Goal: Task Accomplishment & Management: Manage account settings

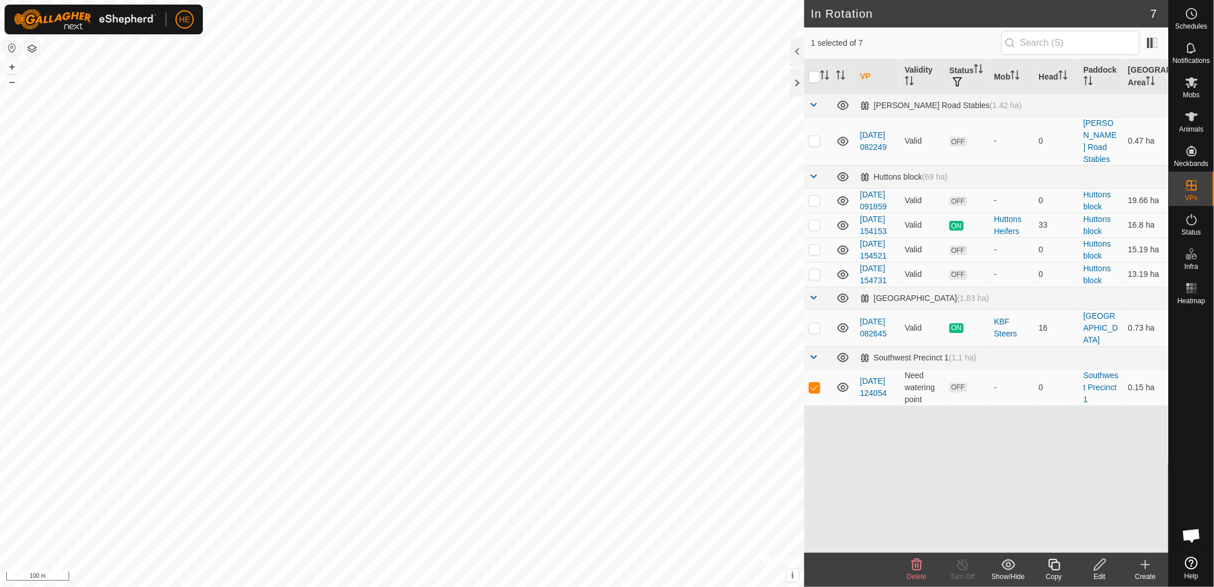
click at [915, 568] on icon at bounding box center [917, 564] width 14 height 14
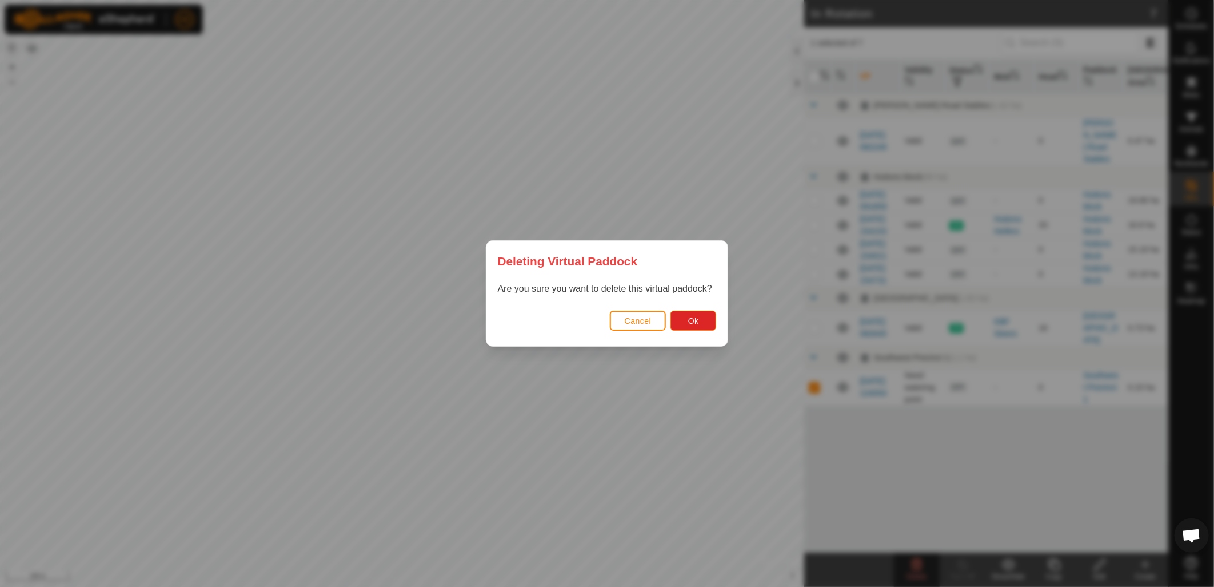
click at [699, 332] on div "Cancel Ok" at bounding box center [608, 326] width 242 height 39
click at [700, 328] on button "Ok" at bounding box center [694, 320] width 46 height 20
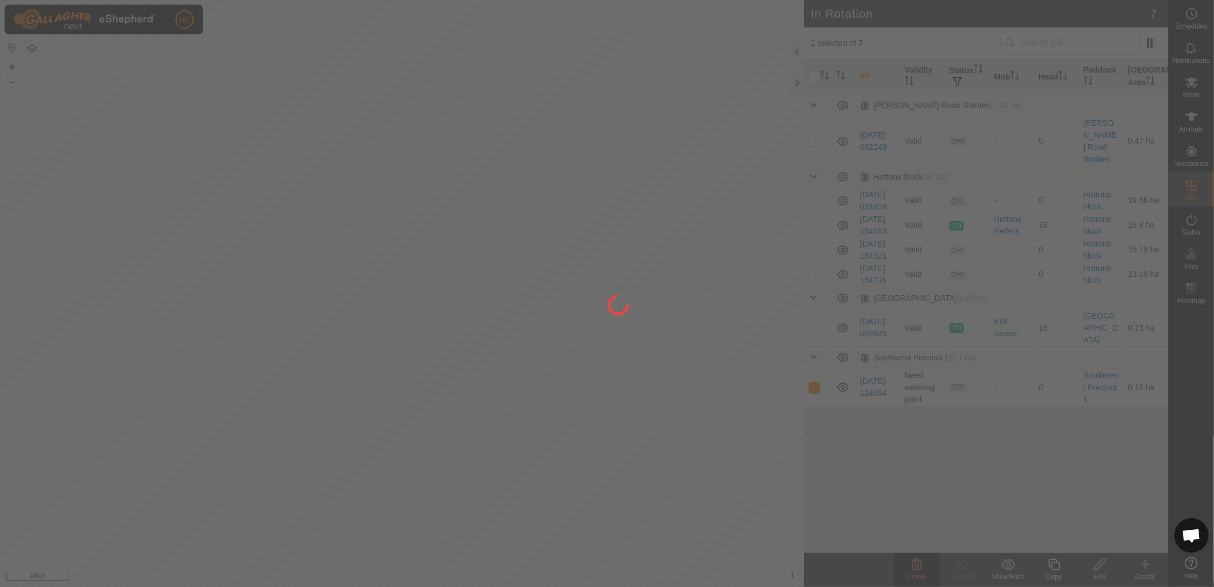
checkbox input "false"
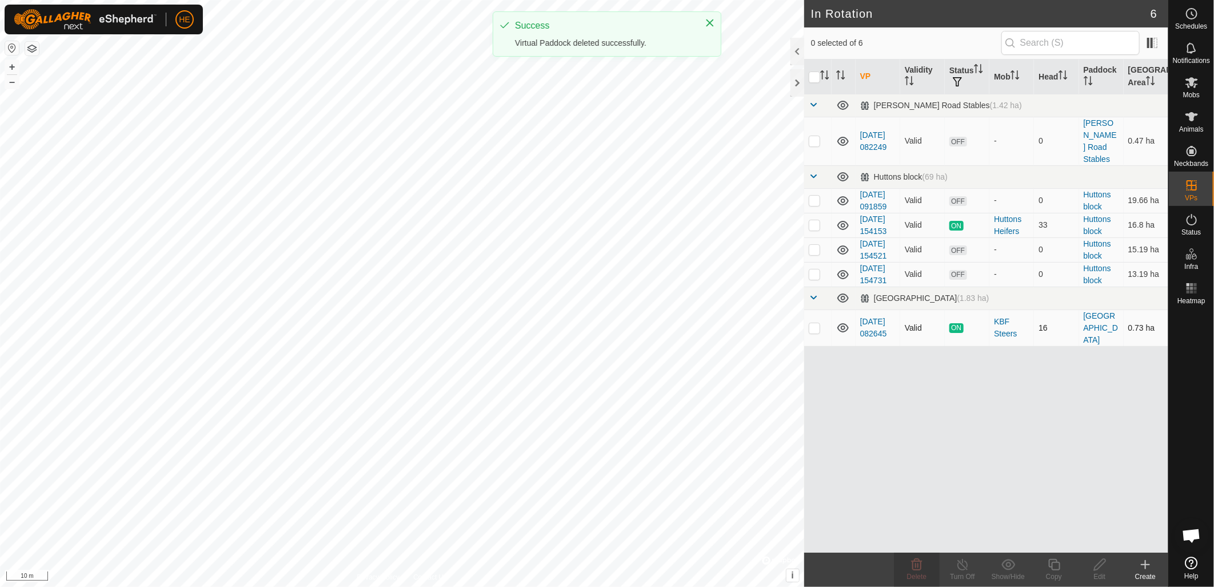
click at [843, 380] on div "In Rotation 6 0 selected of 6 VP Validity Status Mob Head [GEOGRAPHIC_DATA] [PE…" at bounding box center [584, 293] width 1169 height 587
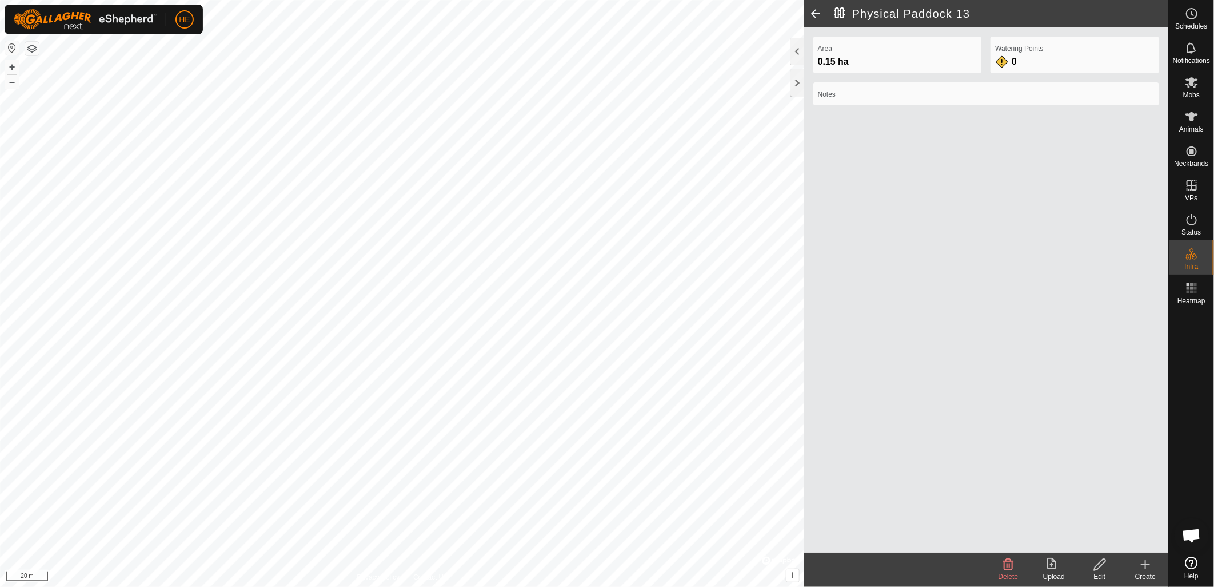
click at [1098, 569] on icon at bounding box center [1099, 564] width 11 height 11
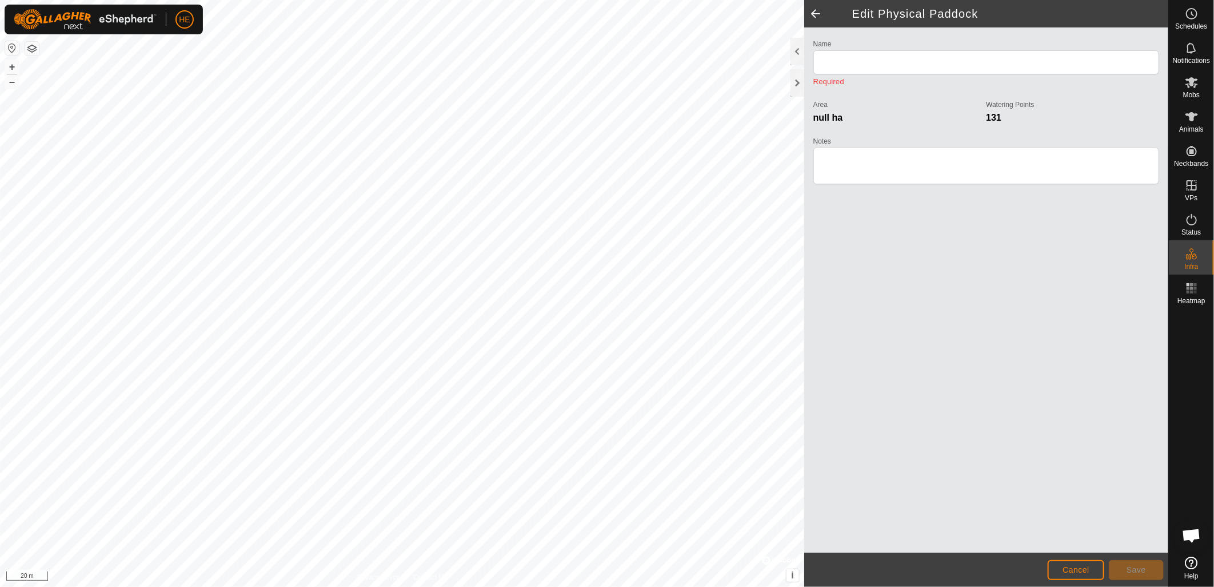
type input "Physical Paddock 13"
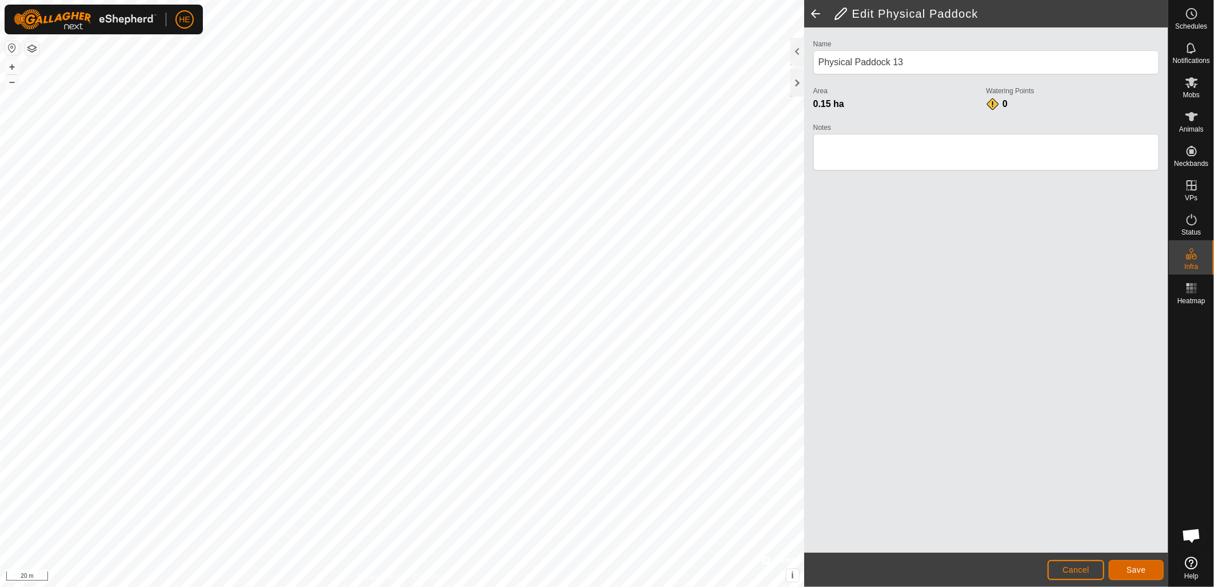
click at [1123, 568] on button "Save" at bounding box center [1136, 570] width 55 height 20
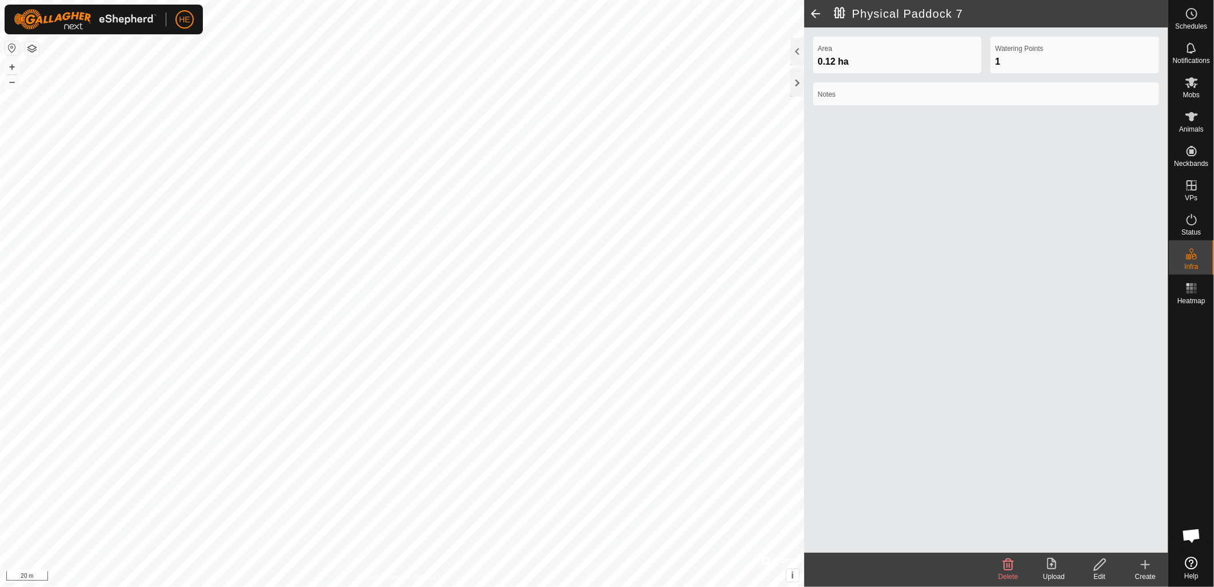
click at [1011, 574] on span "Delete" at bounding box center [1009, 576] width 20 height 8
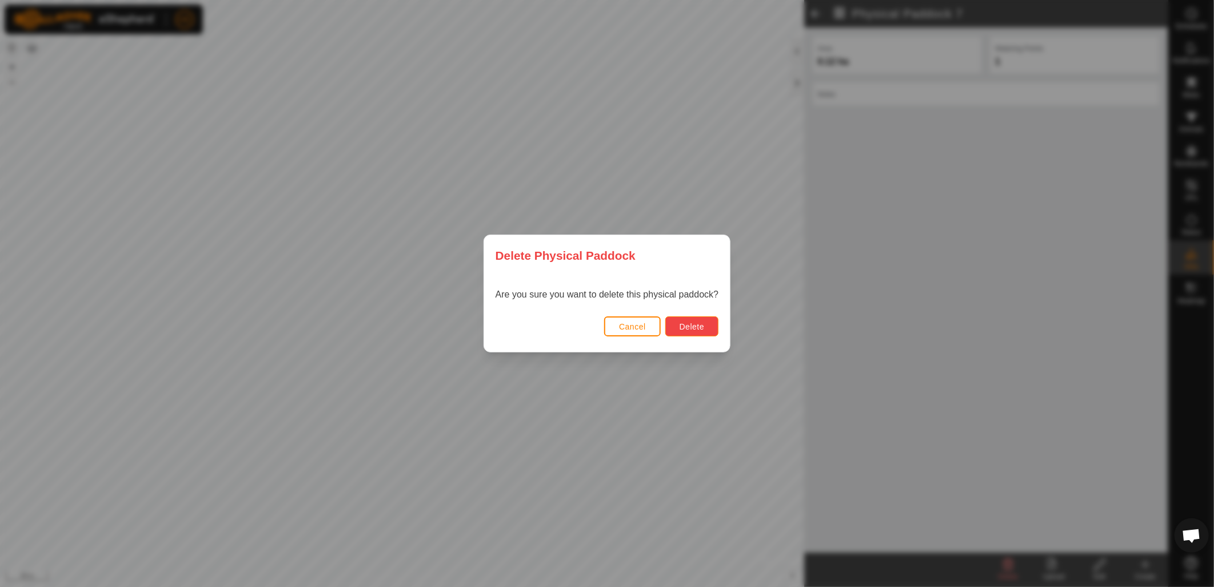
click at [697, 330] on span "Delete" at bounding box center [692, 326] width 25 height 9
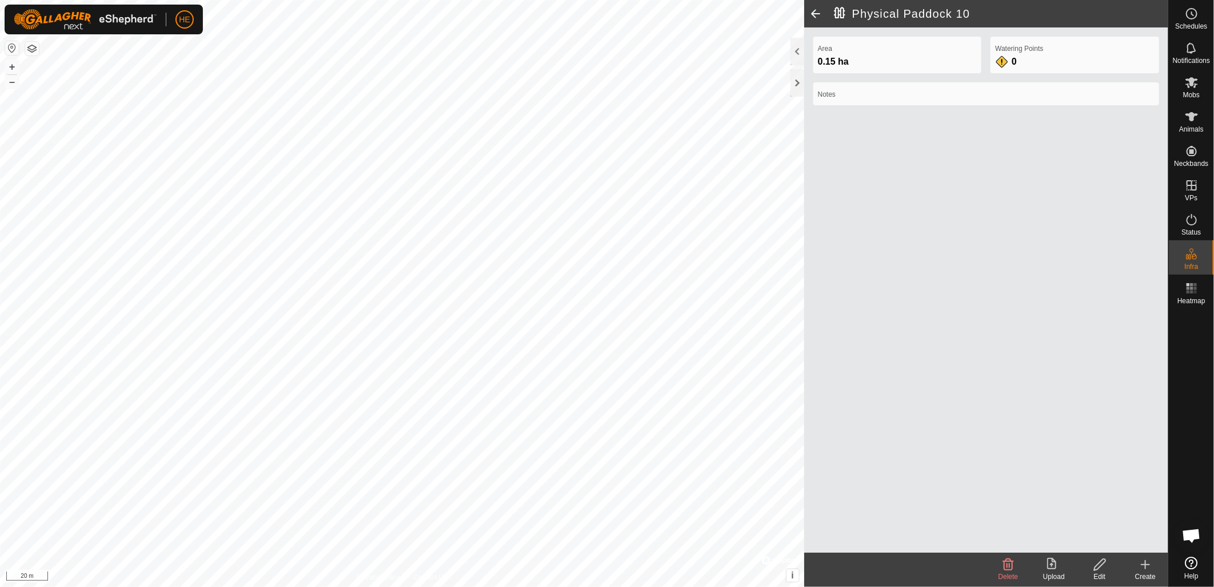
click at [1013, 571] on div "Delete" at bounding box center [1009, 576] width 46 height 10
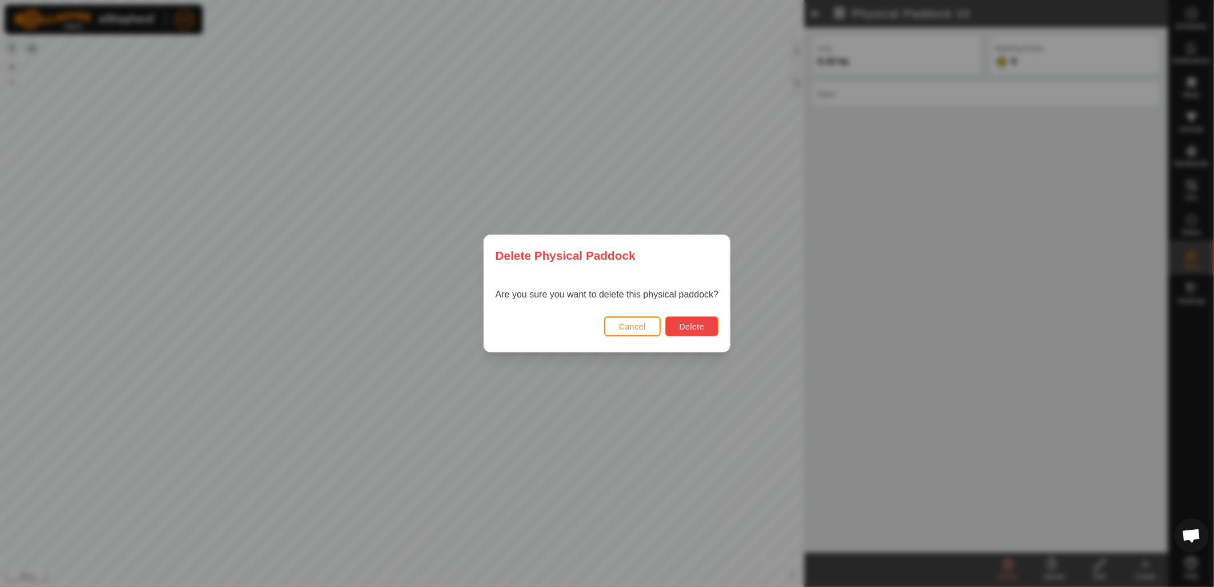
click at [703, 329] on span "Delete" at bounding box center [692, 326] width 25 height 9
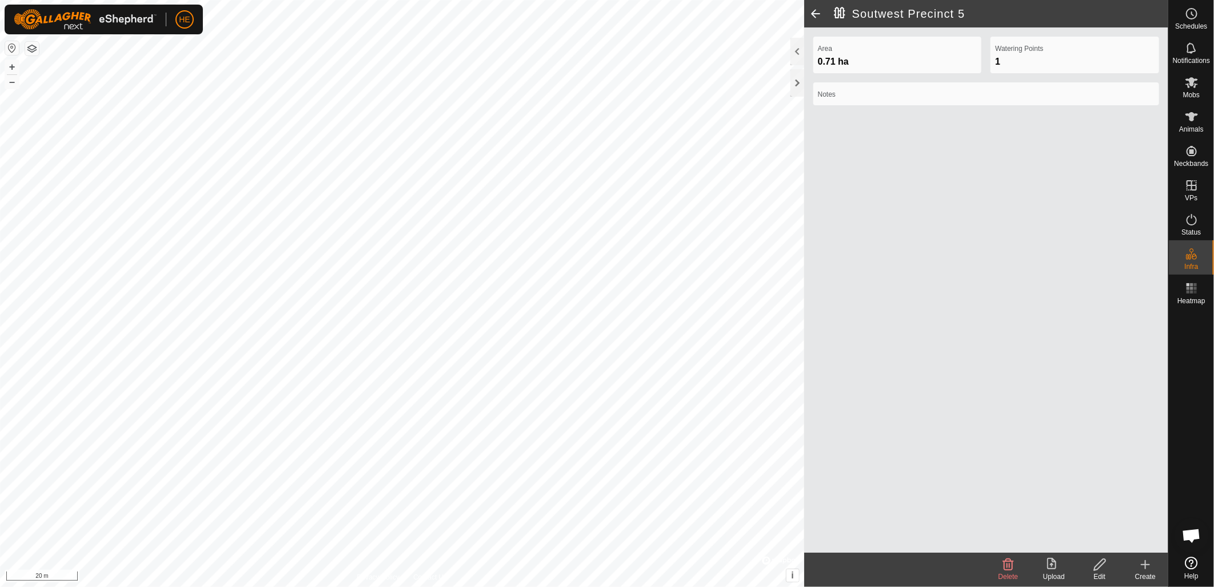
click at [1145, 564] on icon at bounding box center [1146, 564] width 14 height 14
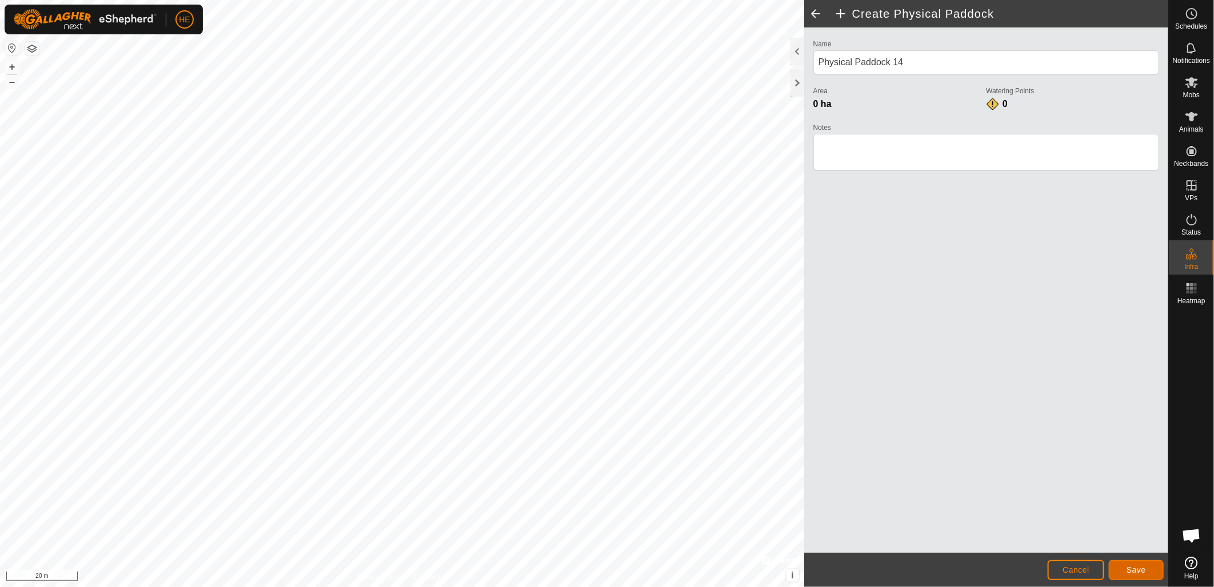
click at [1133, 568] on span "Save" at bounding box center [1136, 569] width 19 height 9
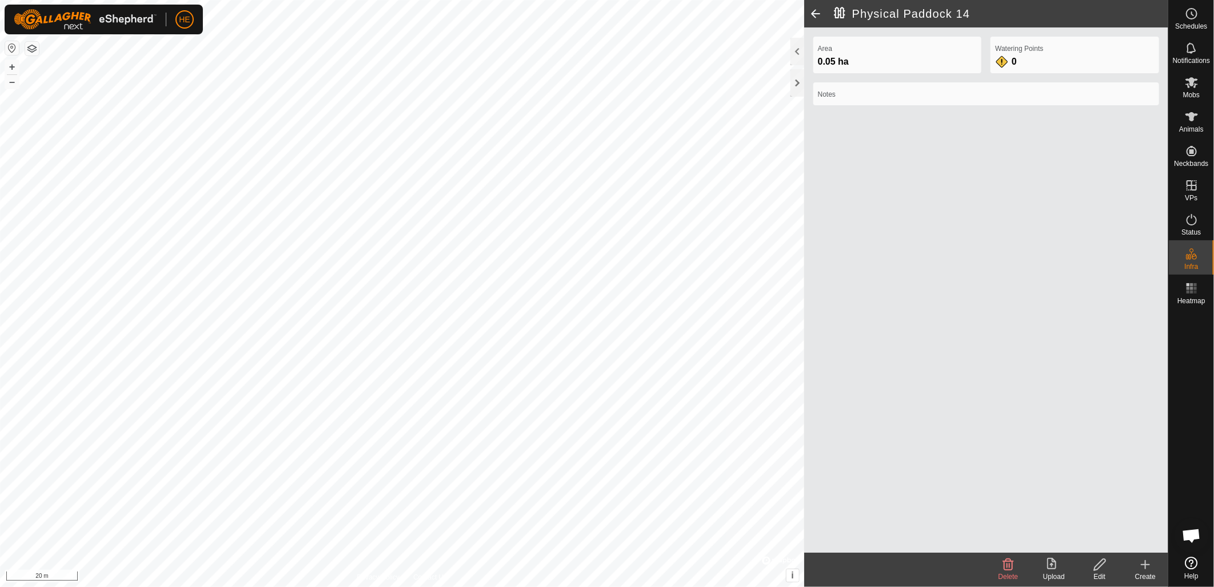
click at [1101, 567] on icon at bounding box center [1099, 564] width 11 height 11
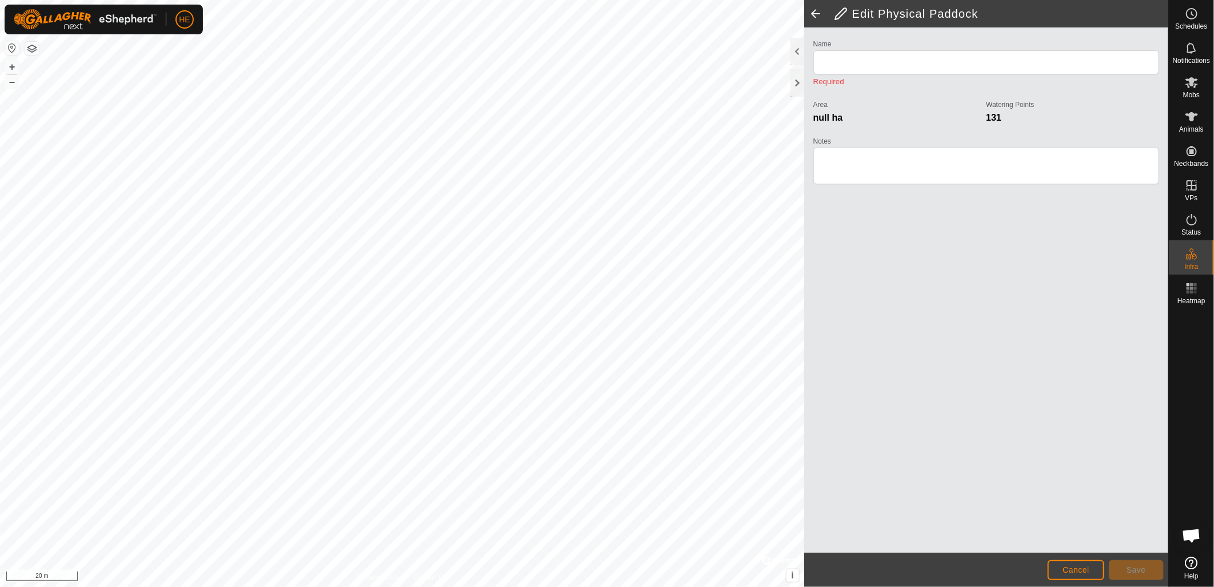
type input "Physical Paddock 14"
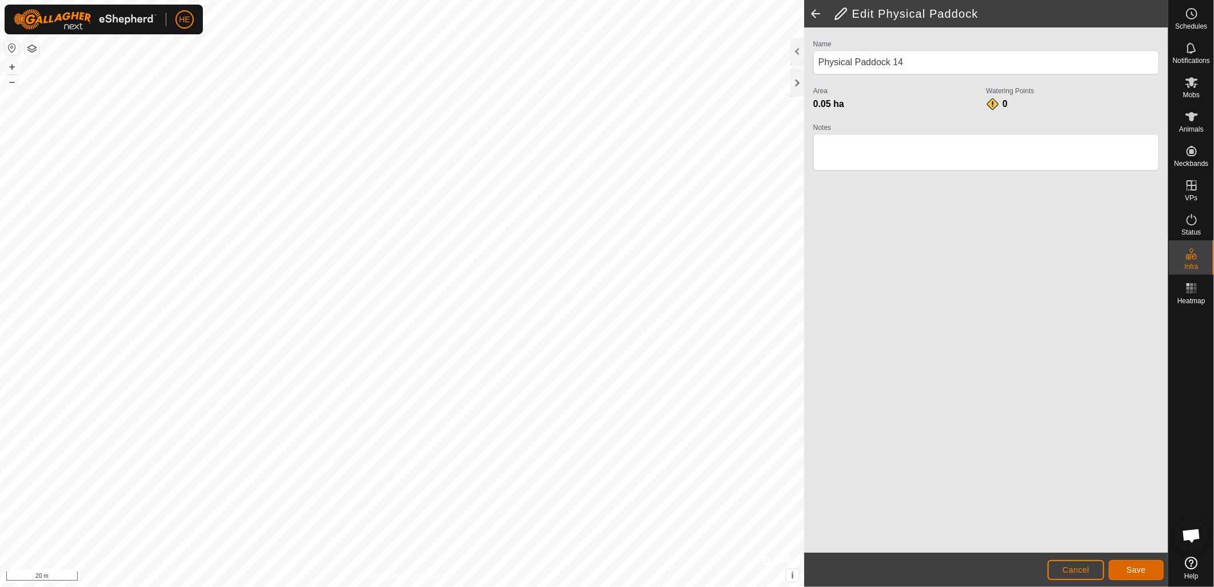
click at [1146, 564] on button "Save" at bounding box center [1136, 570] width 55 height 20
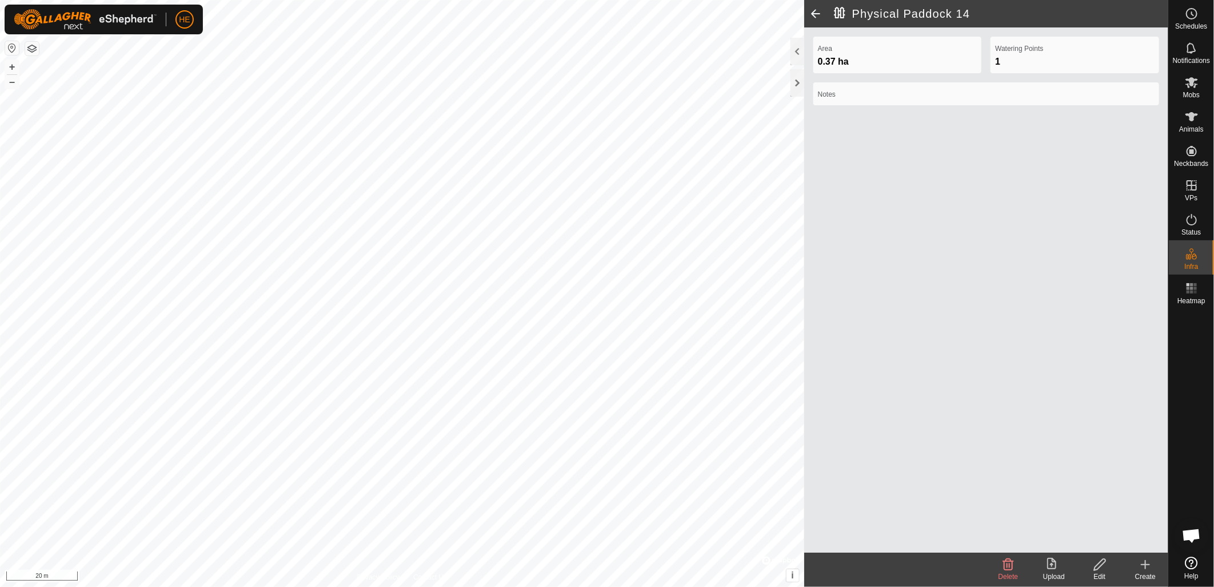
click at [1099, 571] on div "Edit" at bounding box center [1100, 576] width 46 height 10
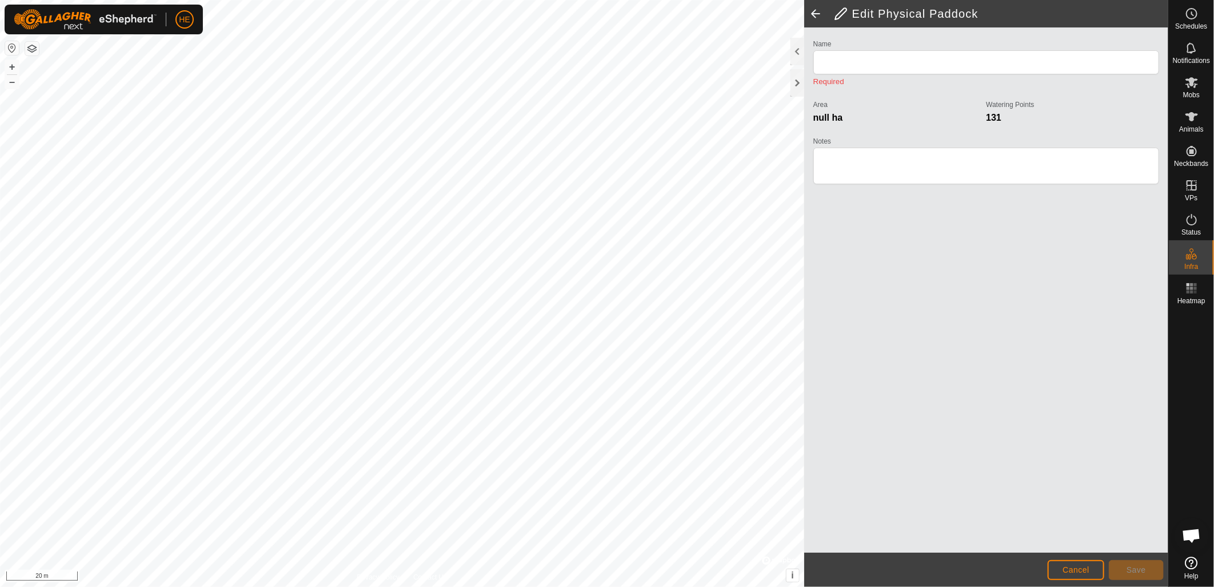
type input "Physical Paddock 14"
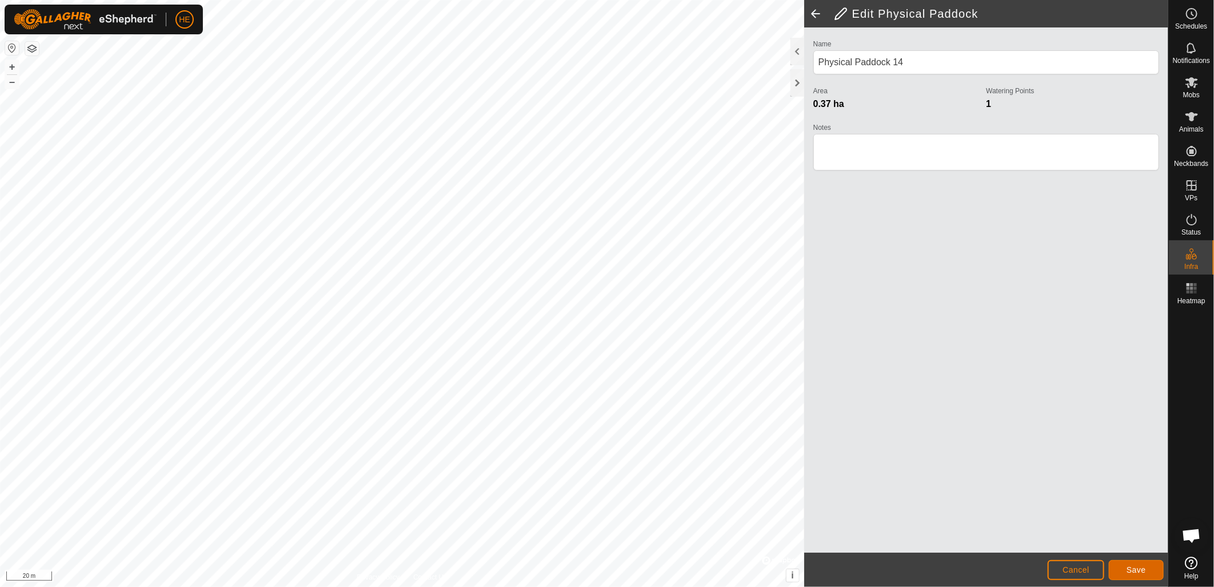
click at [1135, 568] on span "Save" at bounding box center [1136, 569] width 19 height 9
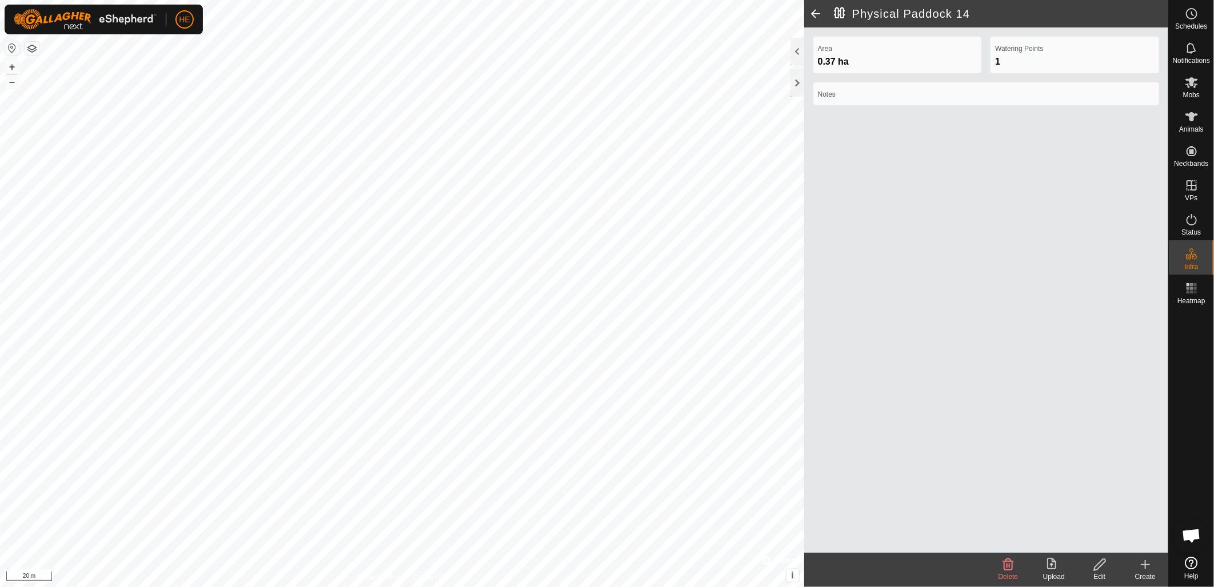
click at [1145, 567] on icon at bounding box center [1146, 564] width 14 height 14
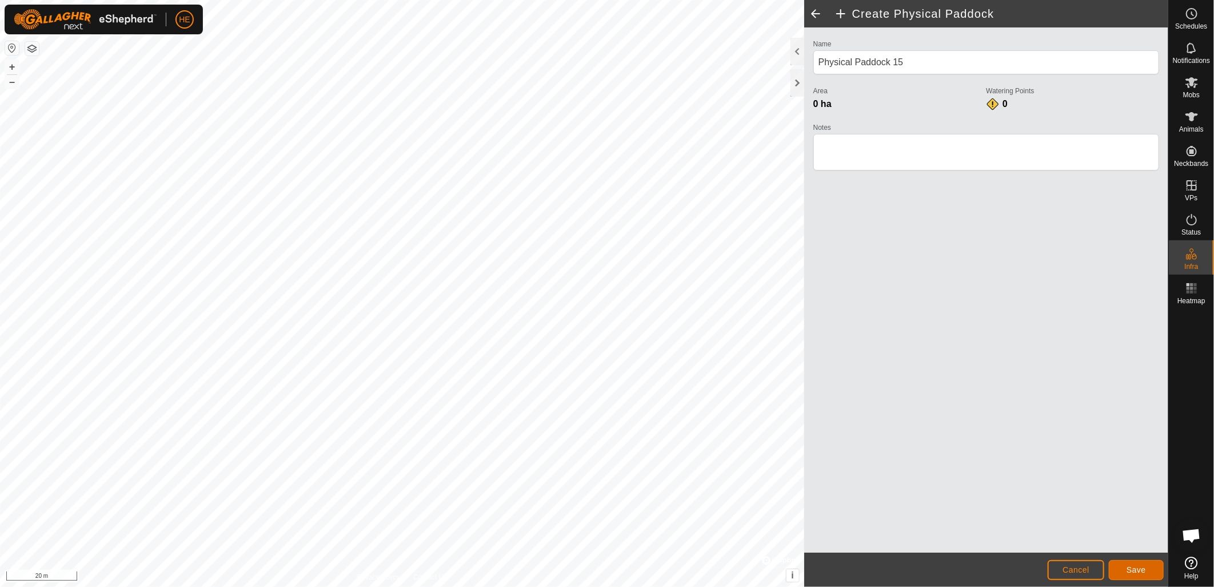
click at [1144, 573] on span "Save" at bounding box center [1136, 569] width 19 height 9
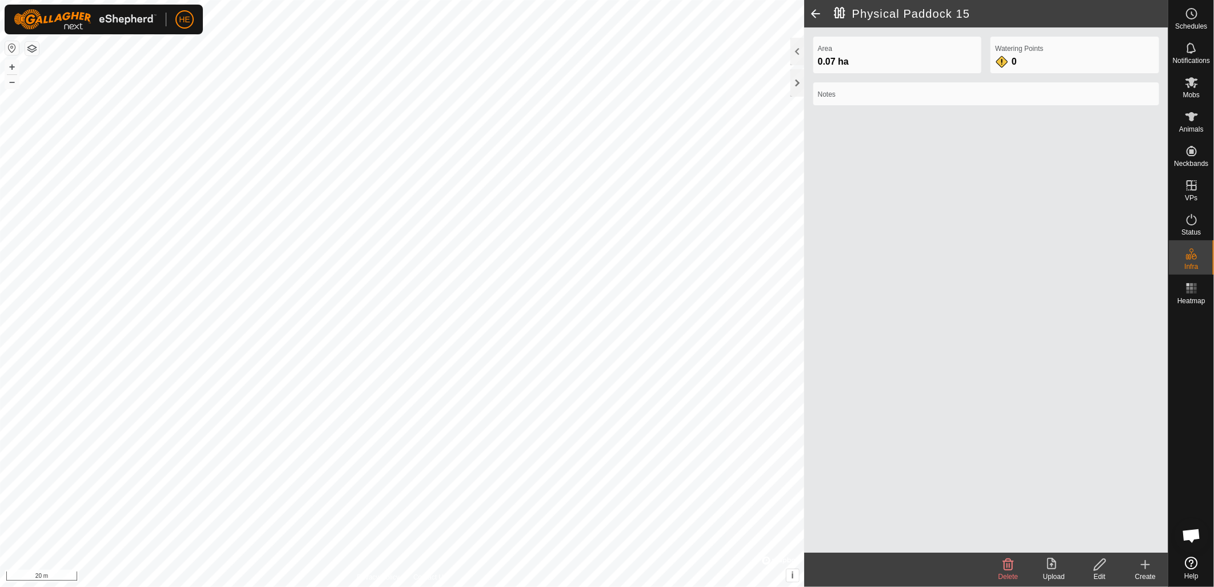
click at [1099, 568] on icon at bounding box center [1100, 564] width 14 height 14
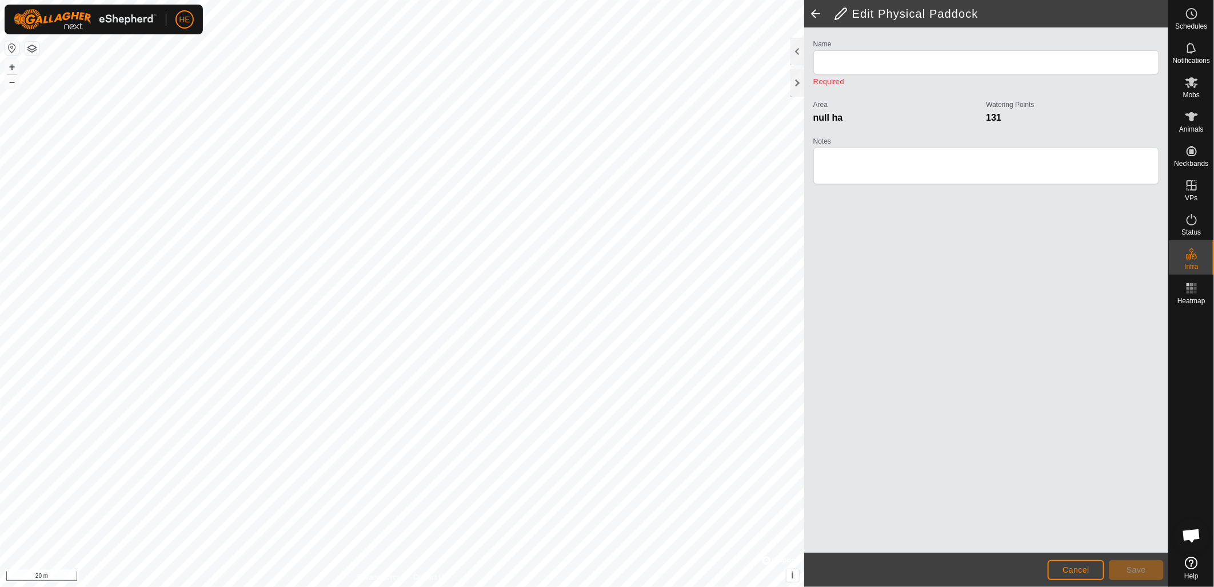
type input "Physical Paddock 15"
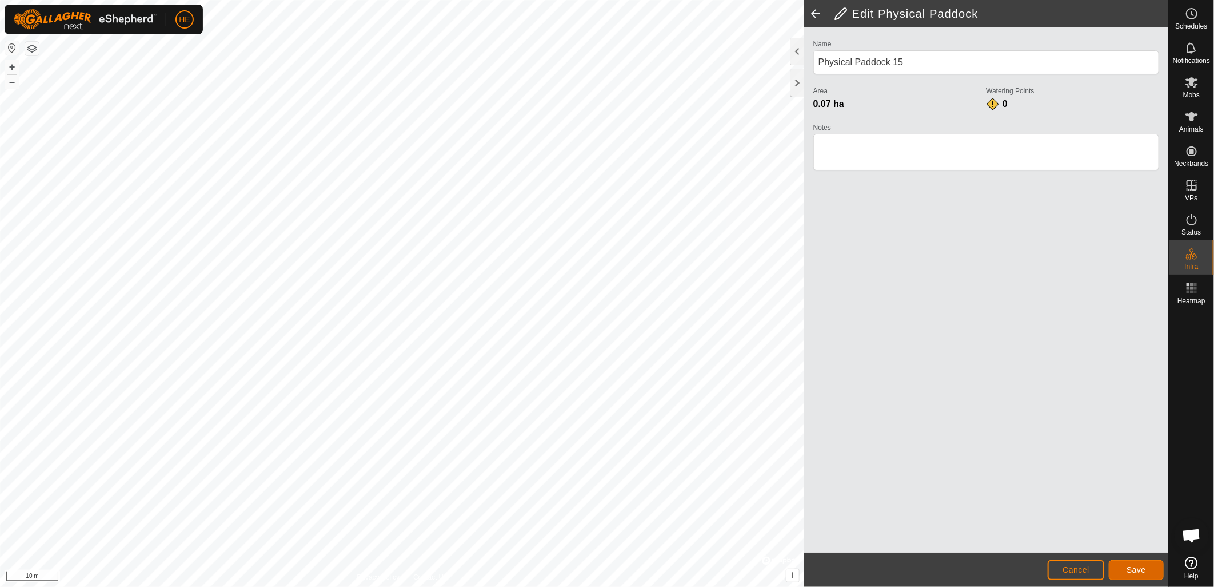
click at [1147, 569] on button "Save" at bounding box center [1136, 570] width 55 height 20
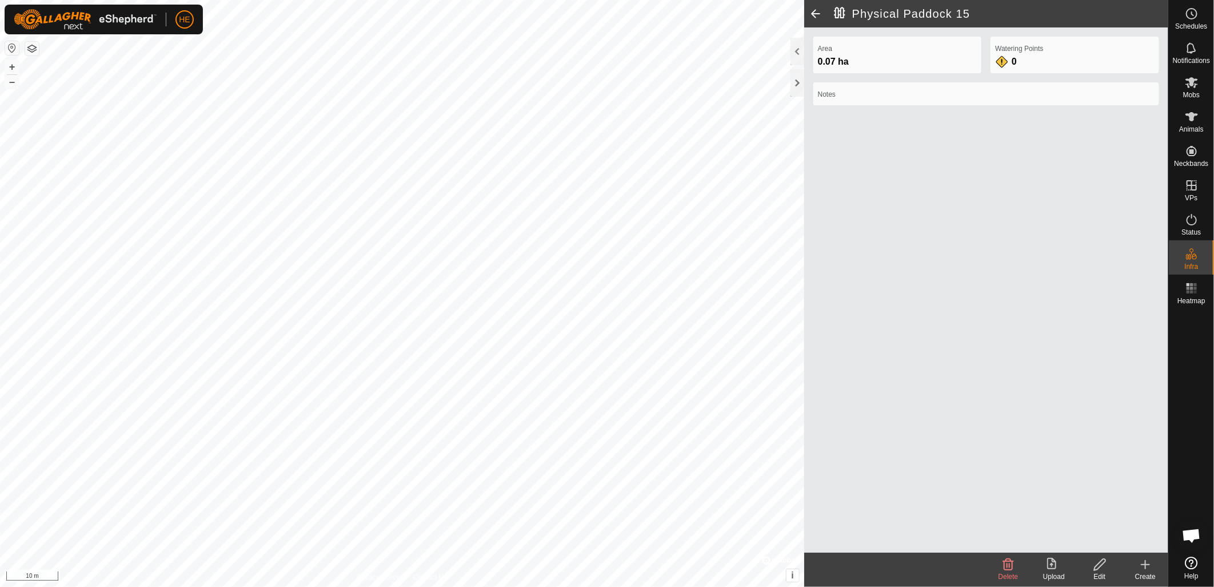
drag, startPoint x: 823, startPoint y: 467, endPoint x: 1144, endPoint y: 567, distance: 336.1
click at [1144, 567] on icon at bounding box center [1146, 564] width 14 height 14
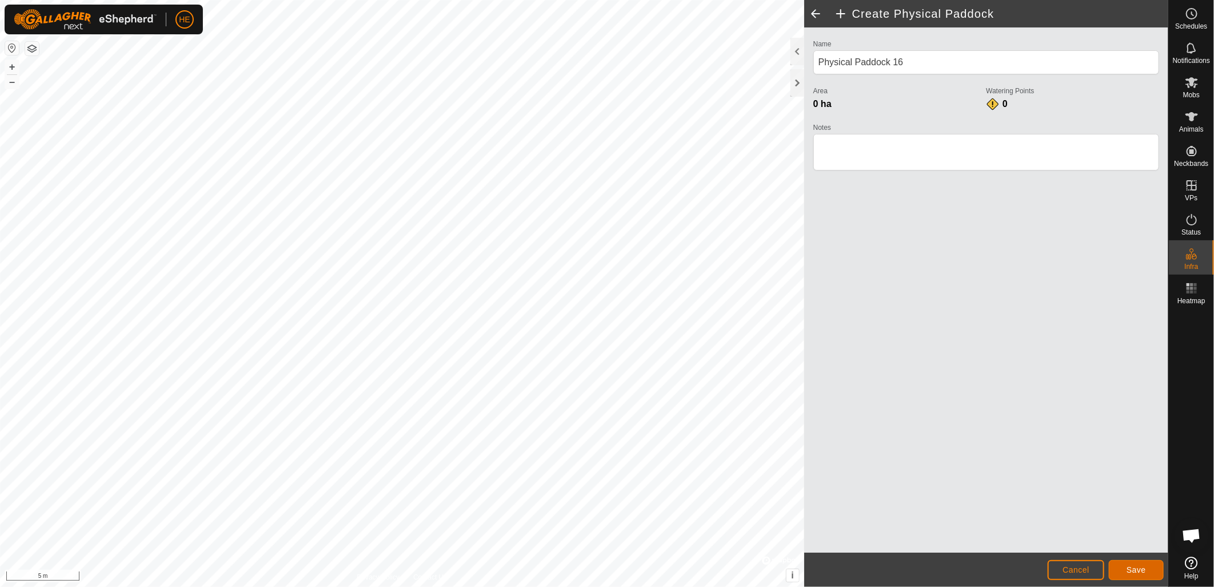
click at [1147, 572] on button "Save" at bounding box center [1136, 570] width 55 height 20
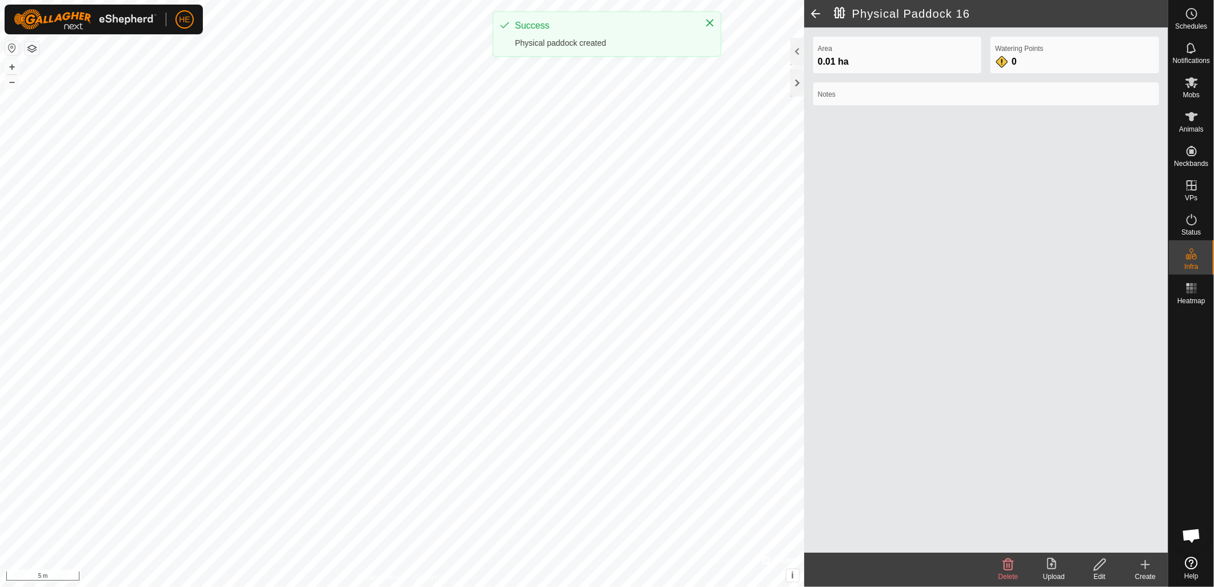
click at [1144, 568] on icon at bounding box center [1146, 564] width 14 height 14
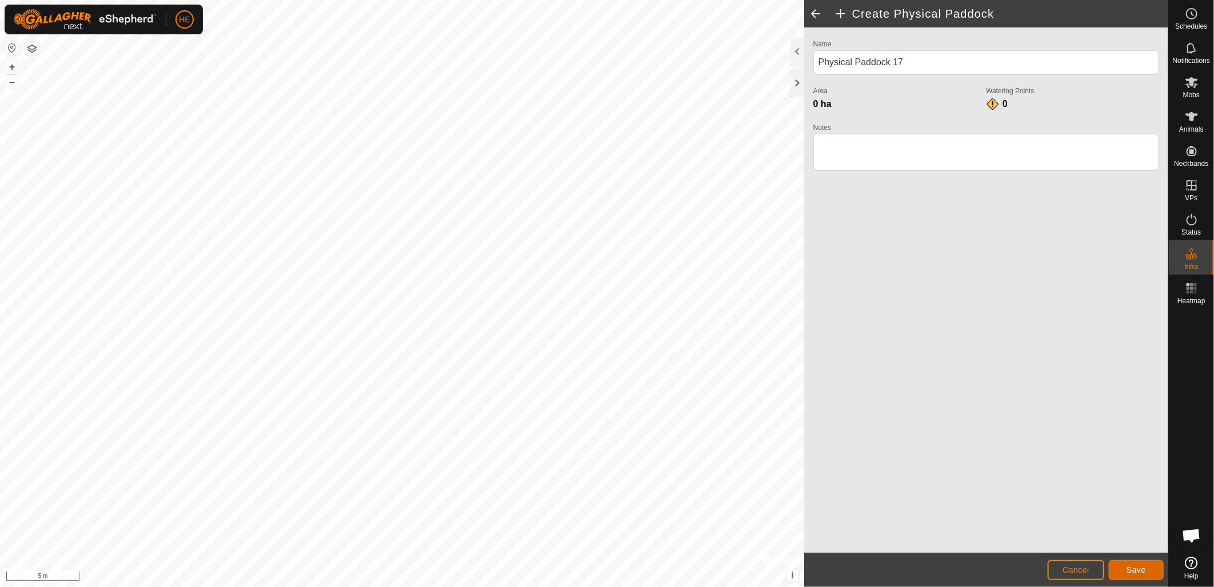
click at [1118, 566] on button "Save" at bounding box center [1136, 570] width 55 height 20
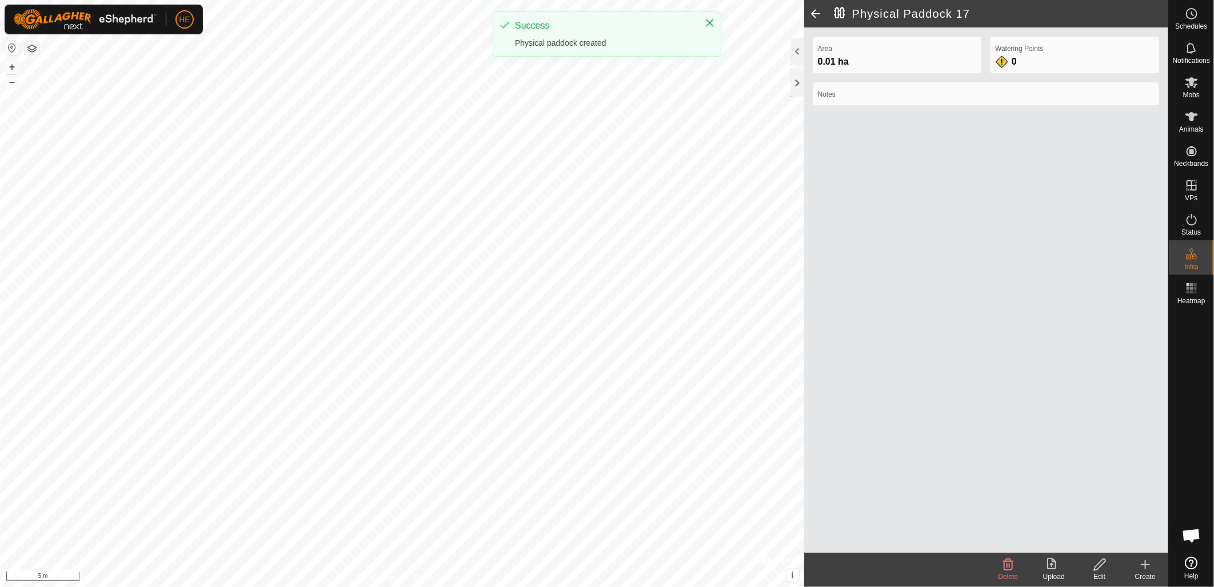
click at [1152, 567] on icon at bounding box center [1146, 564] width 14 height 14
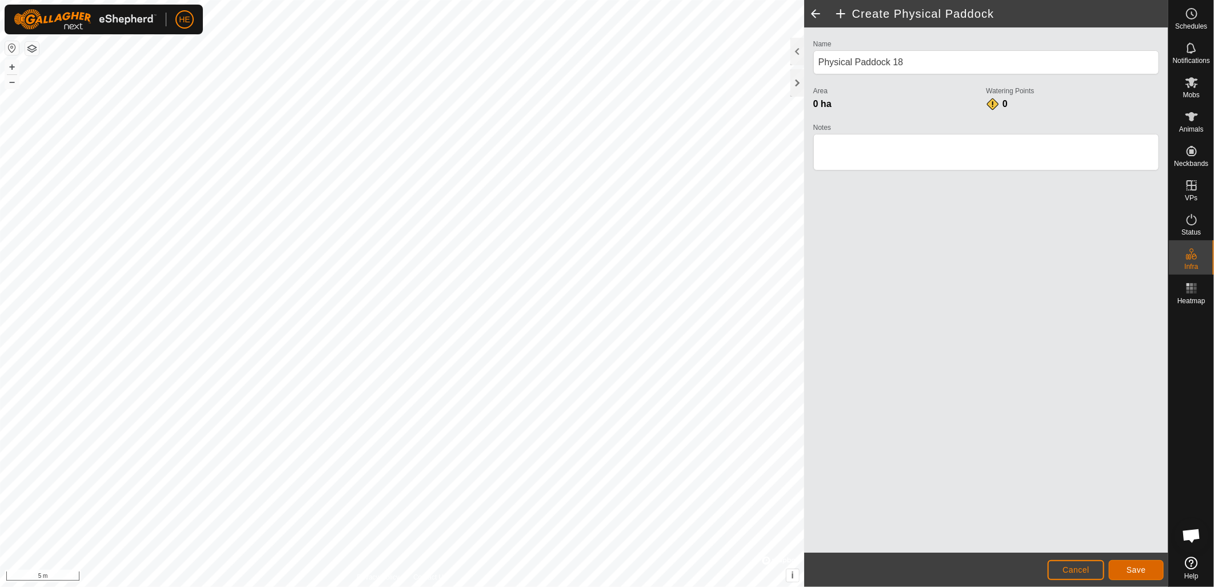
click at [1118, 563] on button "Save" at bounding box center [1136, 570] width 55 height 20
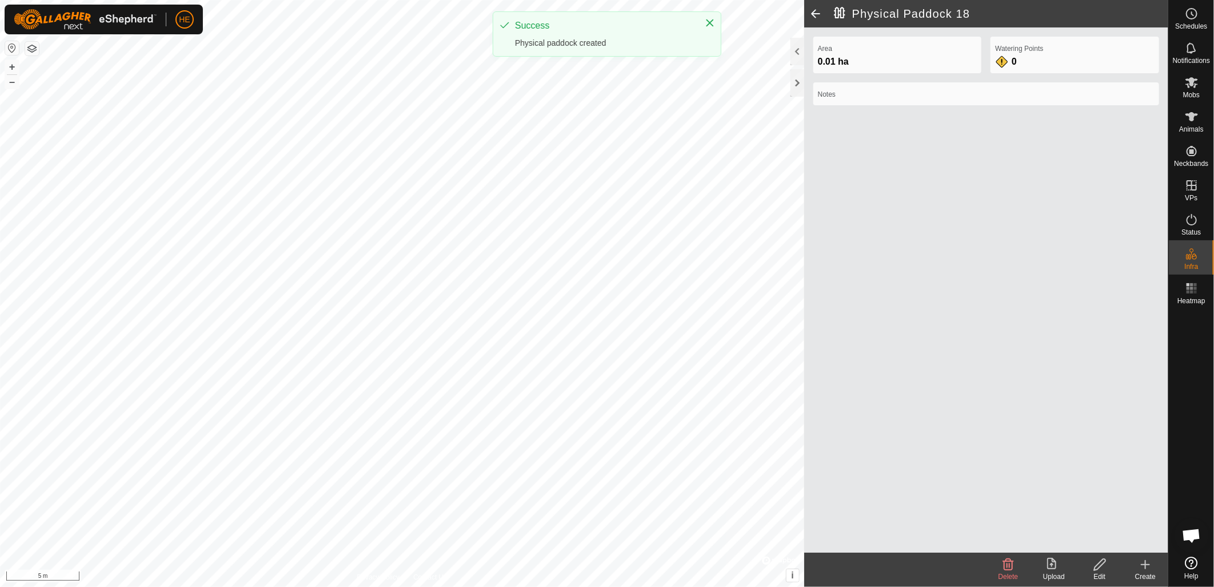
click at [1151, 568] on icon at bounding box center [1146, 564] width 14 height 14
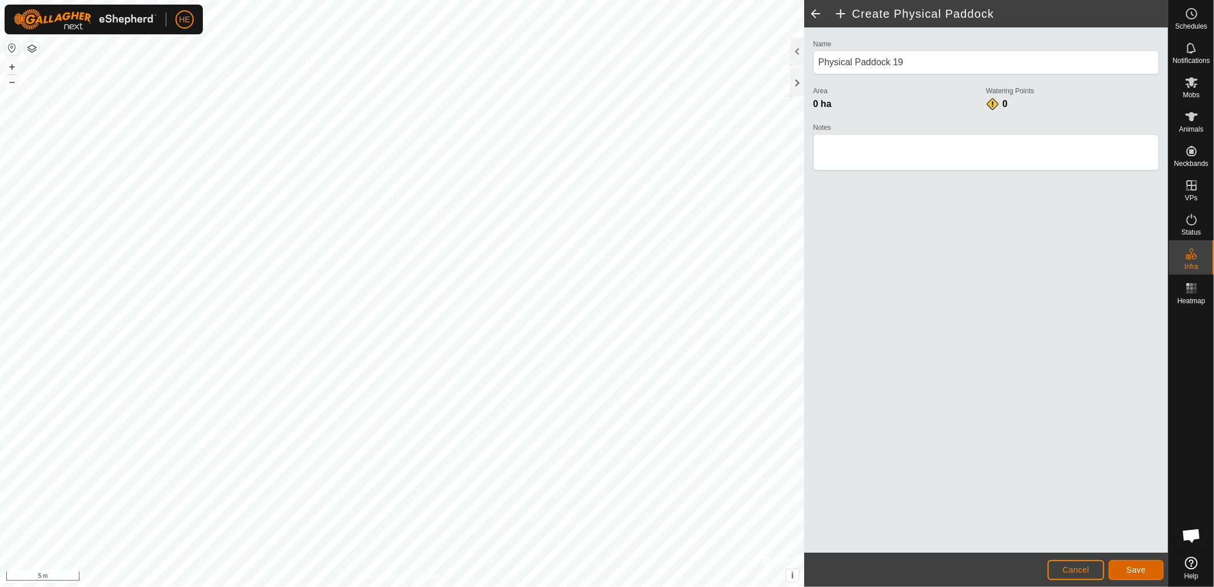
click at [1123, 567] on button "Save" at bounding box center [1136, 570] width 55 height 20
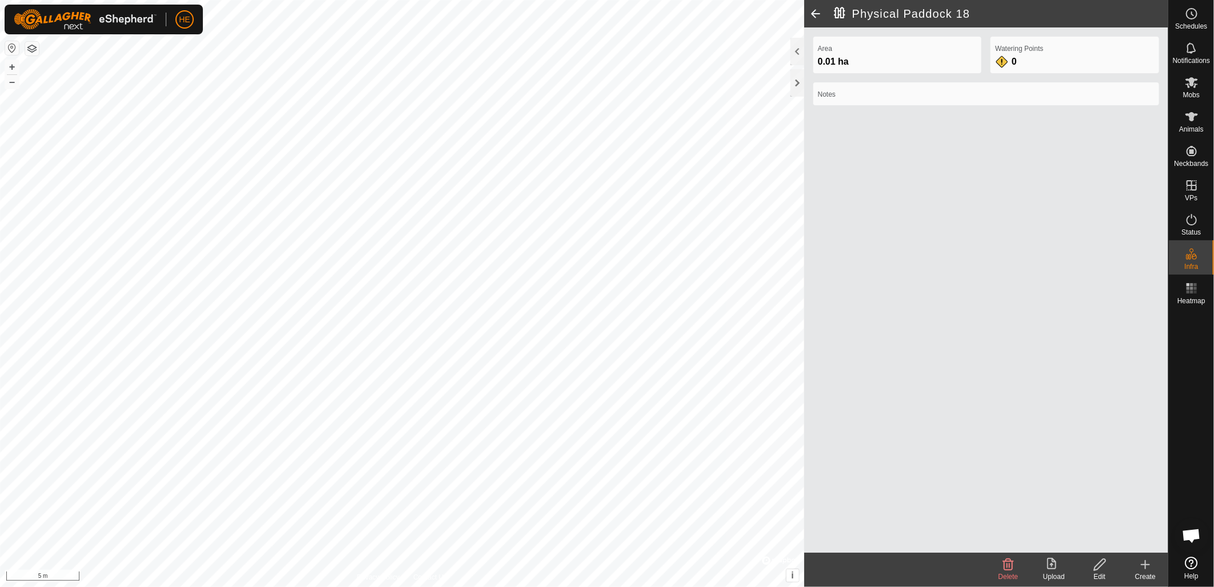
click at [1100, 569] on icon at bounding box center [1100, 564] width 14 height 14
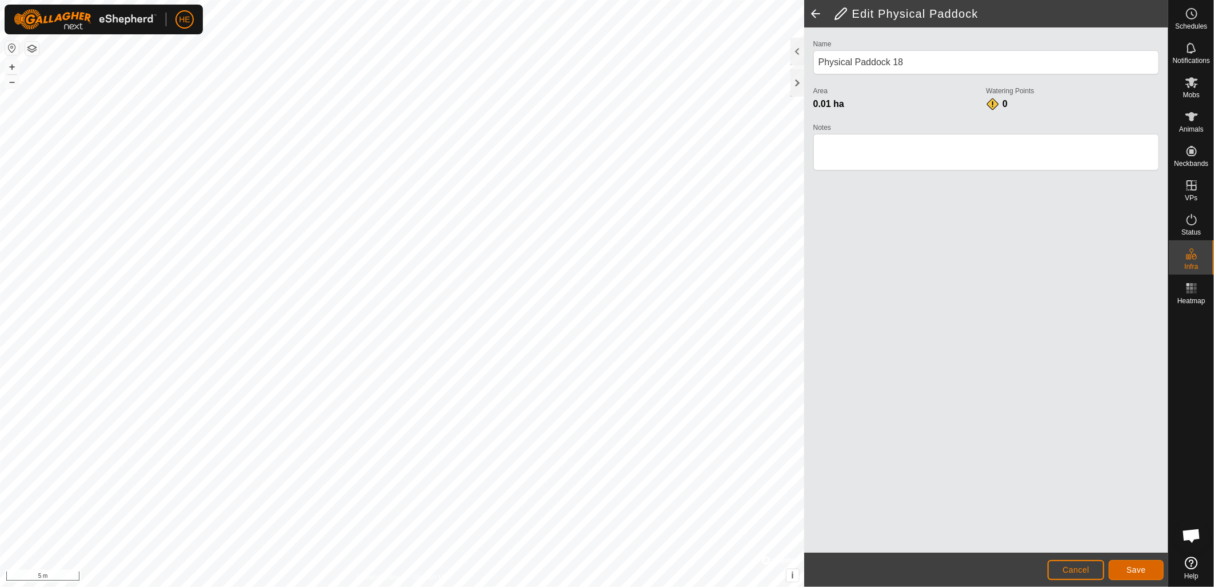
click at [1123, 568] on button "Save" at bounding box center [1136, 570] width 55 height 20
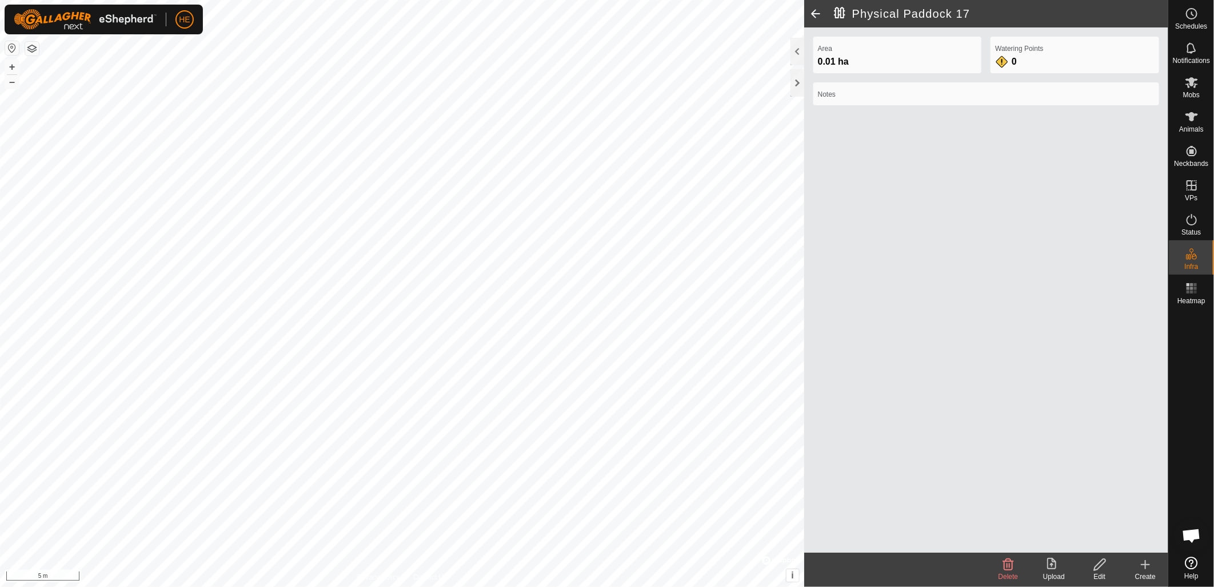
click at [1103, 568] on icon at bounding box center [1100, 564] width 14 height 14
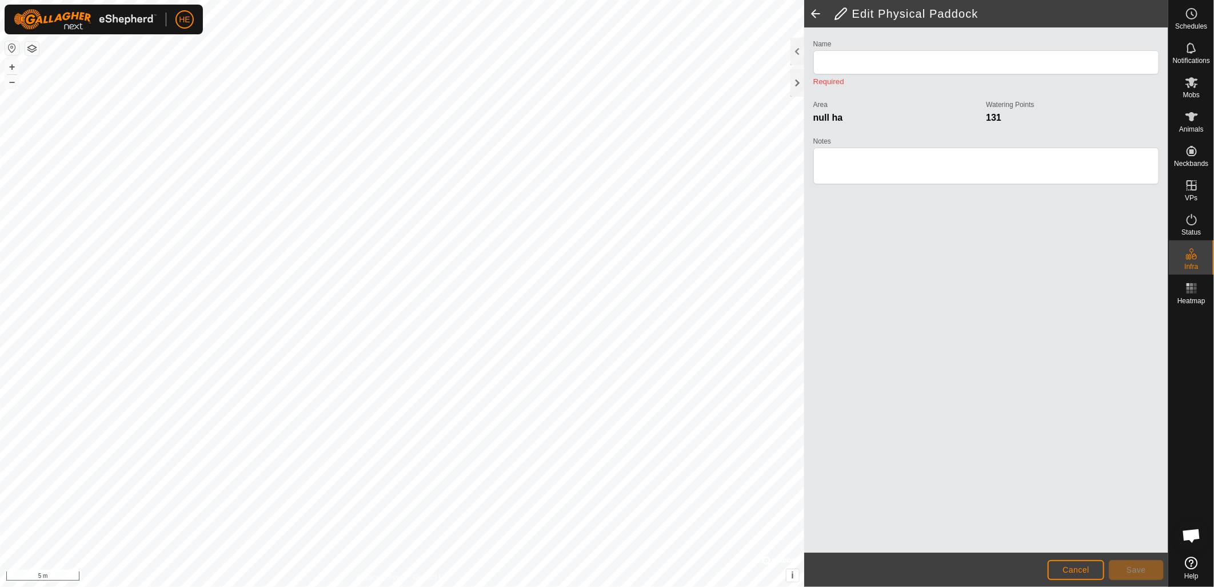
type input "Physical Paddock 17"
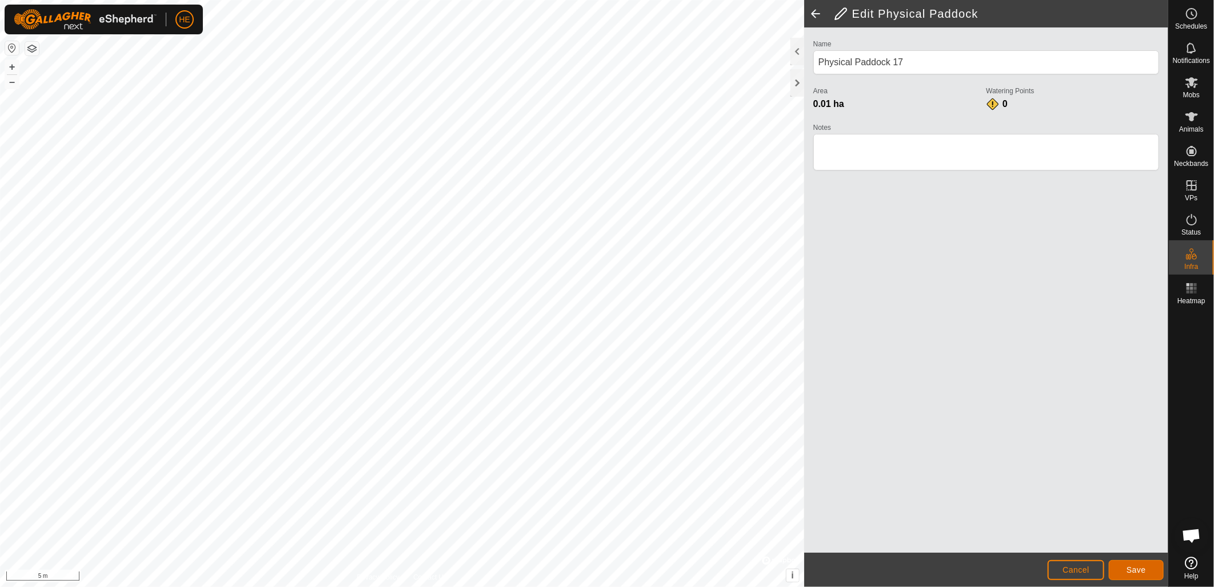
click at [1122, 569] on button "Save" at bounding box center [1136, 570] width 55 height 20
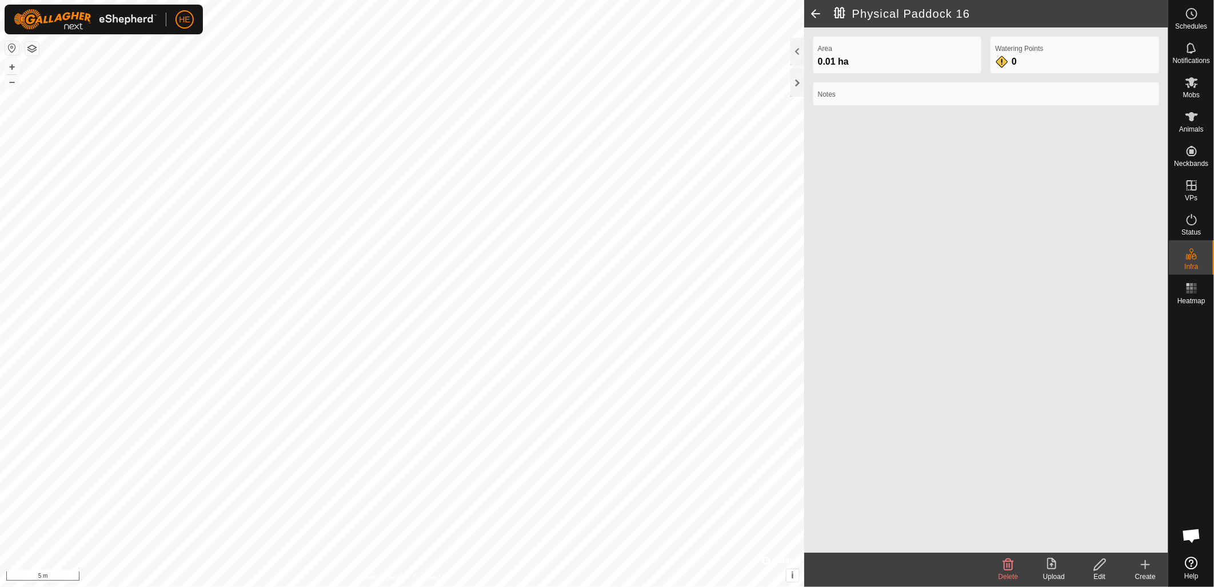
click at [1147, 569] on icon at bounding box center [1146, 564] width 14 height 14
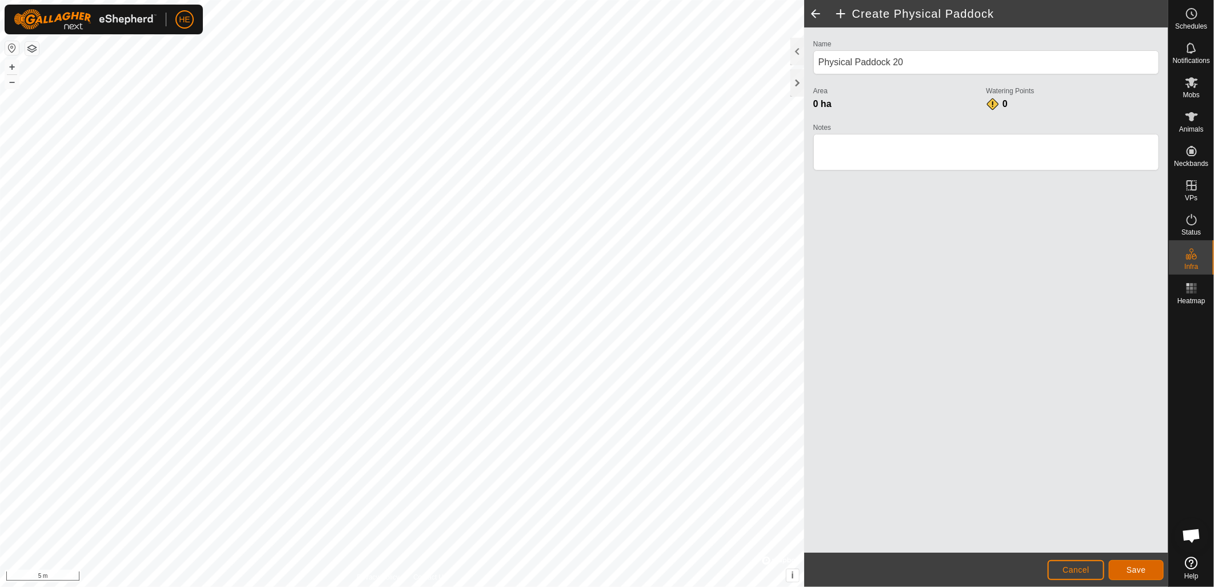
click at [1138, 567] on span "Save" at bounding box center [1136, 569] width 19 height 9
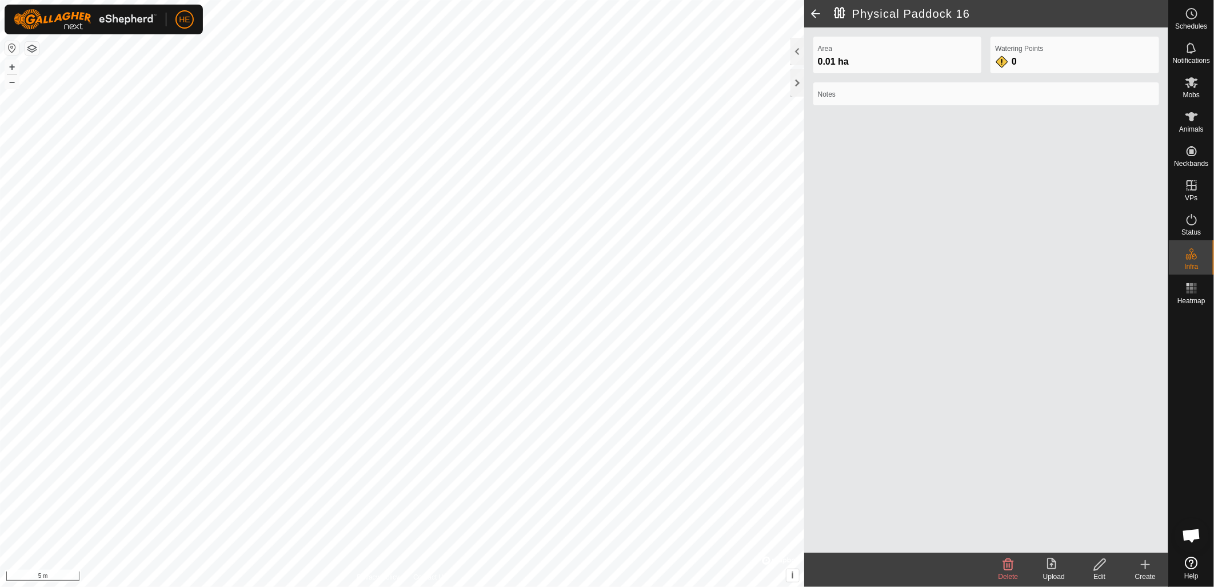
click at [1109, 567] on edit-svg-icon at bounding box center [1100, 564] width 46 height 14
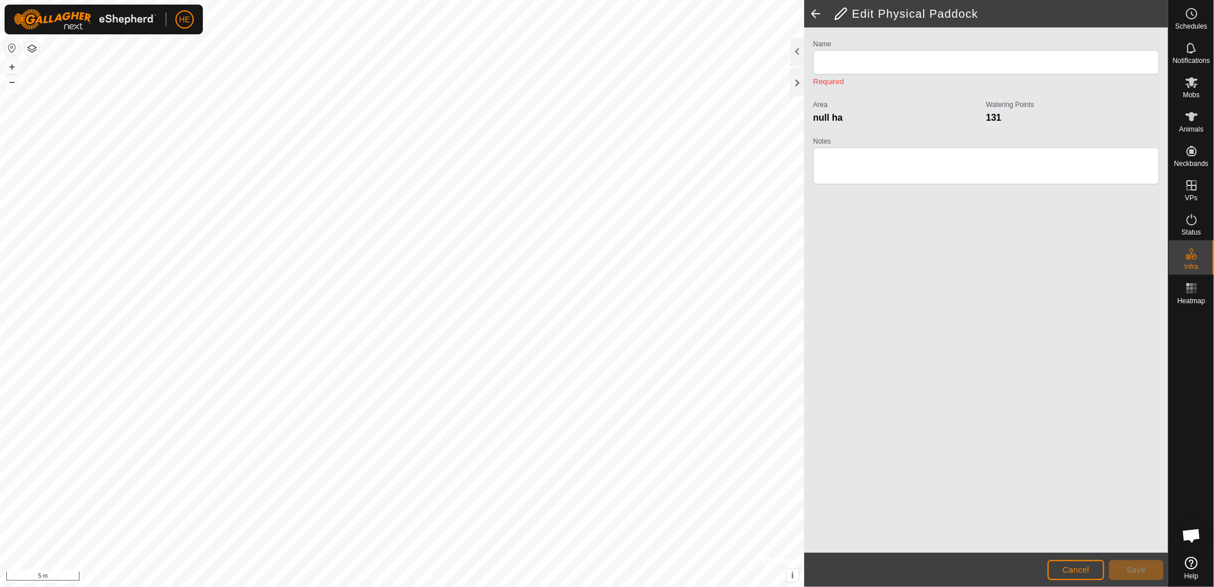
type input "Physical Paddock 16"
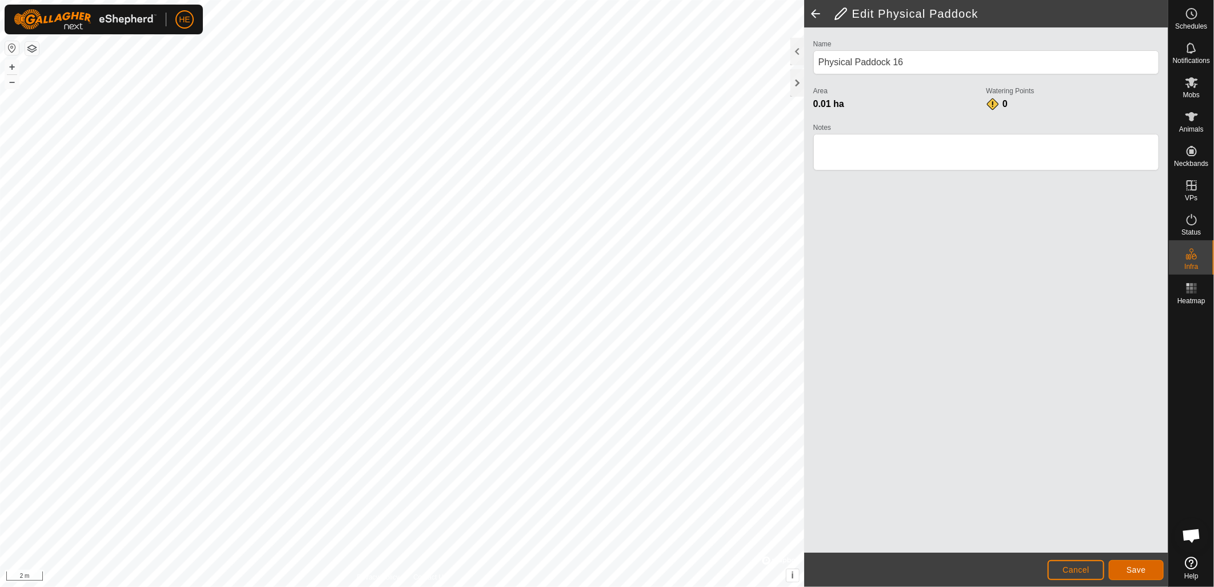
click at [1142, 571] on span "Save" at bounding box center [1136, 569] width 19 height 9
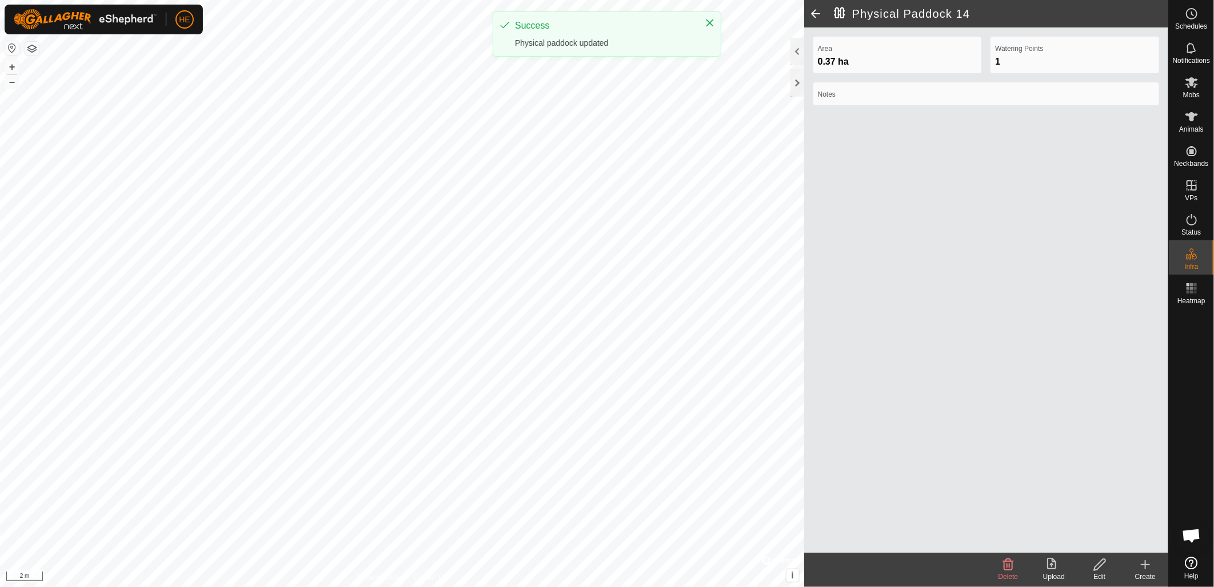
drag, startPoint x: 1100, startPoint y: 571, endPoint x: 1096, endPoint y: 566, distance: 6.1
click at [1096, 566] on div "Edit" at bounding box center [1100, 569] width 46 height 34
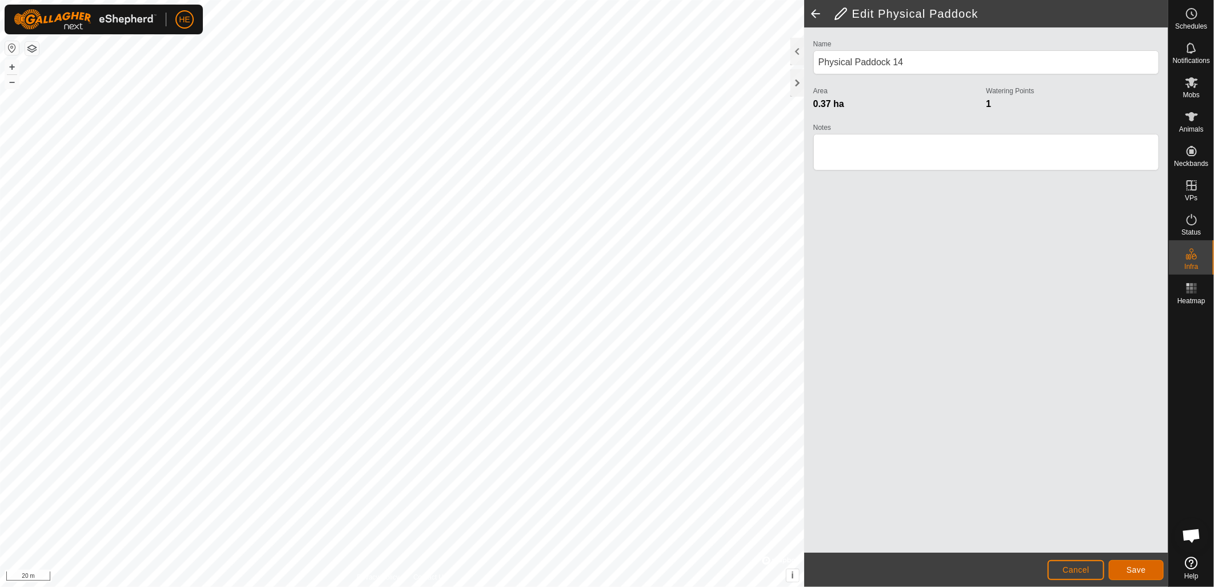
click at [1145, 569] on button "Save" at bounding box center [1136, 570] width 55 height 20
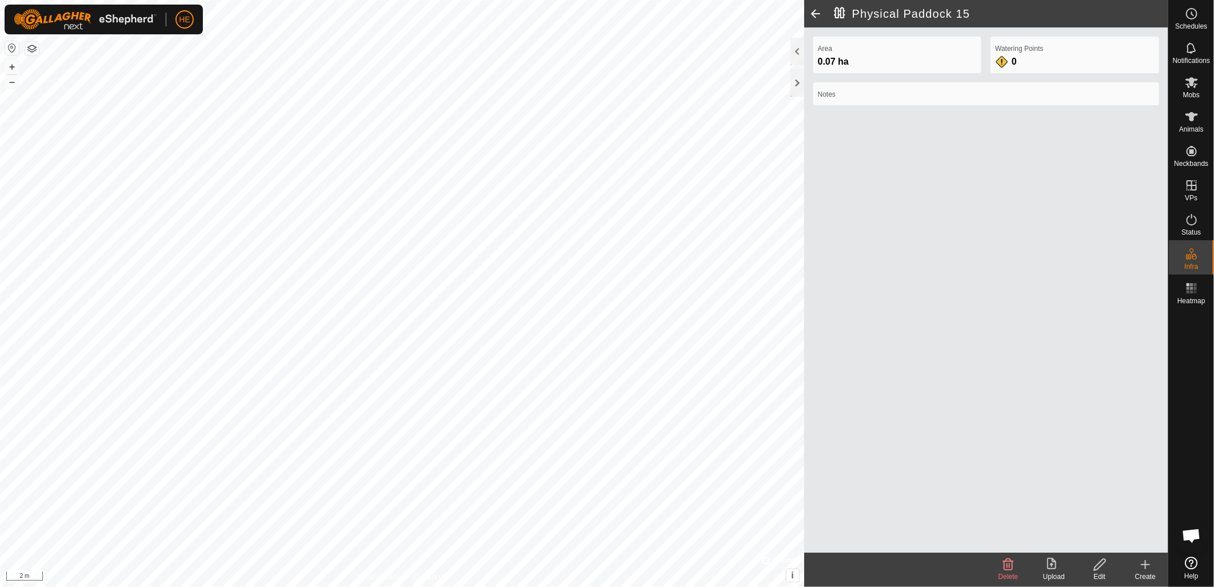
click at [1100, 572] on div "Edit" at bounding box center [1100, 576] width 46 height 10
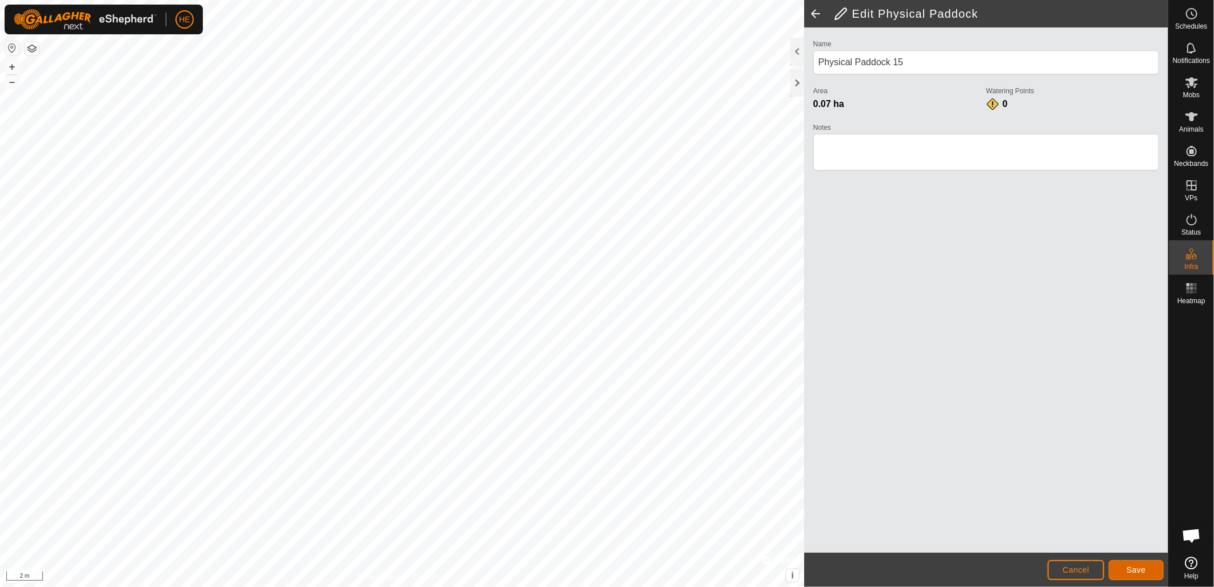
click at [1133, 575] on button "Save" at bounding box center [1136, 570] width 55 height 20
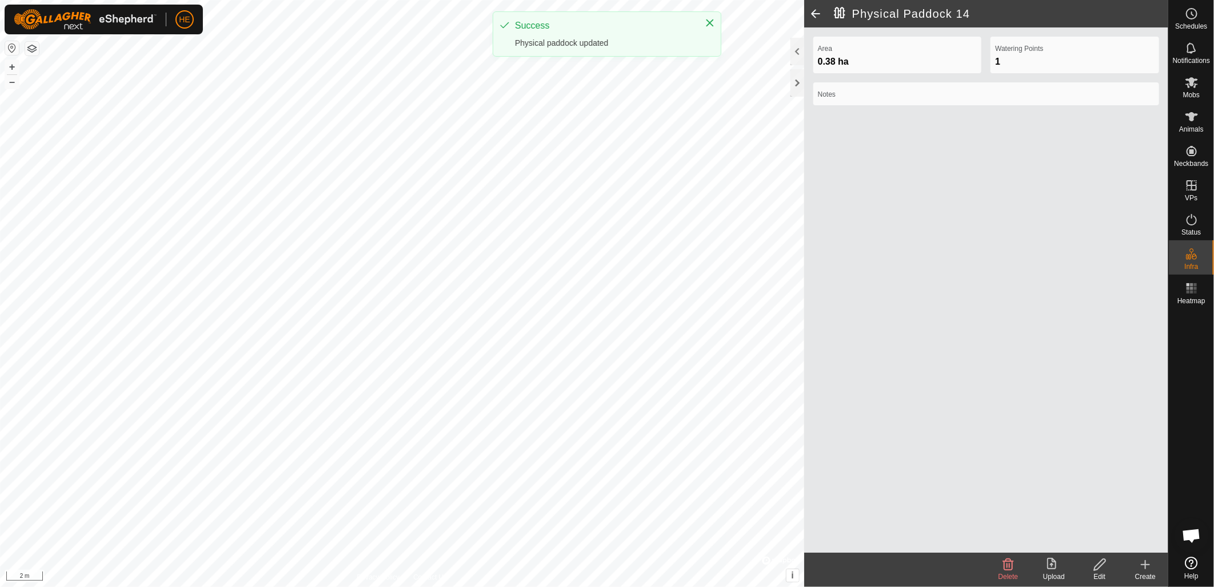
click at [1098, 567] on icon at bounding box center [1100, 564] width 14 height 14
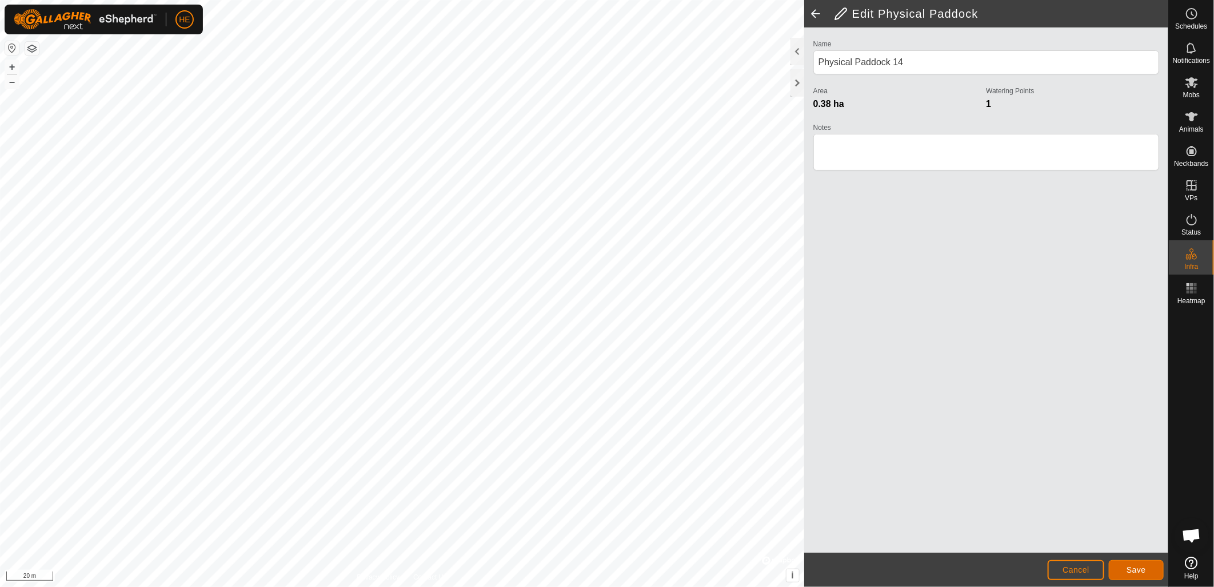
click at [1129, 573] on span "Save" at bounding box center [1136, 569] width 19 height 9
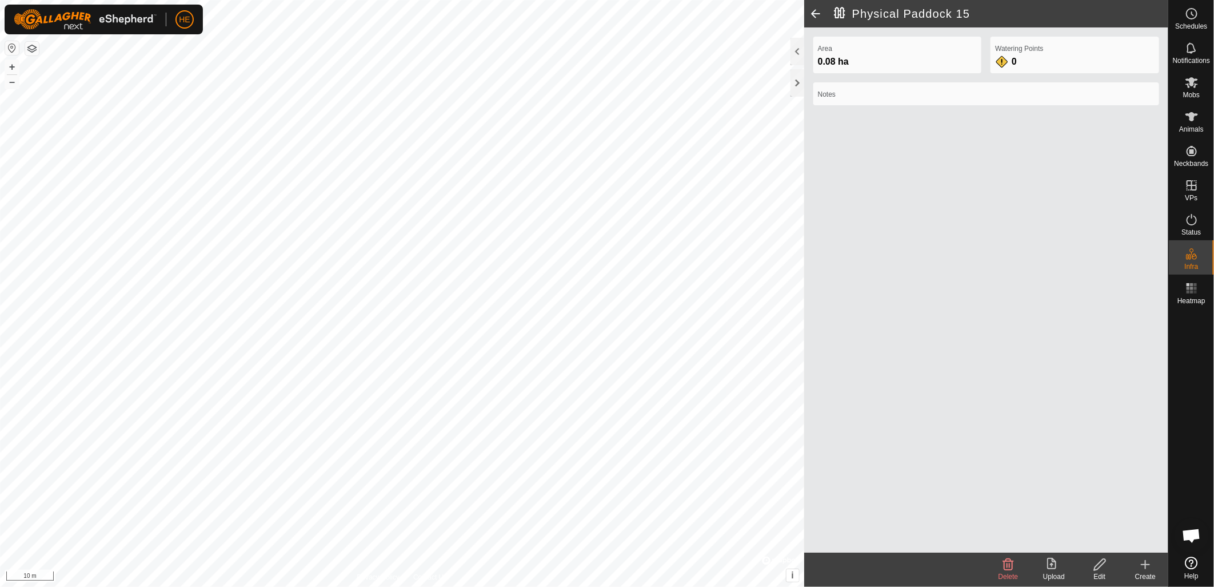
click at [1098, 573] on div "Edit" at bounding box center [1100, 576] width 46 height 10
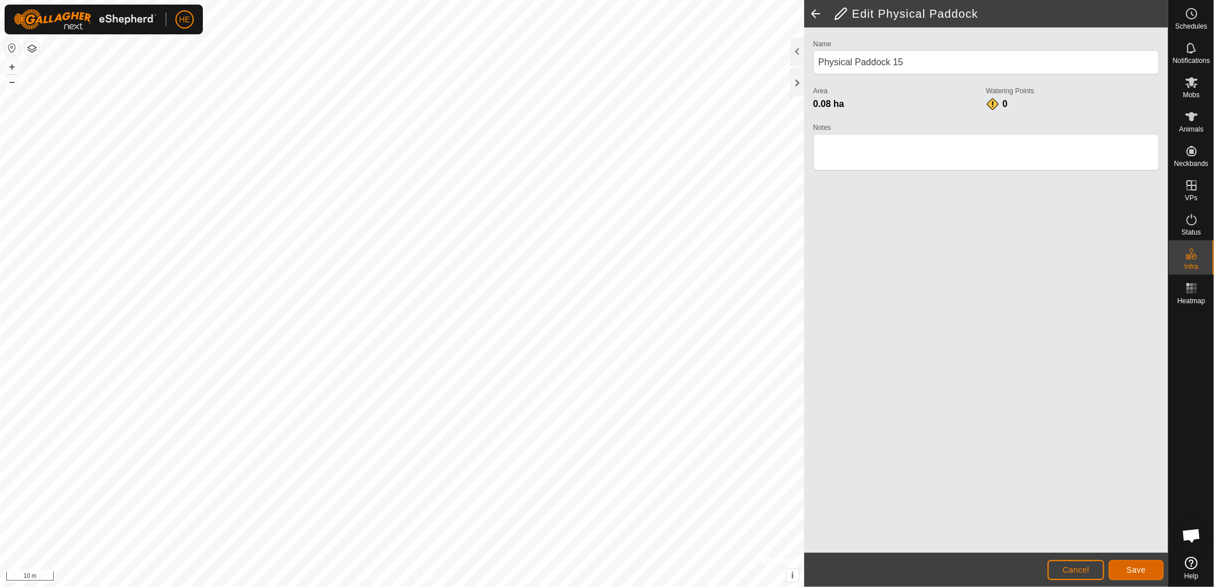
click at [1125, 572] on button "Save" at bounding box center [1136, 570] width 55 height 20
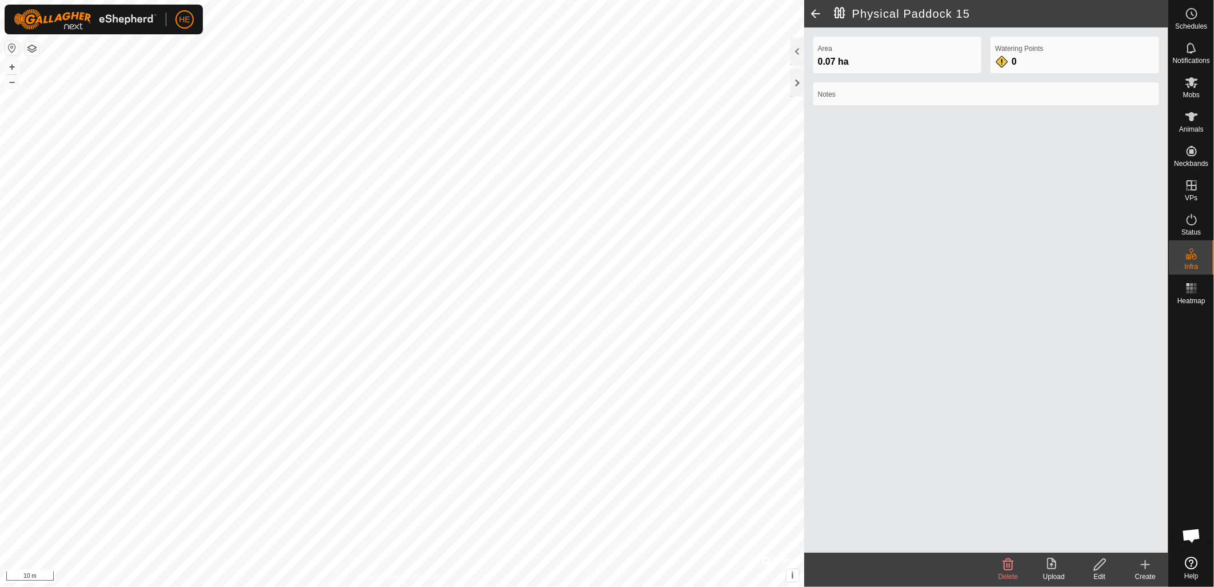
click at [1107, 570] on edit-svg-icon at bounding box center [1100, 564] width 46 height 14
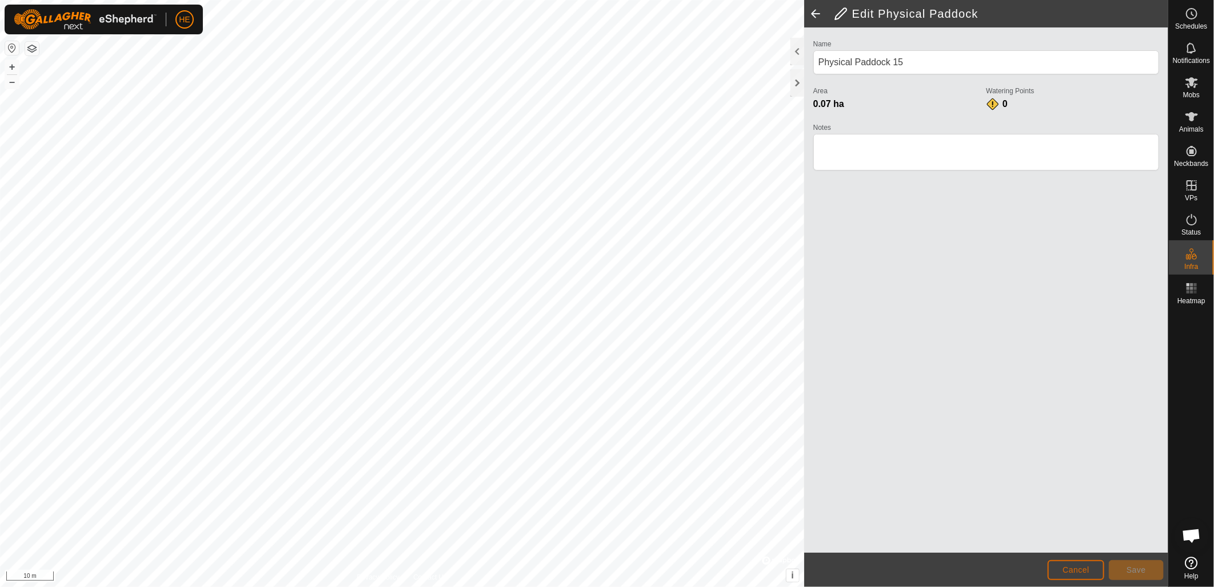
click at [1099, 575] on button "Cancel" at bounding box center [1076, 570] width 57 height 20
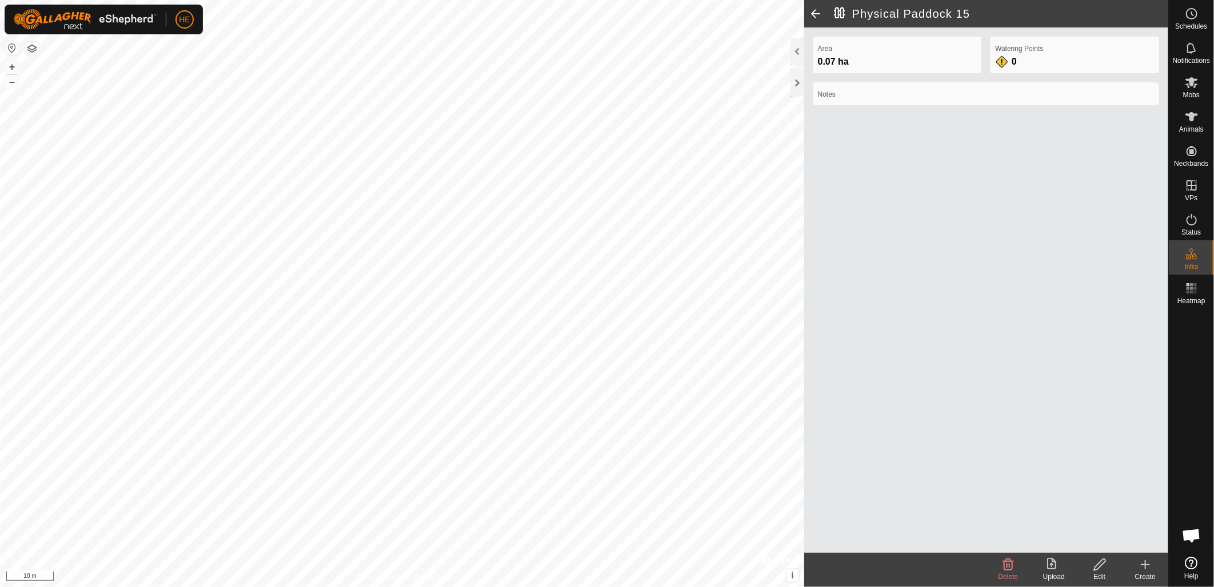
click at [1146, 569] on icon at bounding box center [1146, 564] width 14 height 14
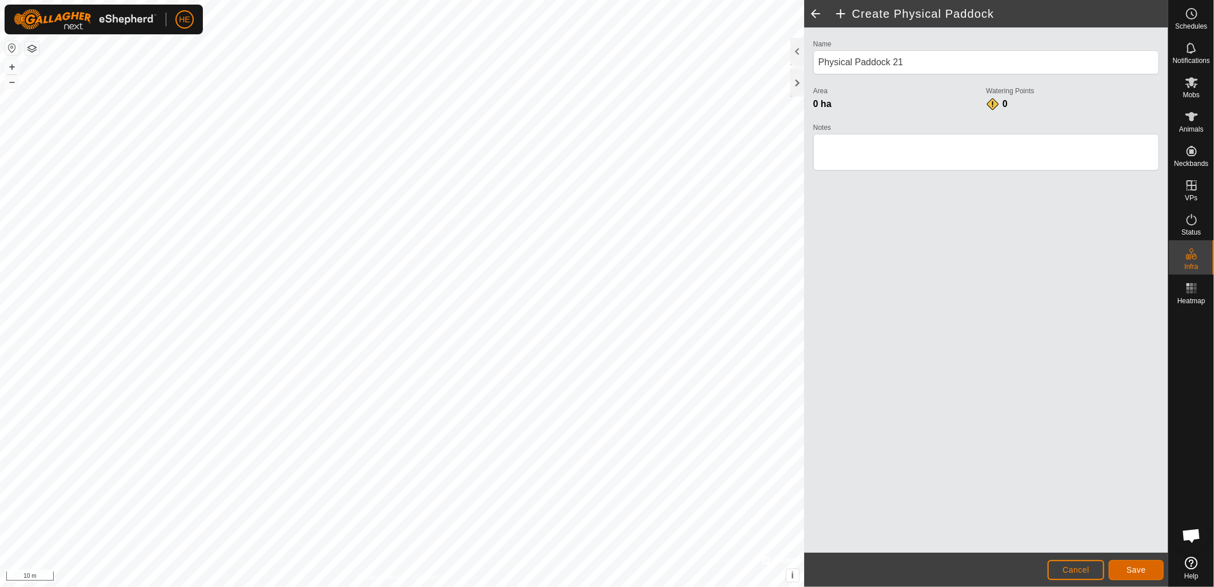
click at [1136, 572] on span "Save" at bounding box center [1136, 569] width 19 height 9
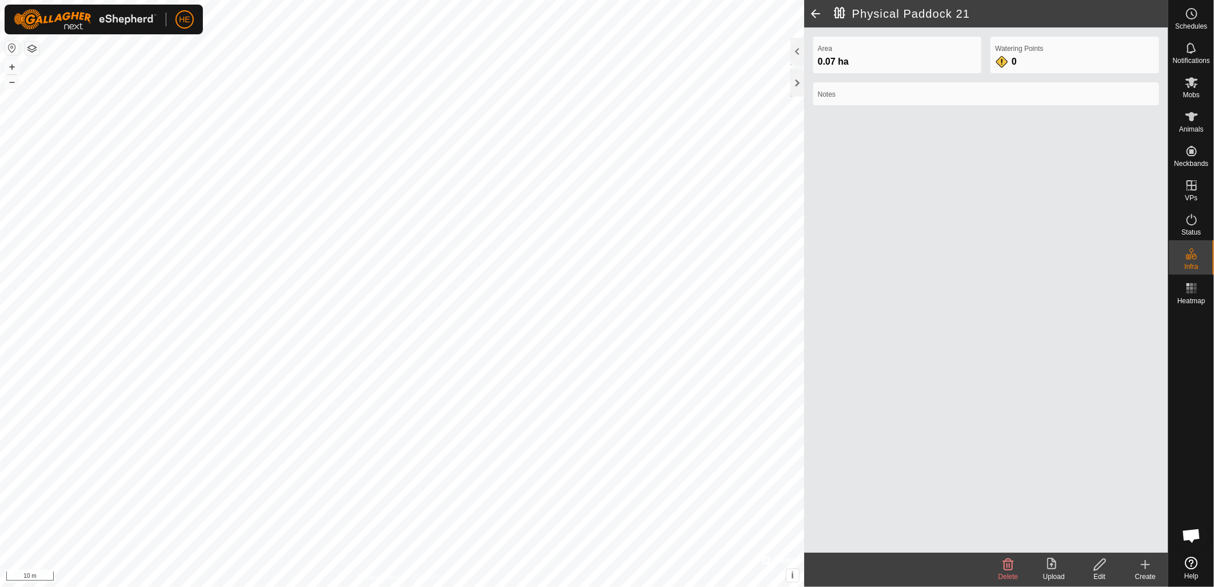
click at [1144, 573] on div "Create" at bounding box center [1146, 576] width 46 height 10
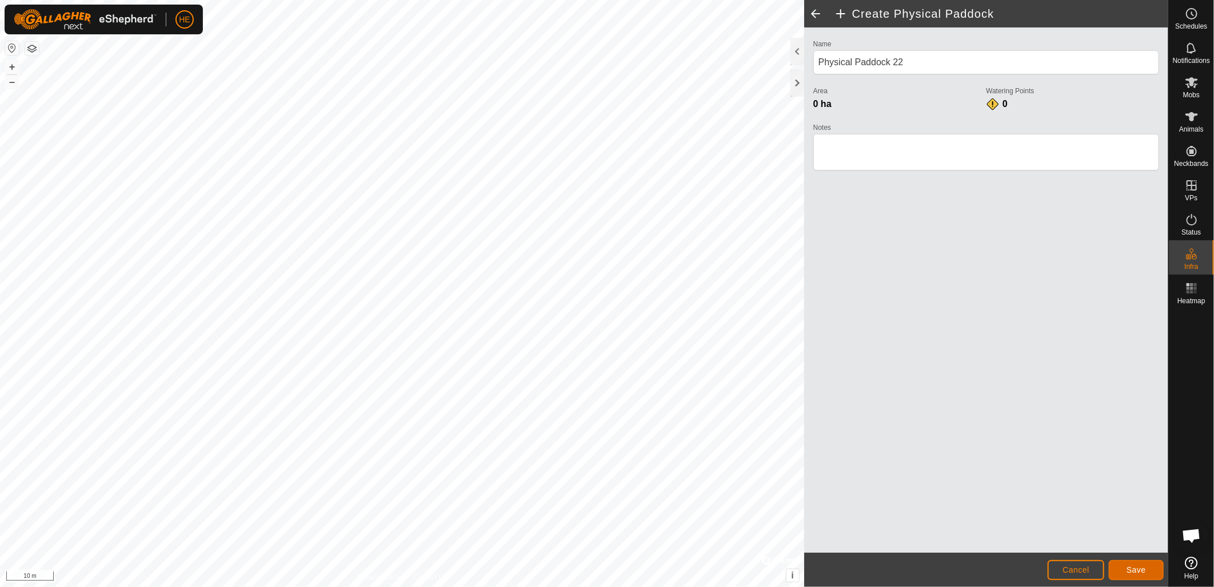
click at [1139, 569] on span "Save" at bounding box center [1136, 569] width 19 height 9
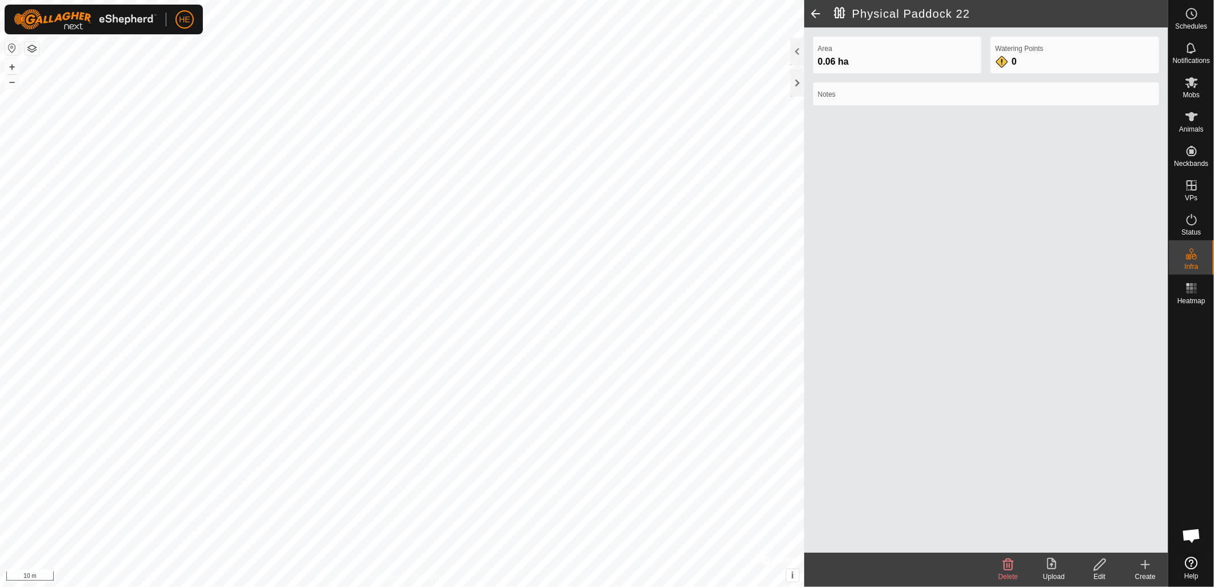
click at [1142, 573] on div "Create" at bounding box center [1146, 576] width 46 height 10
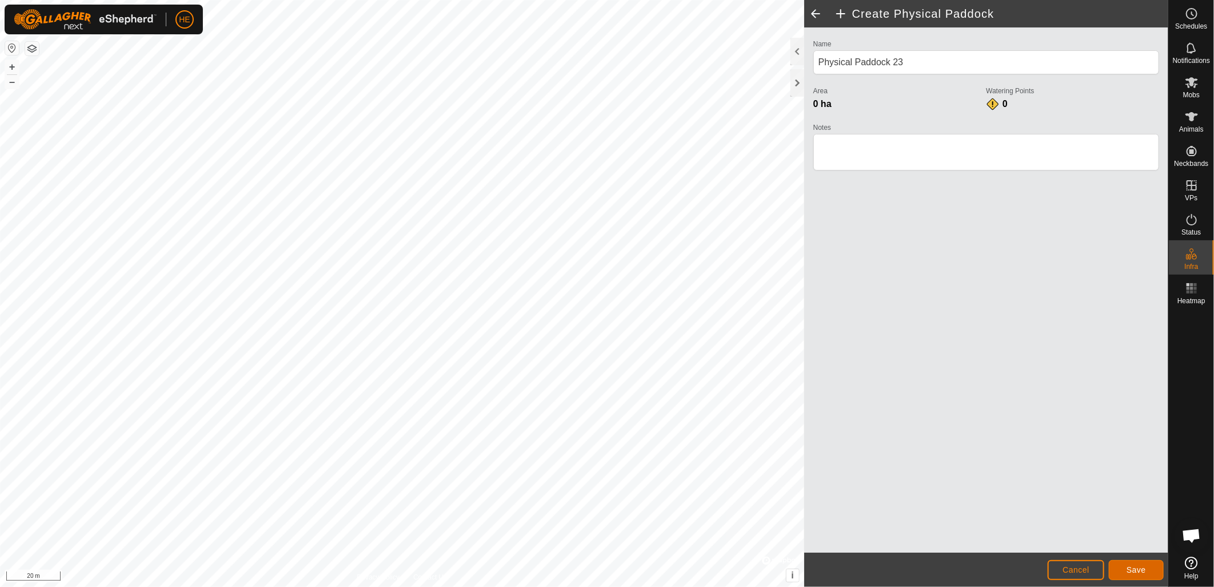
click at [1128, 571] on span "Save" at bounding box center [1136, 569] width 19 height 9
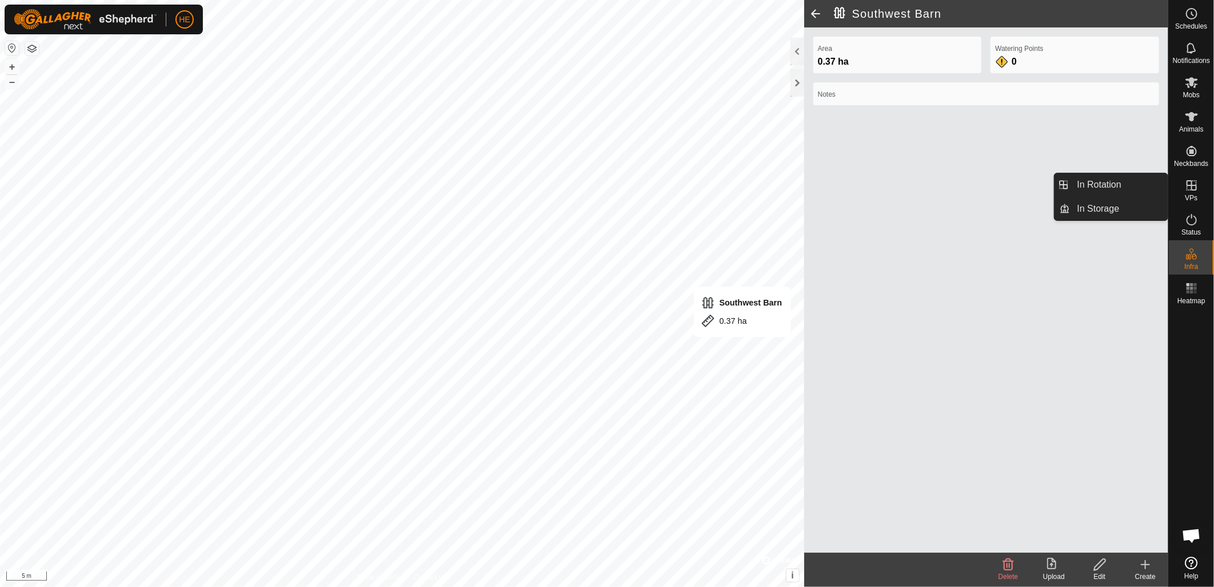
drag, startPoint x: 1189, startPoint y: 197, endPoint x: 1189, endPoint y: 189, distance: 7.4
click at [1189, 189] on icon at bounding box center [1192, 185] width 10 height 10
click at [1103, 206] on link "In Storage" at bounding box center [1120, 208] width 98 height 23
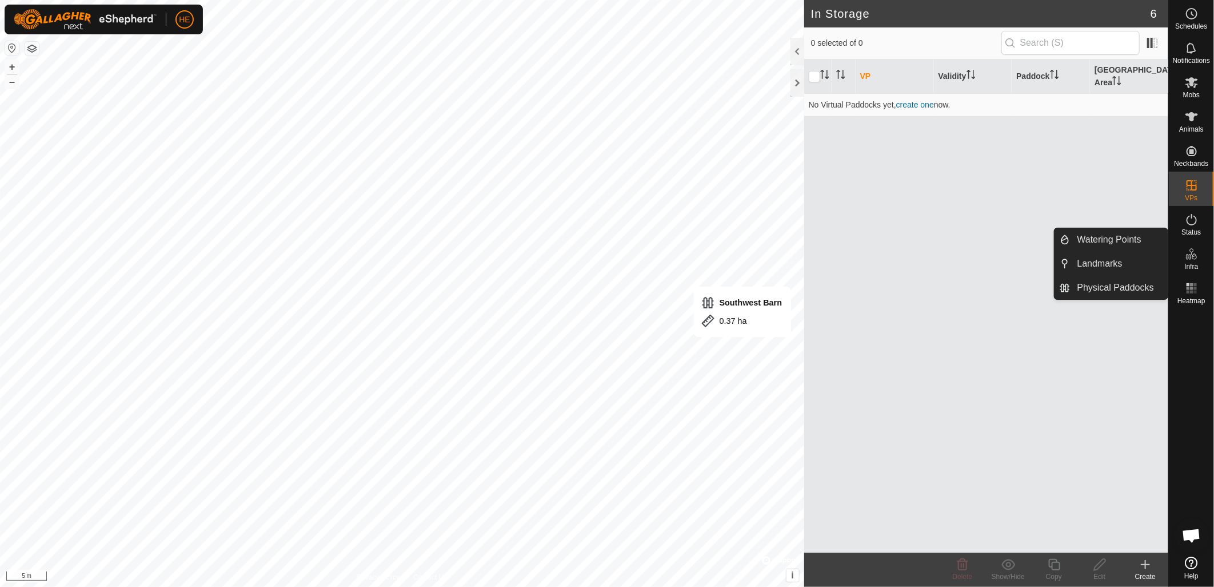
click at [1187, 260] on icon at bounding box center [1192, 254] width 14 height 14
click at [1130, 287] on link "Physical Paddocks" at bounding box center [1120, 287] width 98 height 23
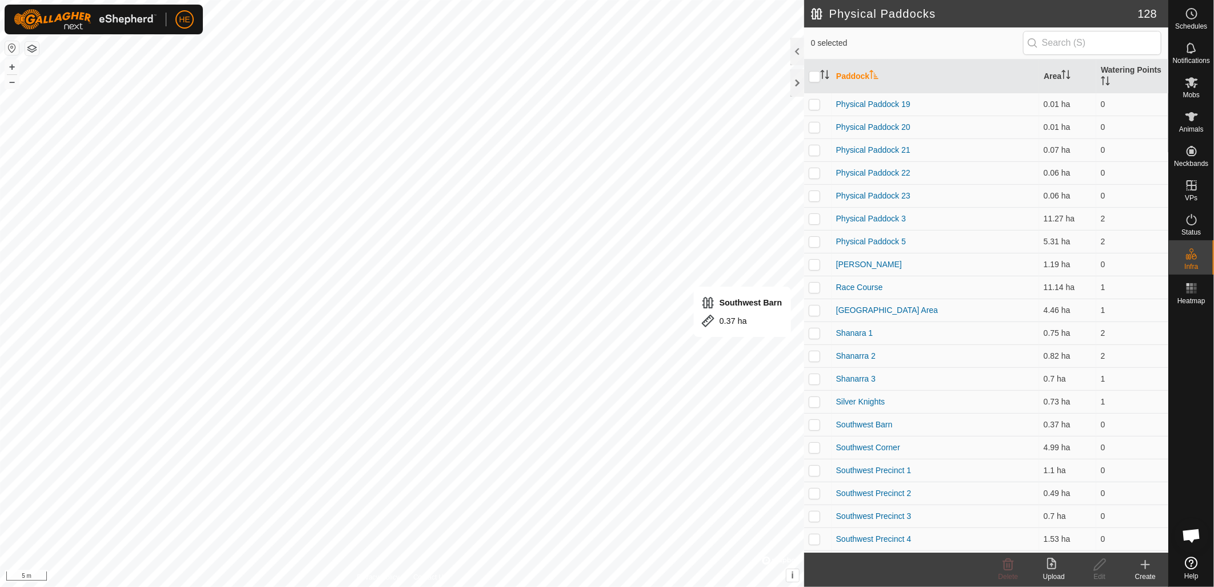
scroll to position [2468, 0]
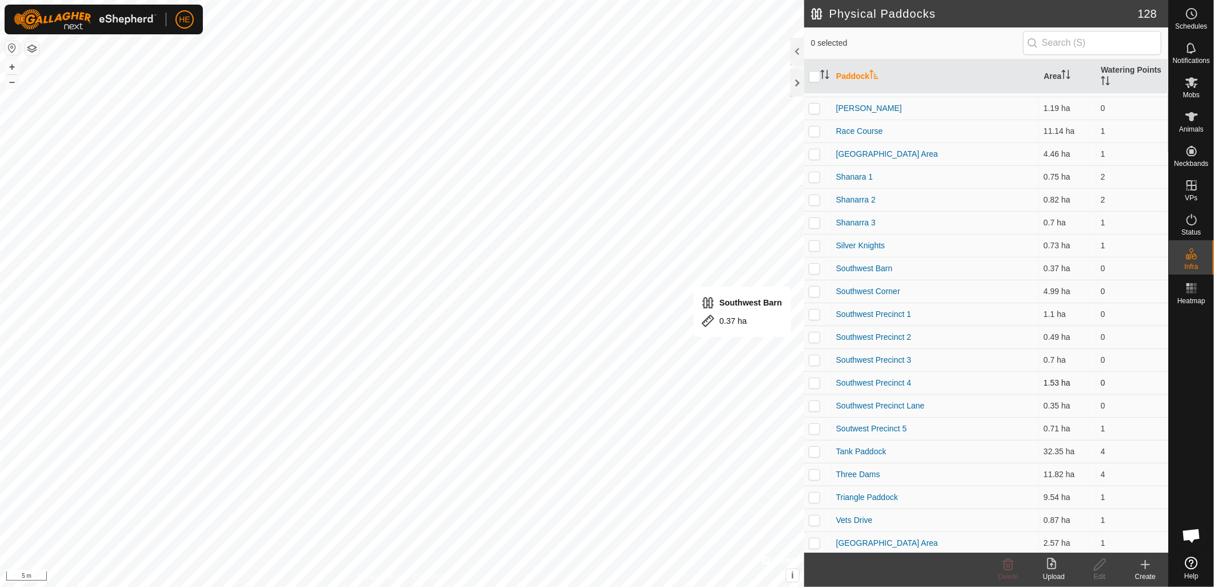
click at [816, 379] on p-checkbox at bounding box center [814, 382] width 11 height 9
checkbox input "false"
click at [856, 378] on link "Southwest Precinct 4" at bounding box center [873, 382] width 75 height 9
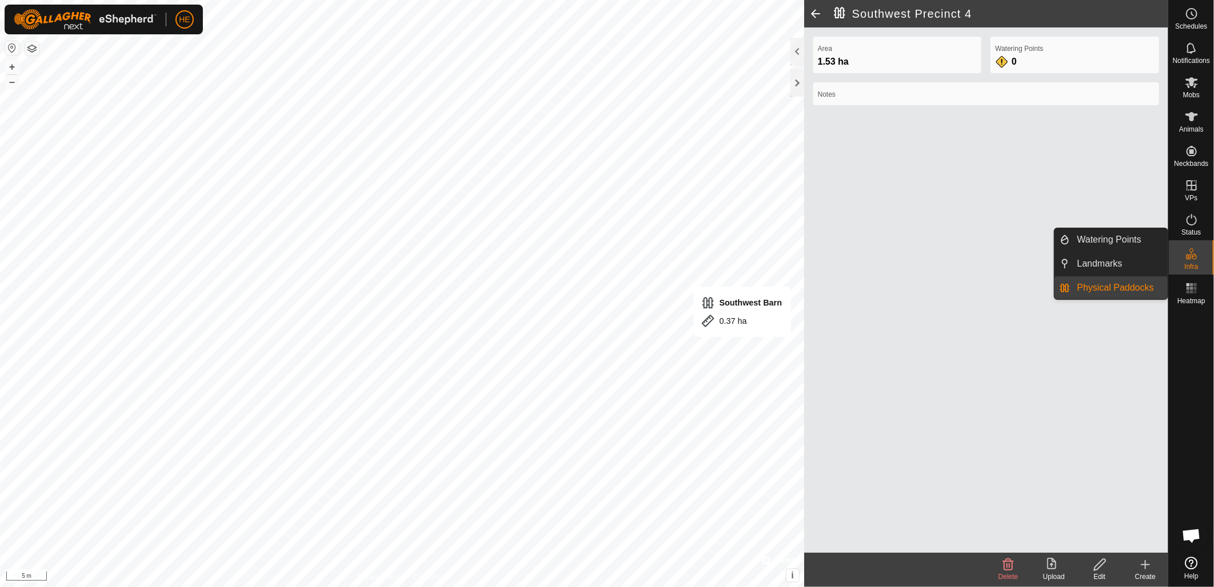
click at [1143, 288] on link "Physical Paddocks" at bounding box center [1120, 287] width 98 height 23
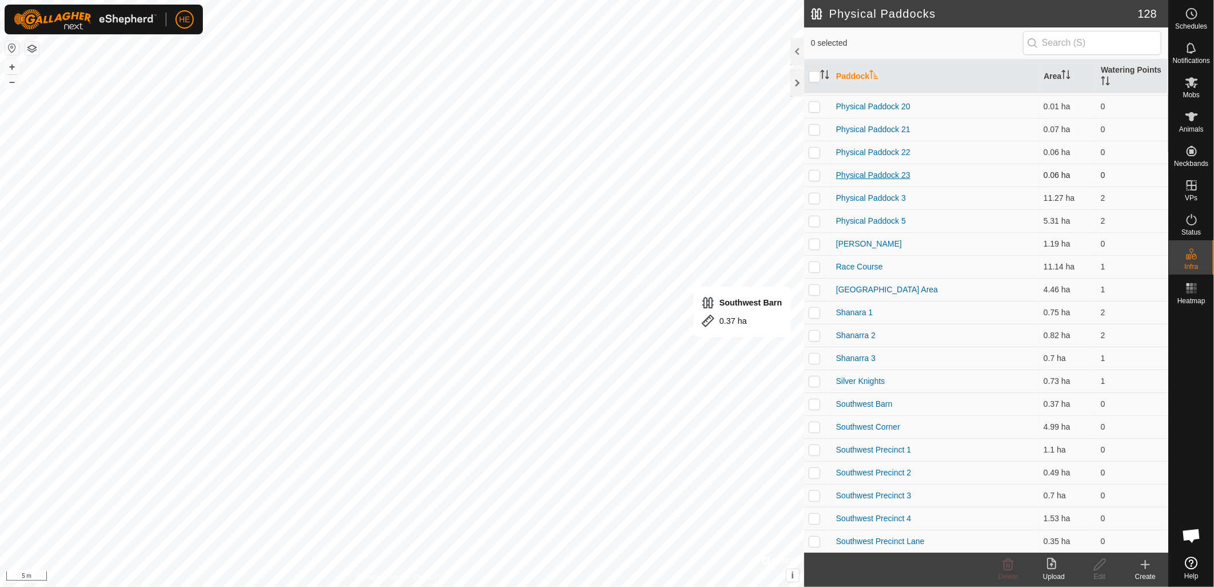
scroll to position [2468, 0]
click at [814, 382] on p-checkbox at bounding box center [814, 382] width 11 height 9
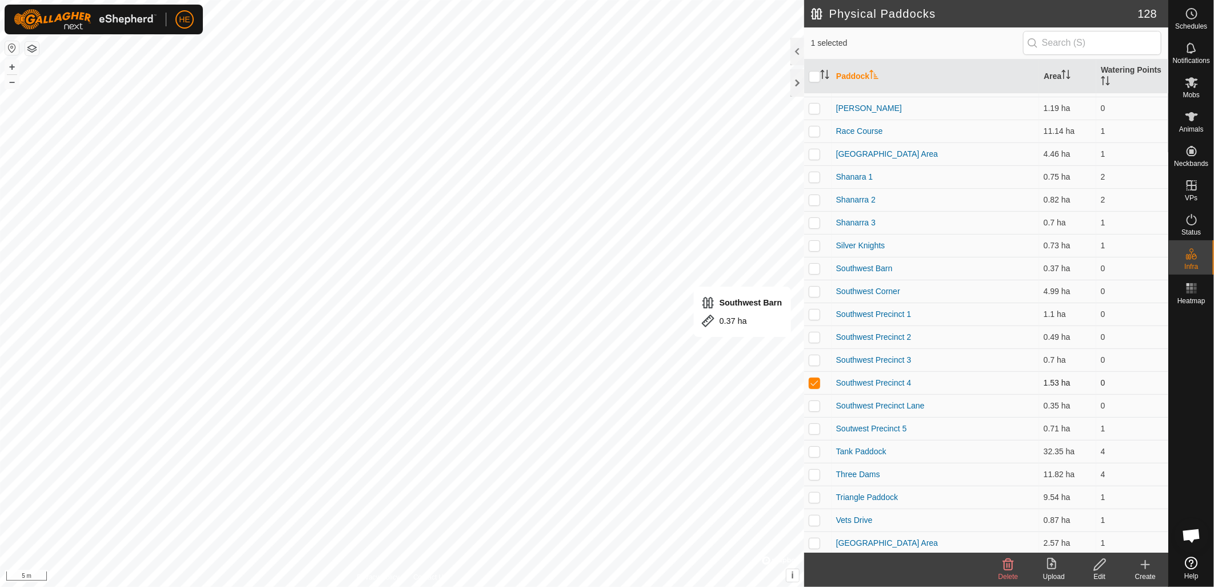
click at [814, 381] on p-checkbox at bounding box center [814, 382] width 11 height 9
checkbox input "false"
click at [818, 361] on p-checkbox at bounding box center [814, 359] width 11 height 9
checkbox input "false"
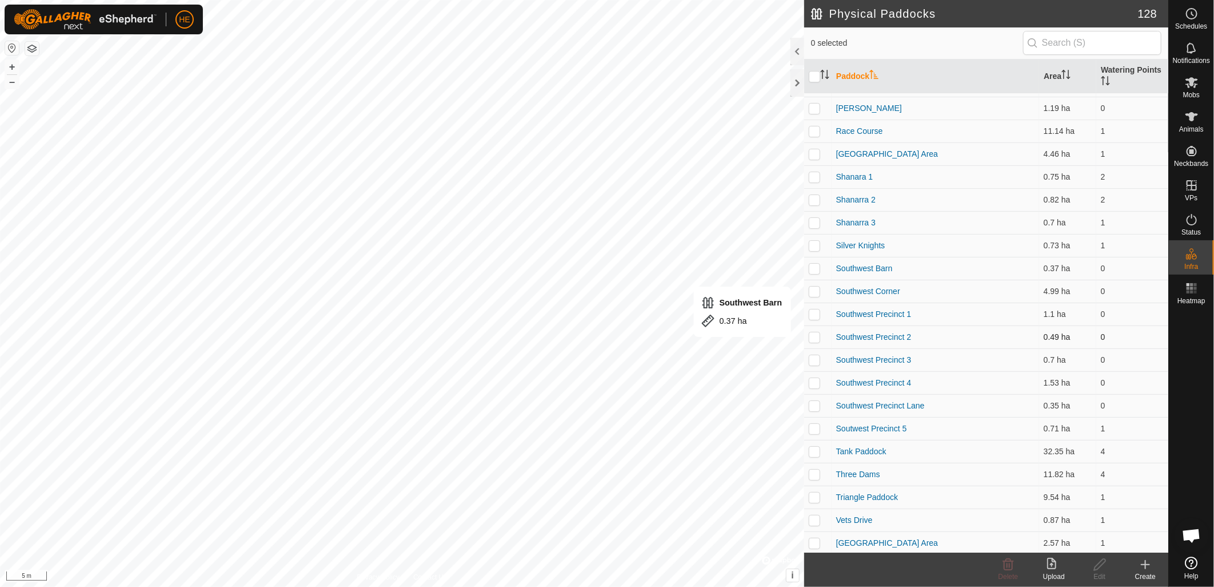
drag, startPoint x: 818, startPoint y: 361, endPoint x: 819, endPoint y: 335, distance: 26.3
click at [819, 335] on p-checkbox at bounding box center [814, 336] width 11 height 9
click at [819, 333] on p-checkbox at bounding box center [814, 336] width 11 height 9
checkbox input "false"
click at [818, 310] on p-checkbox at bounding box center [814, 313] width 11 height 9
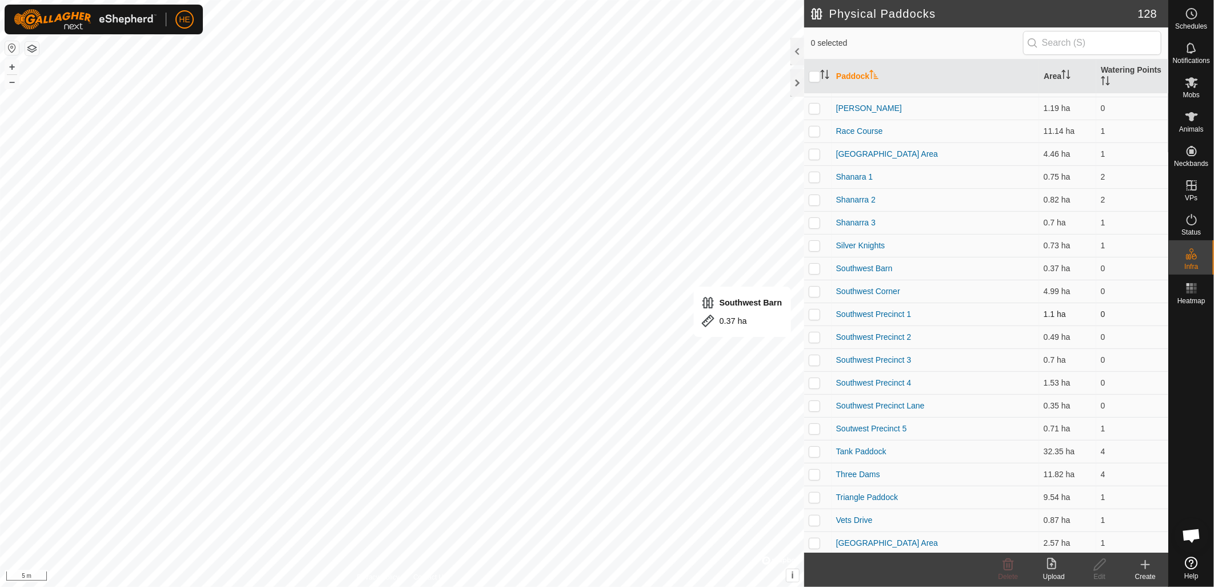
checkbox input "true"
click at [818, 290] on p-checkbox at bounding box center [814, 290] width 11 height 9
checkbox input "true"
click at [815, 264] on p-checkbox at bounding box center [814, 268] width 11 height 9
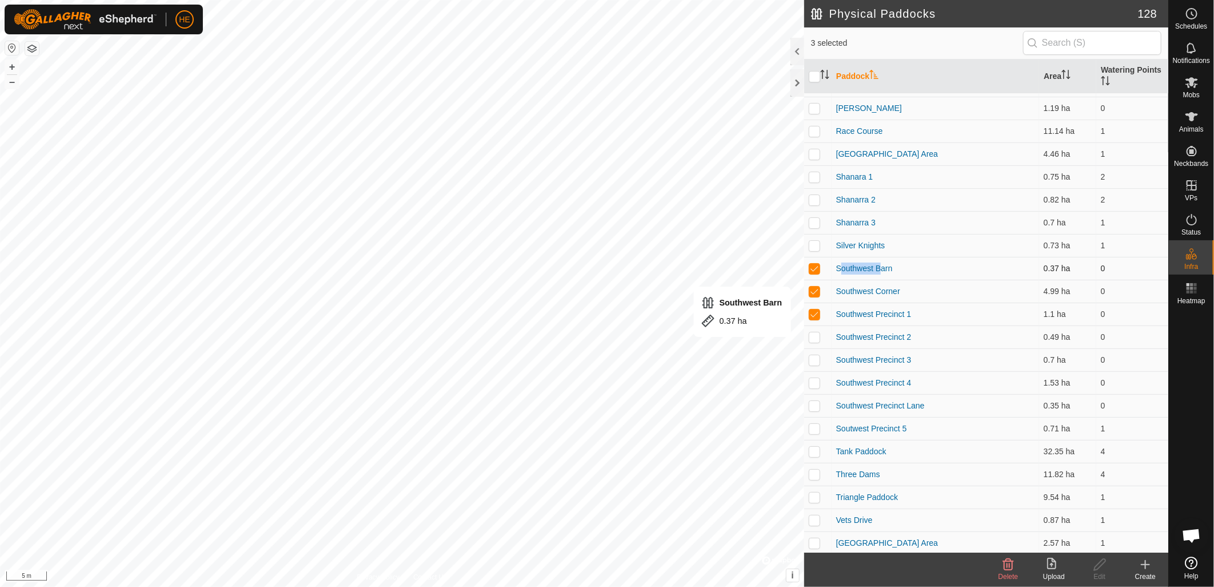
checkbox input "false"
drag, startPoint x: 815, startPoint y: 264, endPoint x: 814, endPoint y: 294, distance: 30.3
click at [814, 294] on td at bounding box center [817, 291] width 27 height 23
checkbox input "false"
click at [814, 314] on p-checkbox at bounding box center [814, 313] width 11 height 9
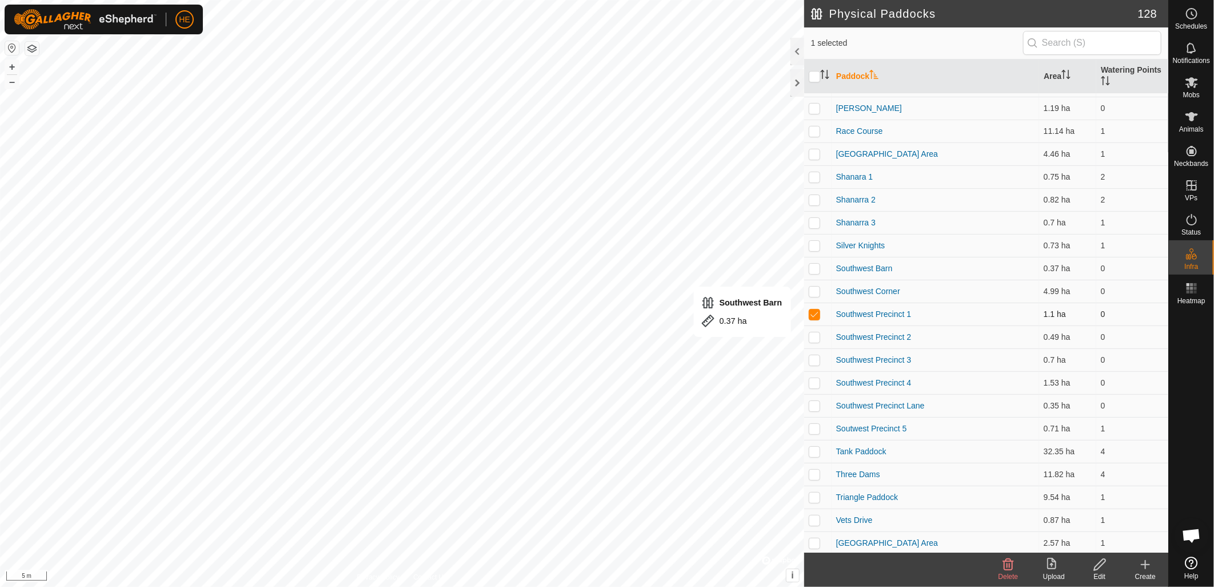
checkbox input "false"
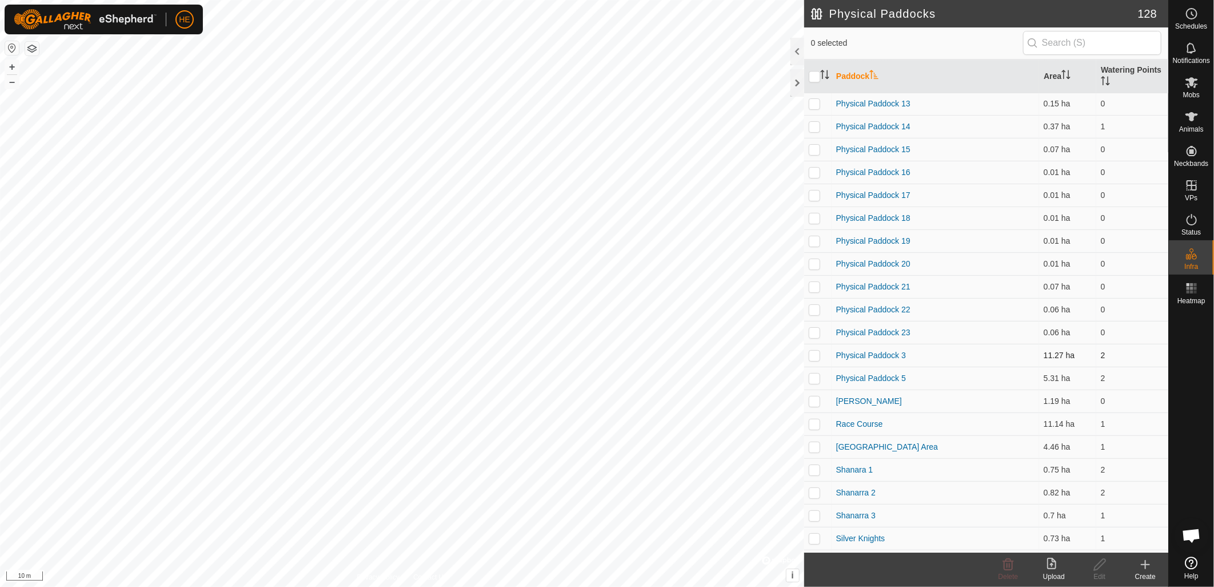
scroll to position [2151, 0]
click at [814, 400] on p-checkbox at bounding box center [814, 402] width 11 height 9
checkbox input "false"
click at [815, 380] on p-checkbox at bounding box center [814, 379] width 11 height 9
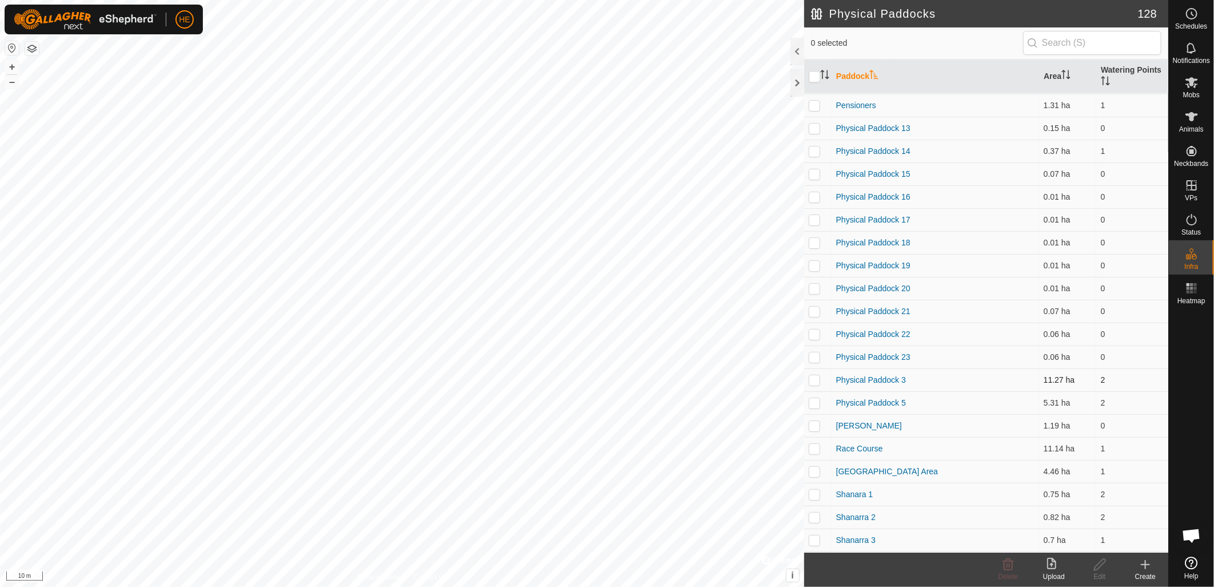
checkbox input "true"
click at [819, 355] on p-checkbox at bounding box center [814, 356] width 11 height 9
checkbox input "true"
click at [816, 332] on p-checkbox at bounding box center [814, 333] width 11 height 9
checkbox input "true"
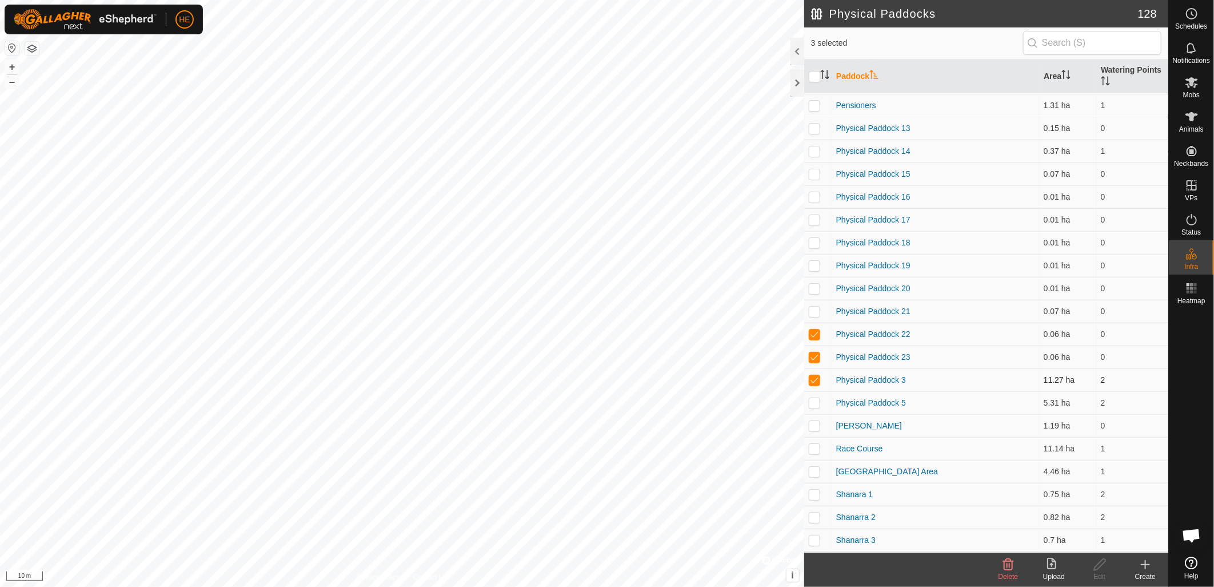
click at [818, 378] on p-checkbox at bounding box center [814, 379] width 11 height 9
checkbox input "false"
click at [818, 306] on p-checkbox at bounding box center [814, 310] width 11 height 9
checkbox input "false"
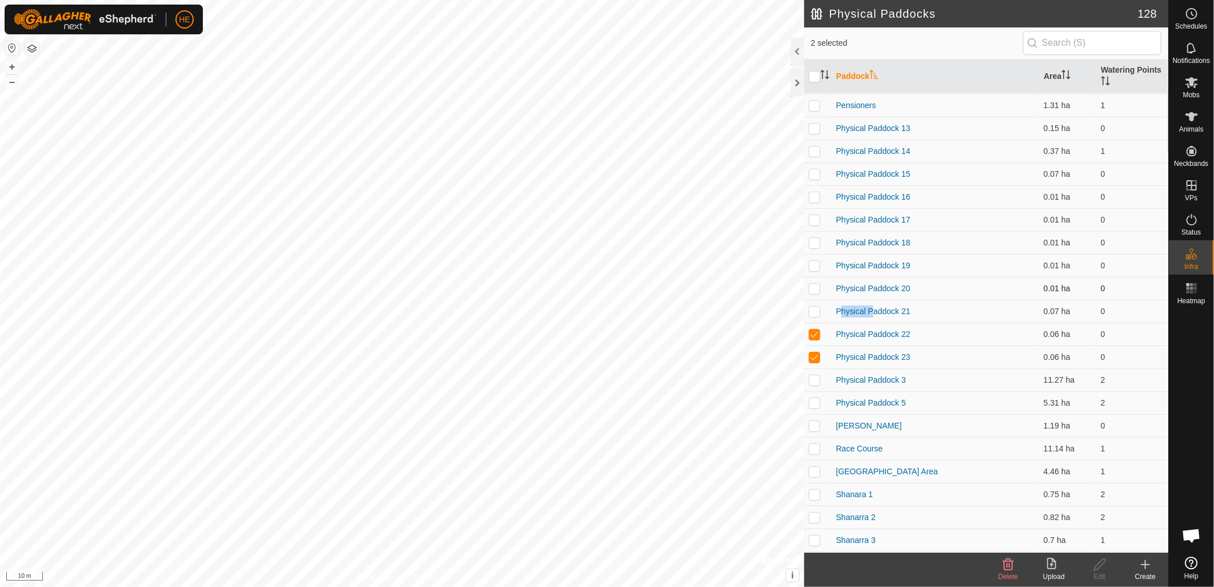
drag, startPoint x: 818, startPoint y: 305, endPoint x: 816, endPoint y: 288, distance: 17.2
click at [816, 288] on p-checkbox at bounding box center [814, 288] width 11 height 9
checkbox input "true"
click at [816, 266] on p-checkbox at bounding box center [814, 265] width 11 height 9
checkbox input "true"
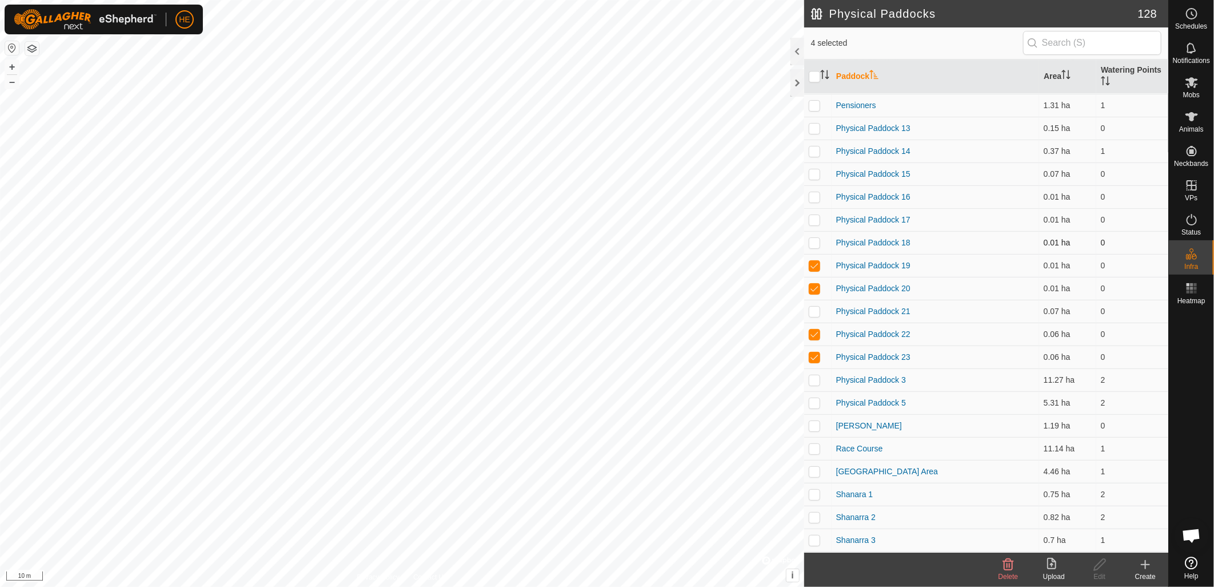
click at [816, 244] on p-checkbox at bounding box center [814, 242] width 11 height 9
checkbox input "true"
click at [815, 220] on p-checkbox at bounding box center [814, 219] width 11 height 9
checkbox input "false"
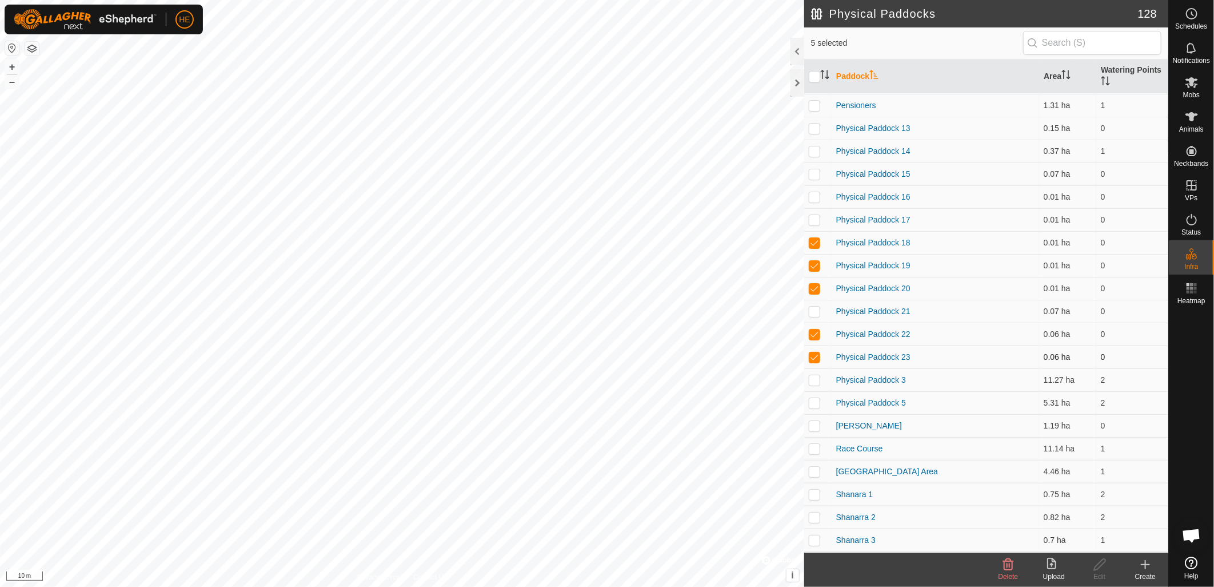
click at [814, 354] on p-checkbox at bounding box center [814, 356] width 11 height 9
checkbox input "false"
click at [815, 336] on p-checkbox at bounding box center [814, 333] width 11 height 9
checkbox input "false"
click at [815, 219] on p-checkbox at bounding box center [814, 219] width 11 height 9
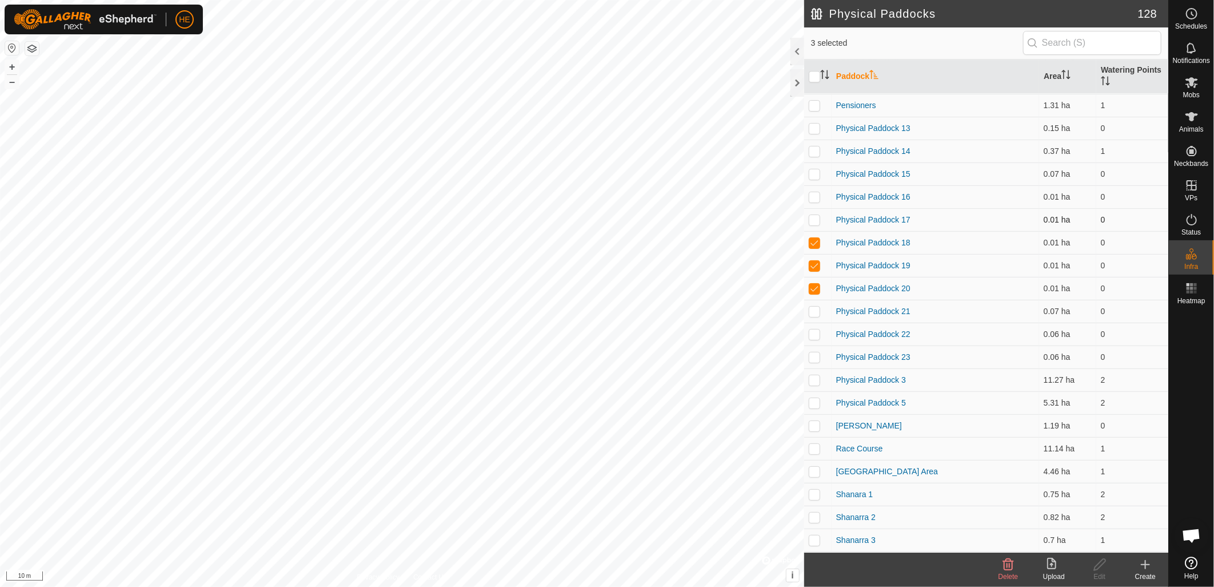
checkbox input "true"
click at [815, 194] on p-checkbox at bounding box center [814, 196] width 11 height 9
checkbox input "true"
click at [815, 173] on p-checkbox at bounding box center [814, 173] width 11 height 9
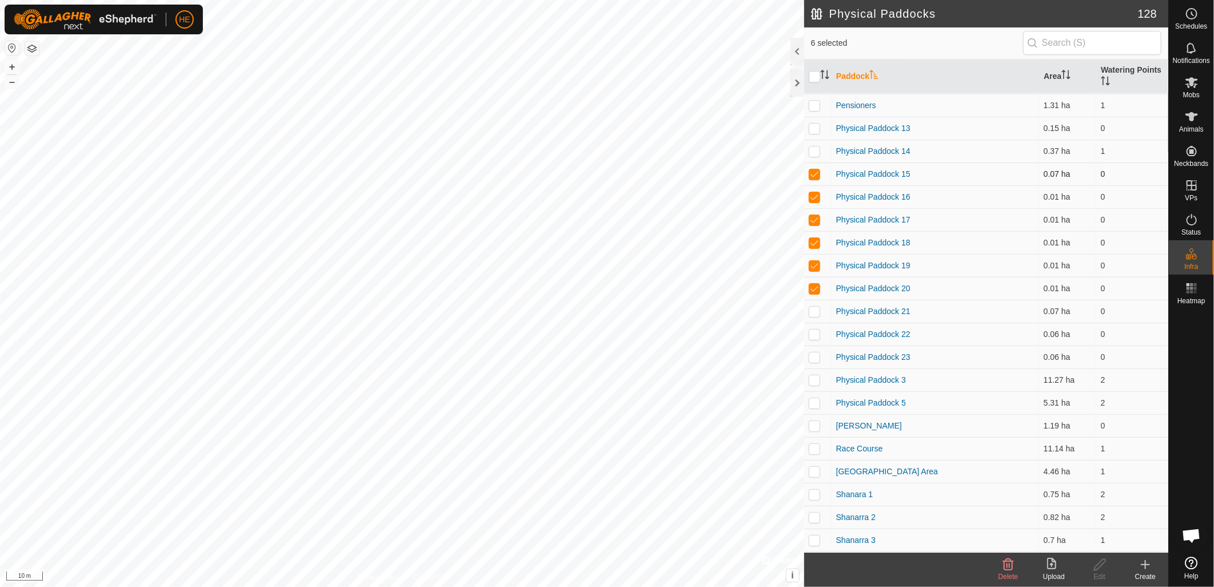
checkbox input "false"
click at [1012, 571] on div "Delete" at bounding box center [1009, 576] width 46 height 10
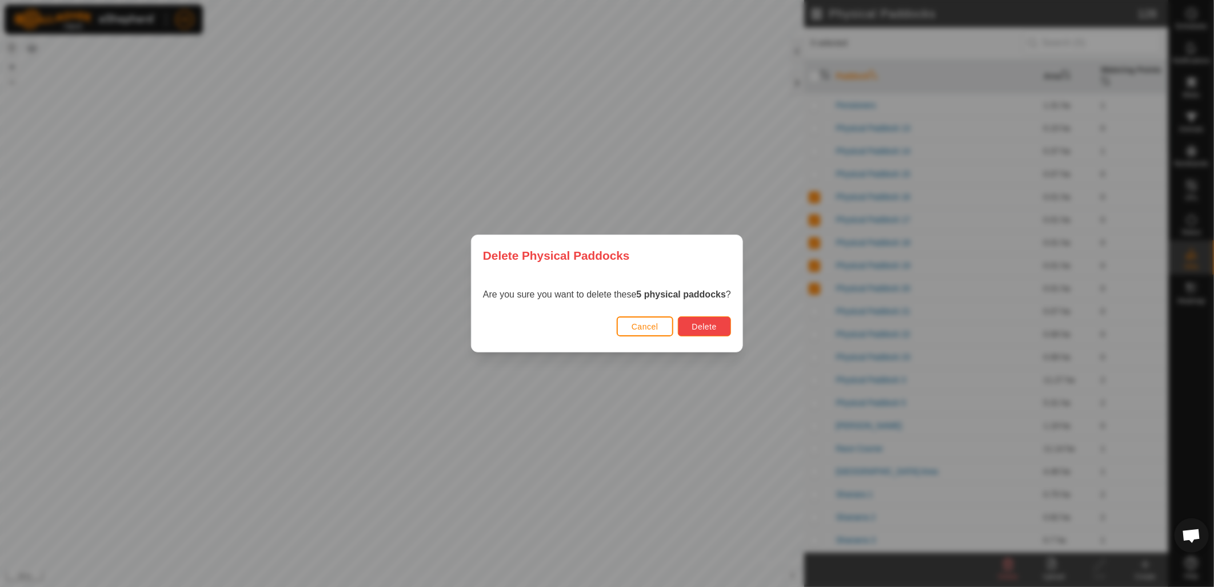
click at [716, 322] on button "Delete" at bounding box center [704, 326] width 53 height 20
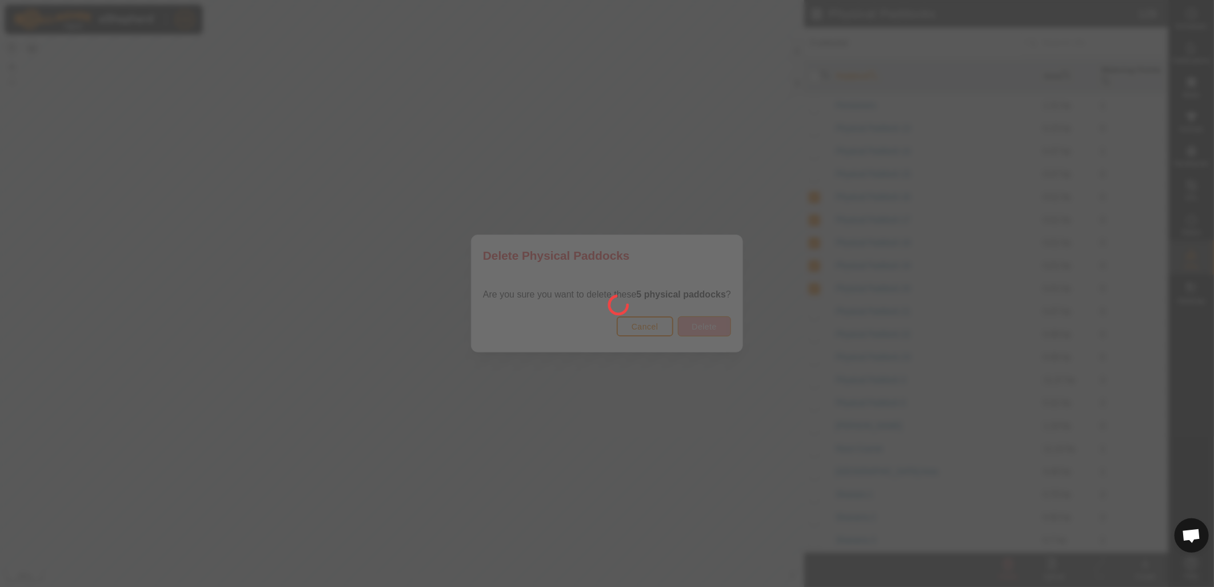
checkbox input "false"
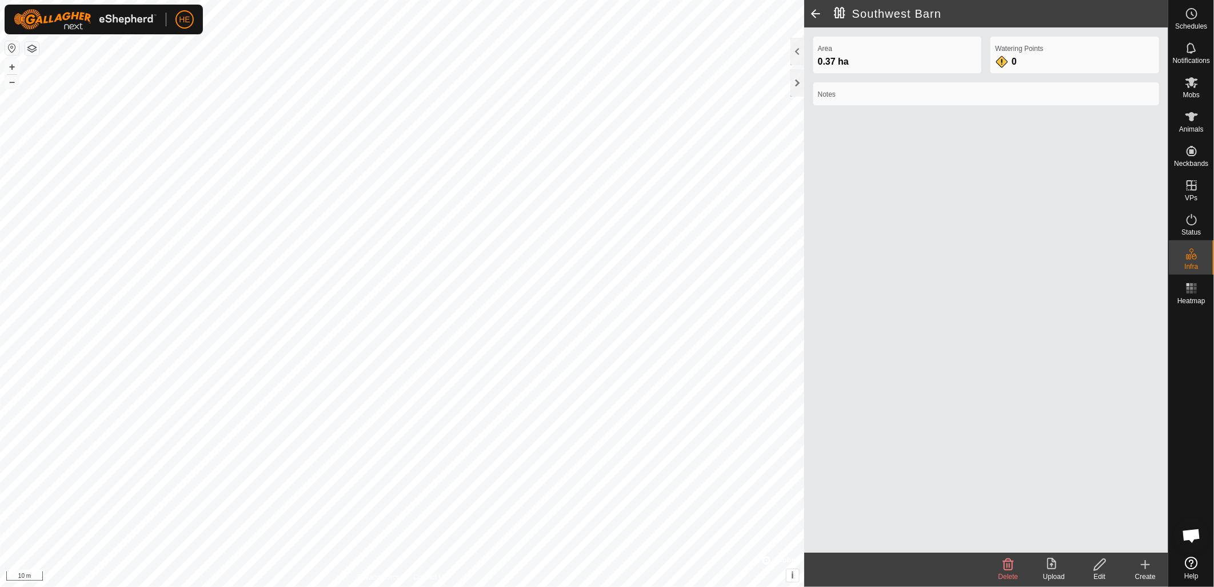
click at [1103, 568] on icon at bounding box center [1100, 564] width 14 height 14
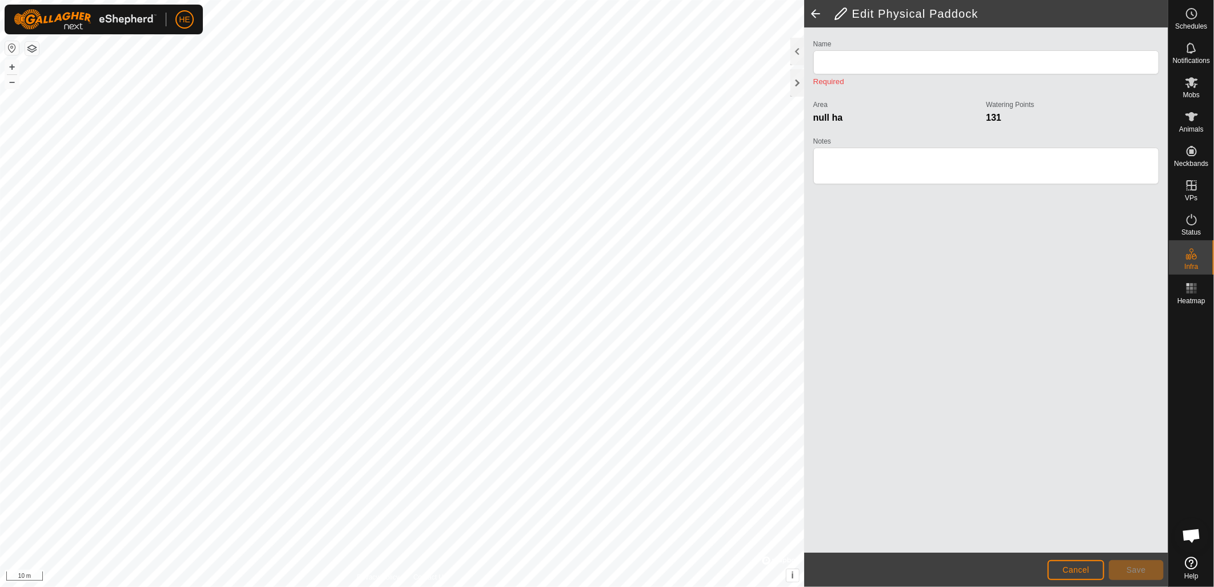
type input "Southwest Barn"
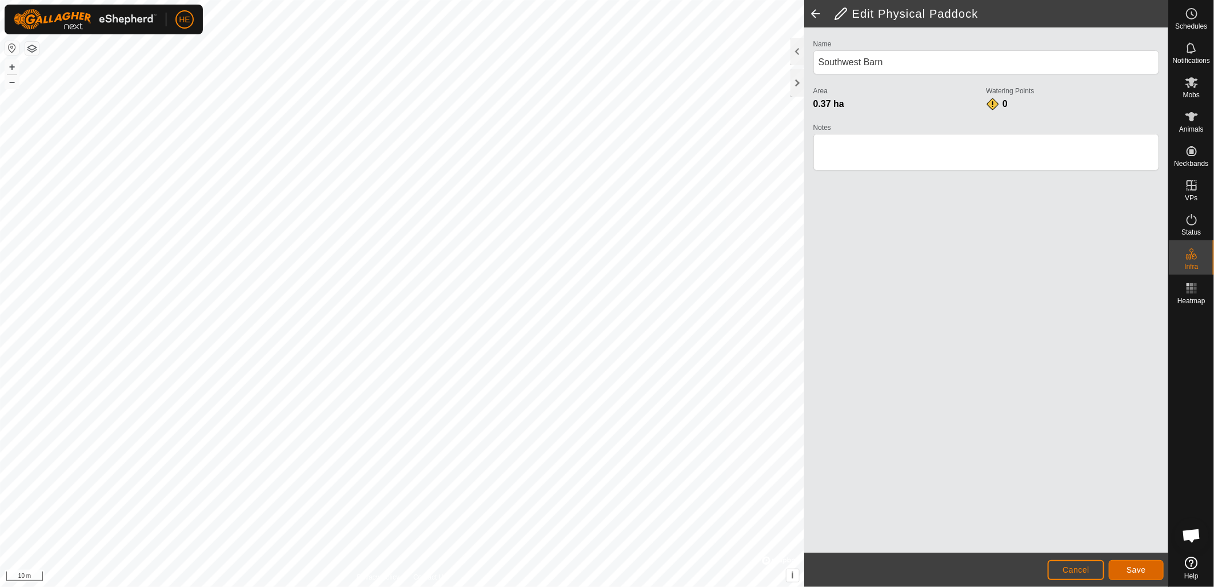
click at [1122, 570] on button "Save" at bounding box center [1136, 570] width 55 height 20
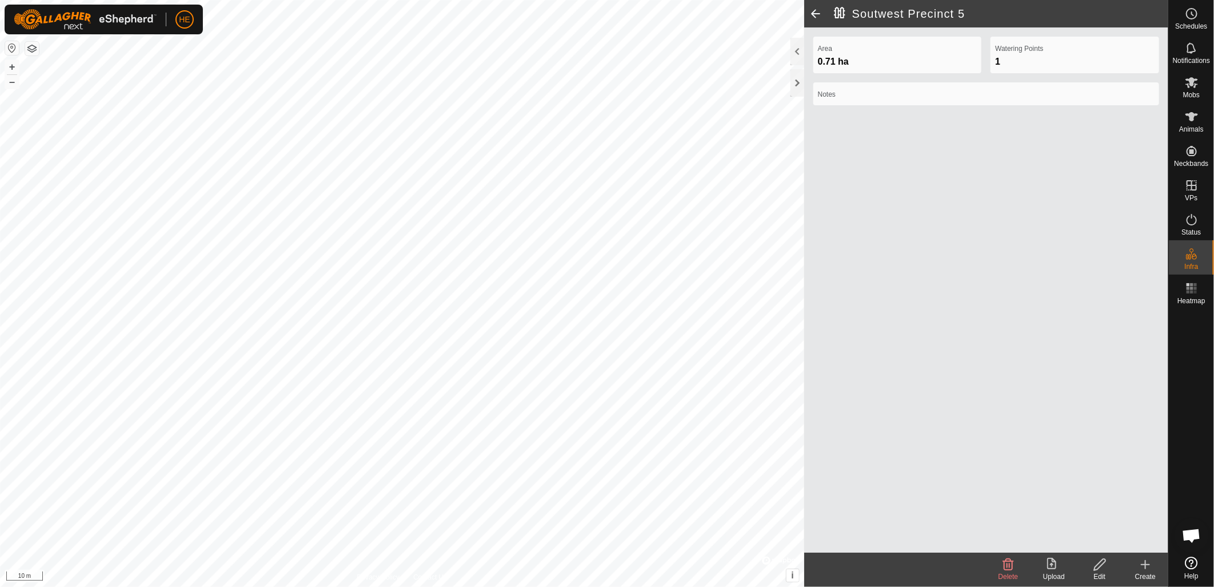
click at [1104, 569] on icon at bounding box center [1100, 564] width 14 height 14
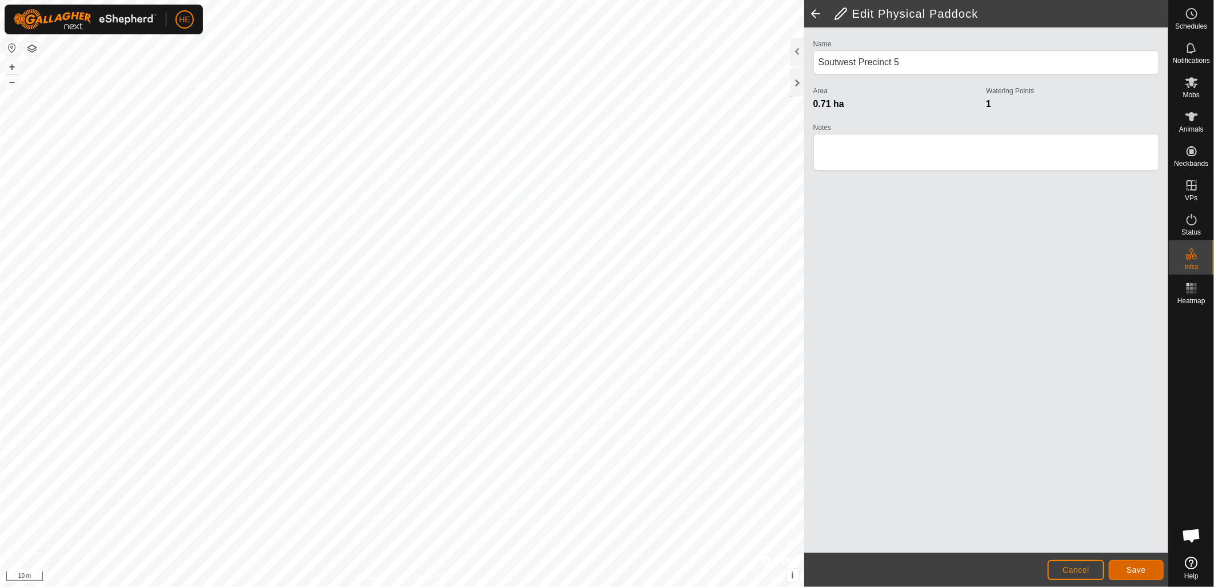
click at [1128, 569] on span "Save" at bounding box center [1136, 569] width 19 height 9
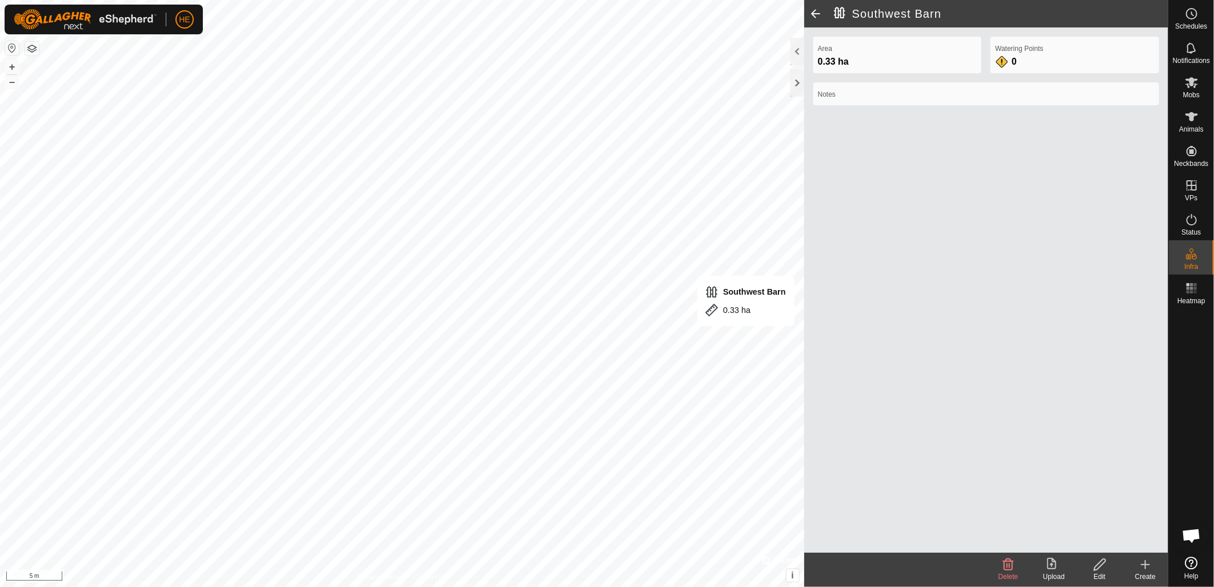
click at [1103, 568] on icon at bounding box center [1100, 564] width 14 height 14
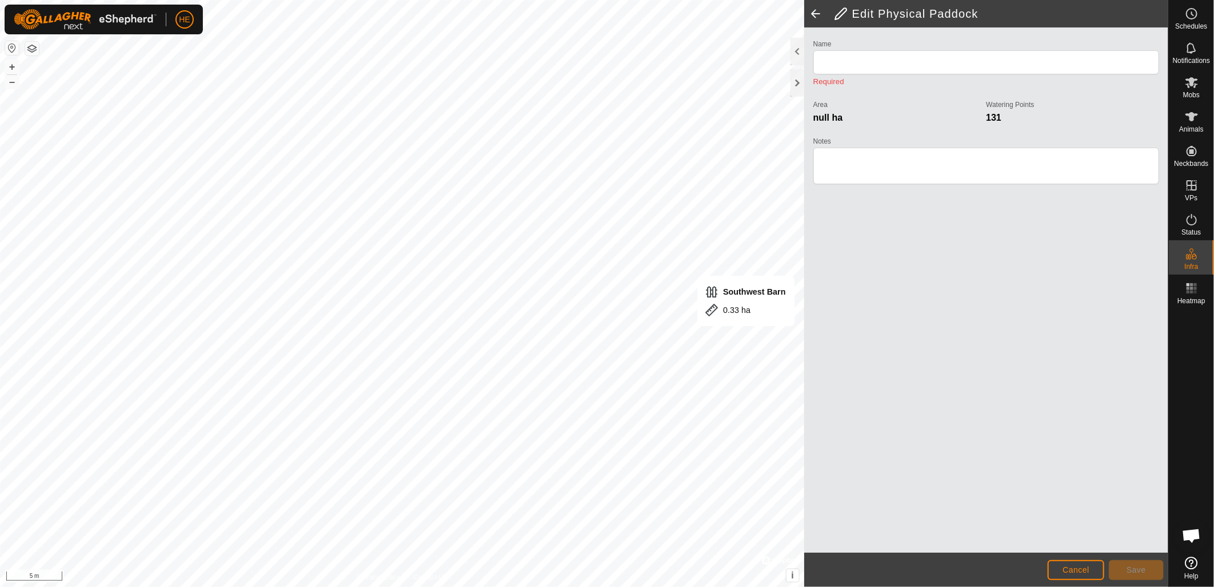
type input "Southwest Barn"
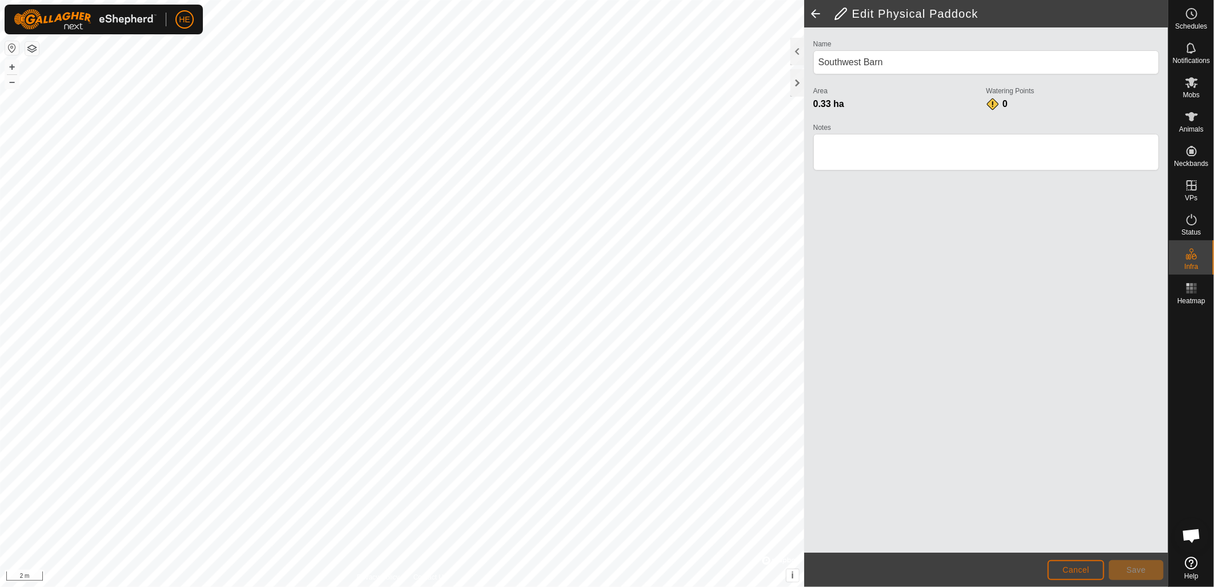
click at [1073, 575] on button "Cancel" at bounding box center [1076, 570] width 57 height 20
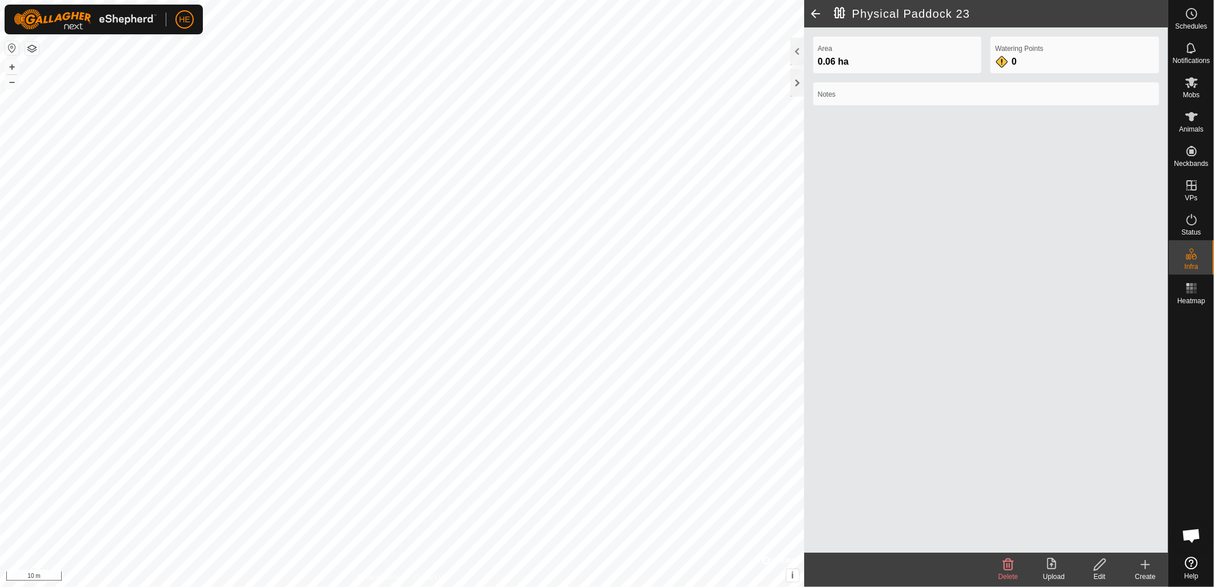
click at [1105, 568] on icon at bounding box center [1100, 564] width 14 height 14
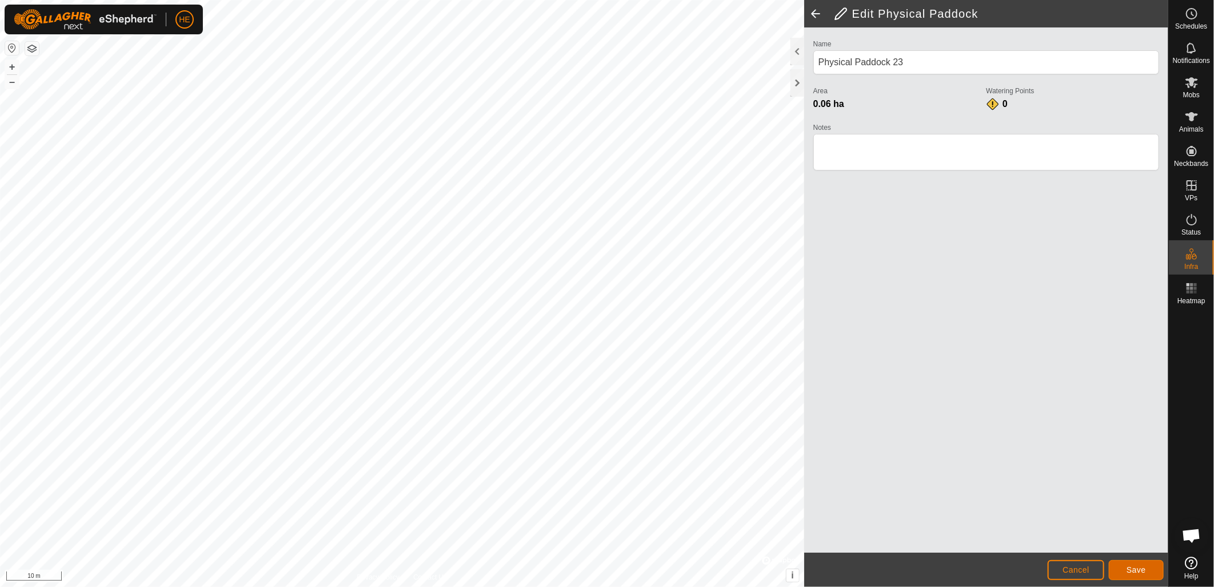
click at [1150, 575] on button "Save" at bounding box center [1136, 570] width 55 height 20
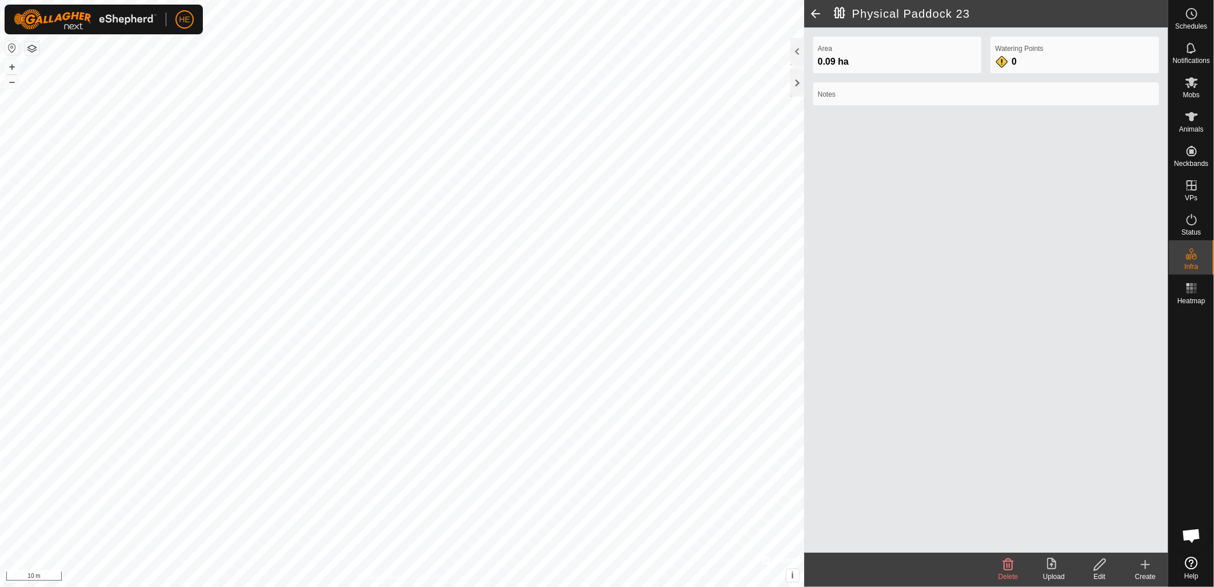
click at [1103, 570] on icon at bounding box center [1100, 564] width 14 height 14
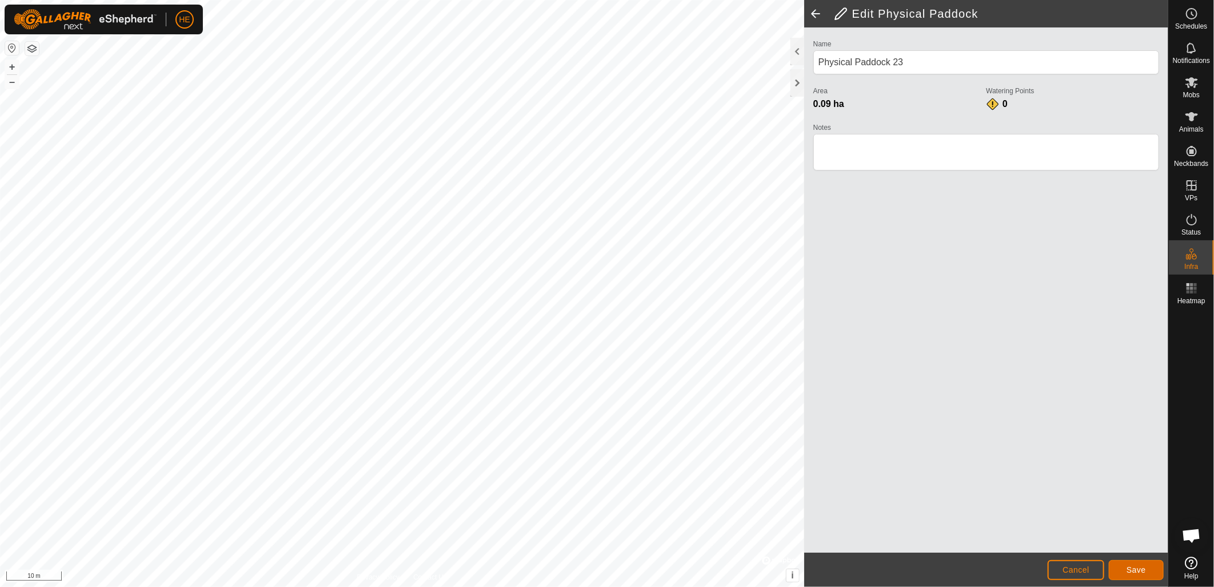
click at [1122, 567] on button "Save" at bounding box center [1136, 570] width 55 height 20
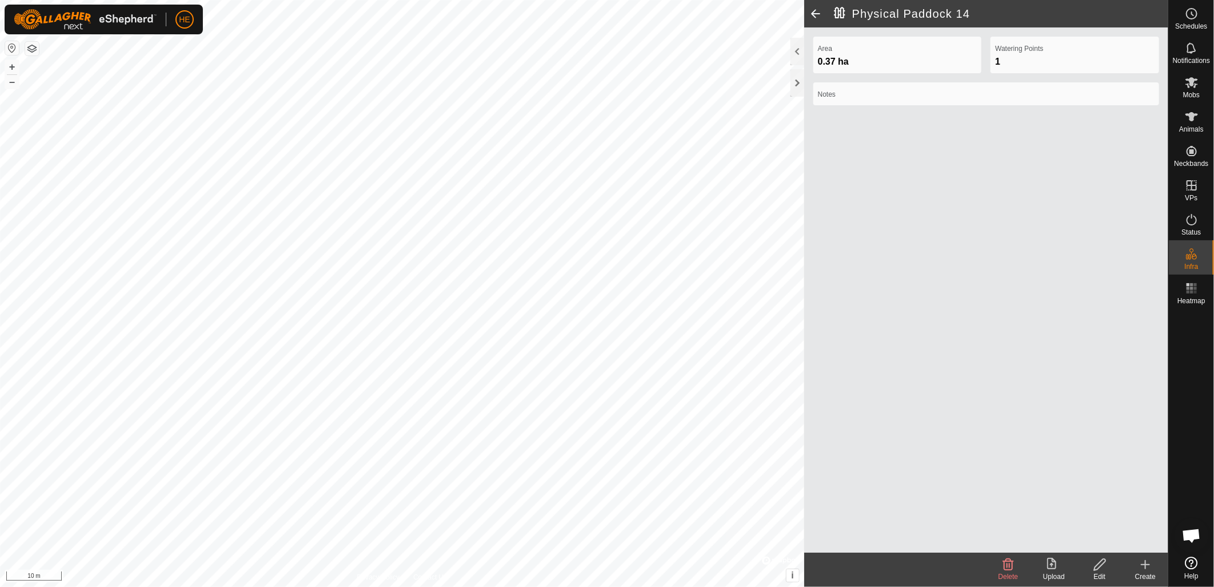
click at [1011, 573] on span "Delete" at bounding box center [1009, 576] width 20 height 8
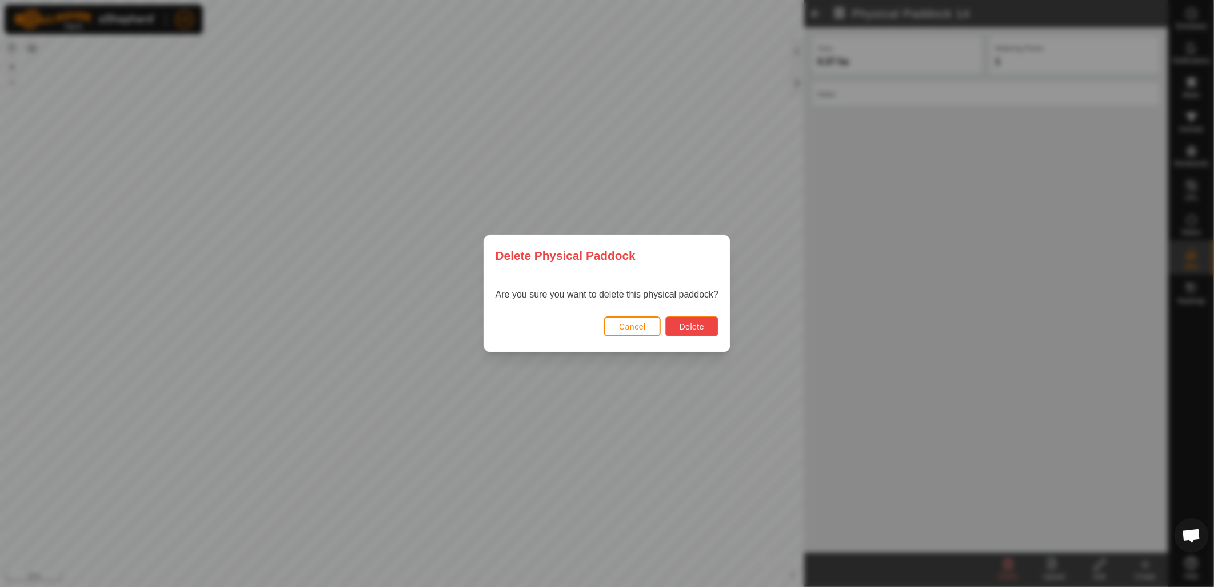
click at [707, 326] on button "Delete" at bounding box center [691, 326] width 53 height 20
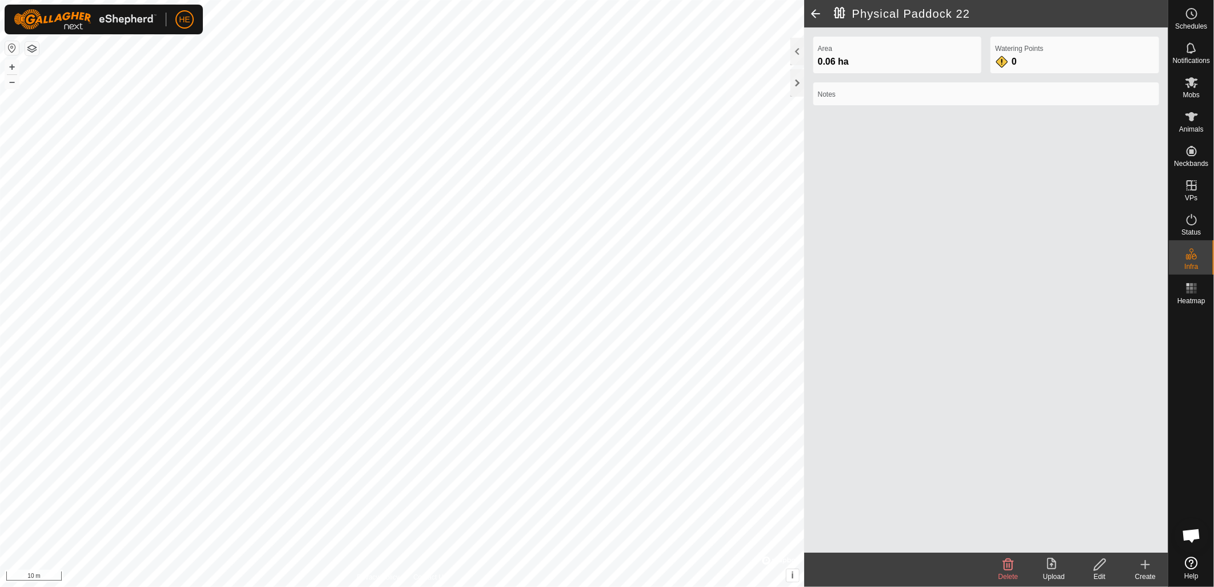
click at [1097, 568] on icon at bounding box center [1100, 564] width 14 height 14
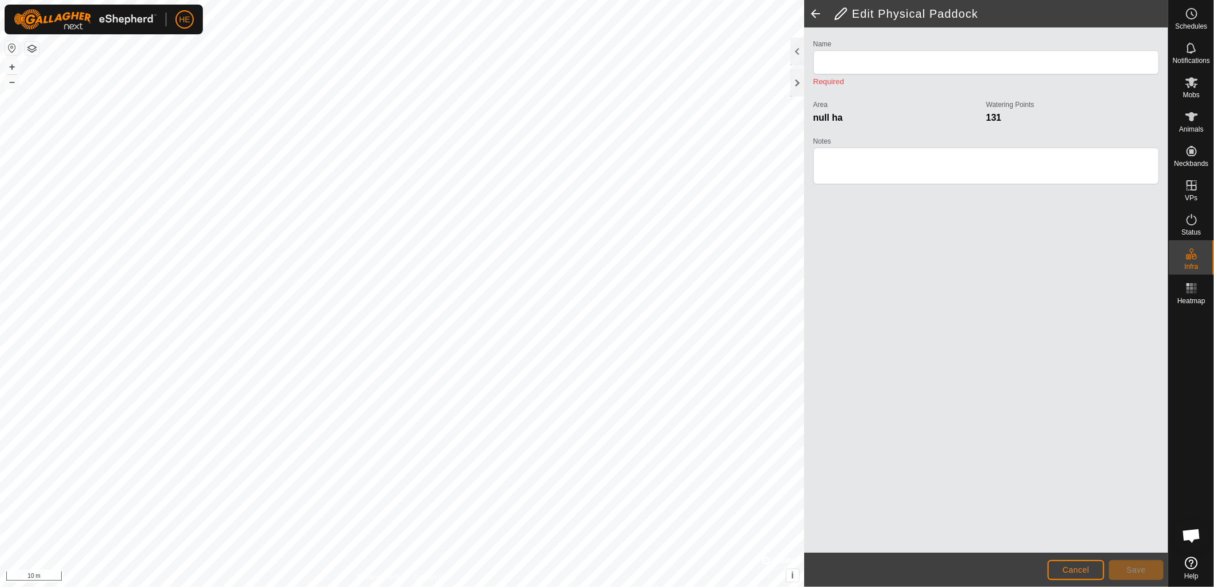
type input "Physical Paddock 22"
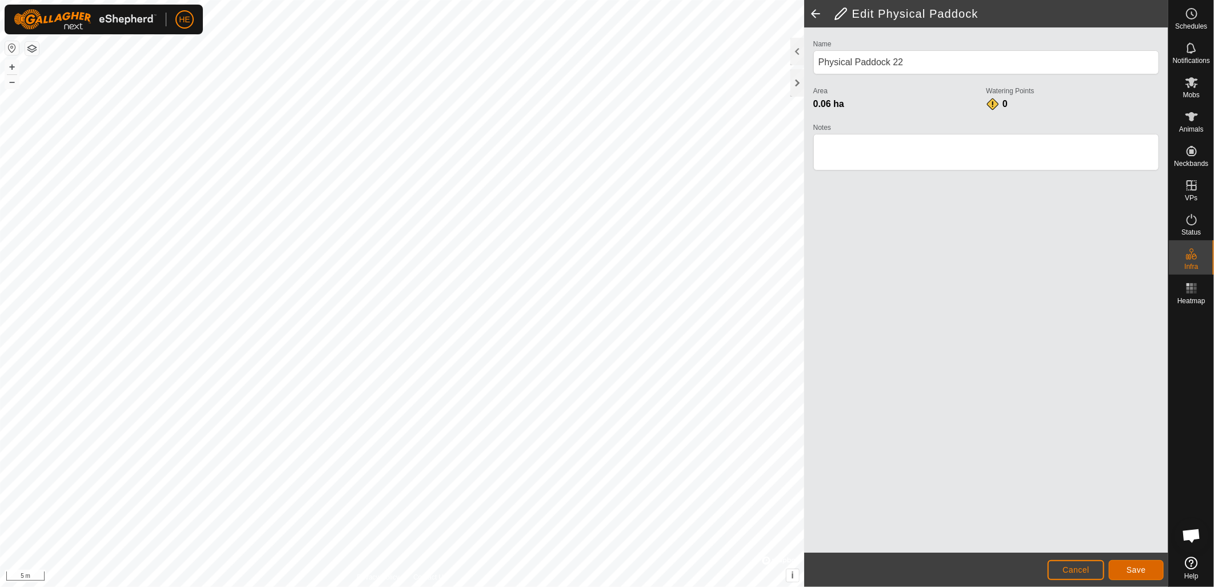
click at [1141, 574] on span "Save" at bounding box center [1136, 569] width 19 height 9
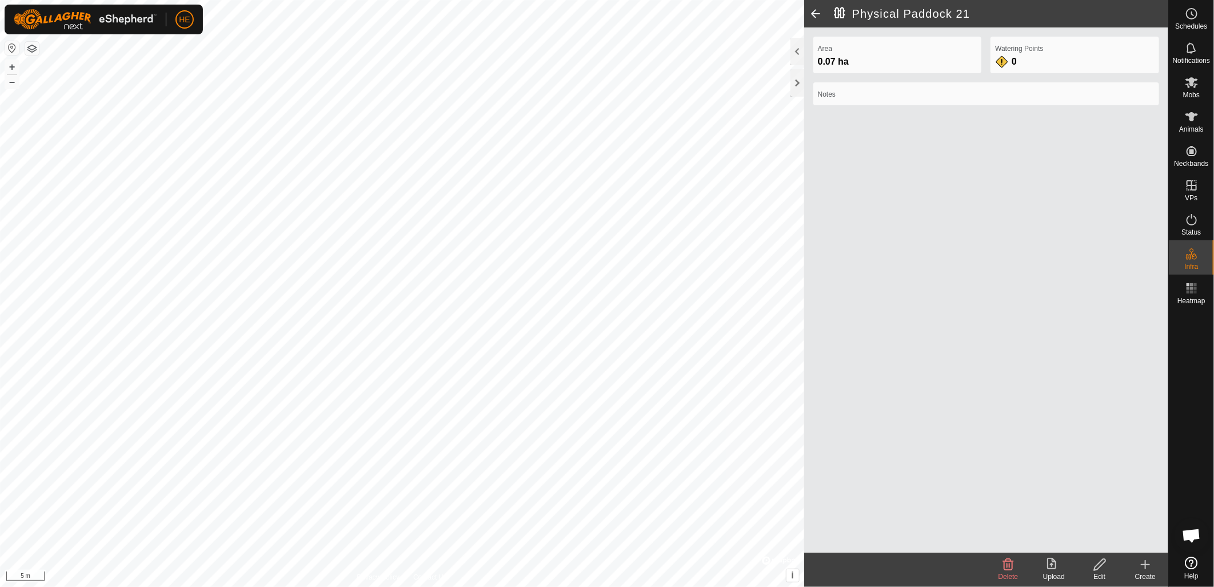
click at [1104, 569] on icon at bounding box center [1100, 564] width 14 height 14
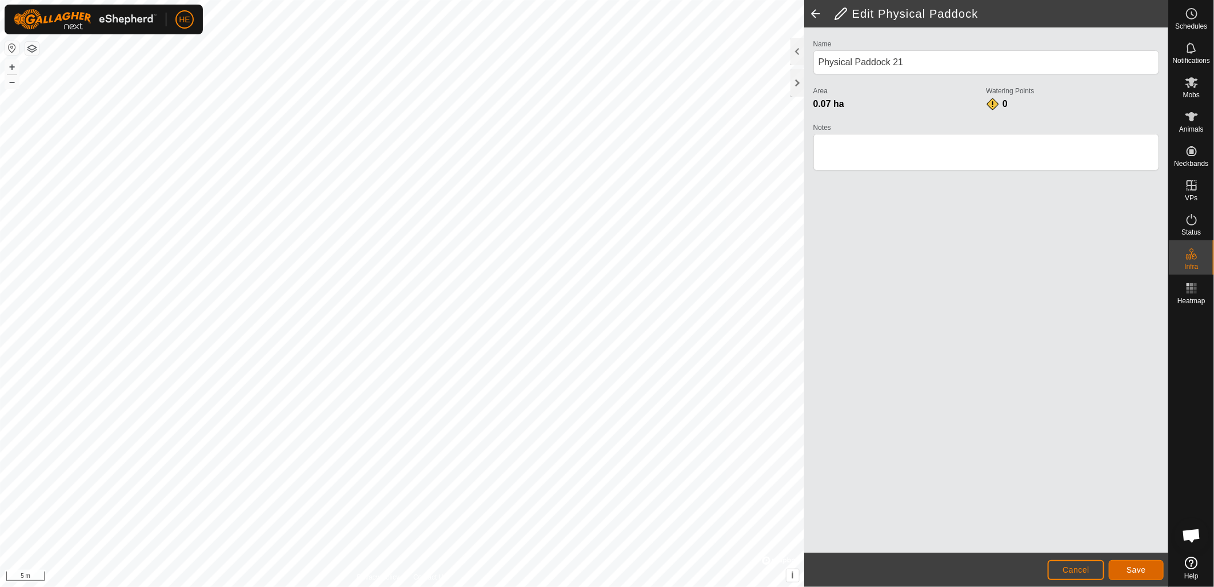
click at [1153, 571] on button "Save" at bounding box center [1136, 570] width 55 height 20
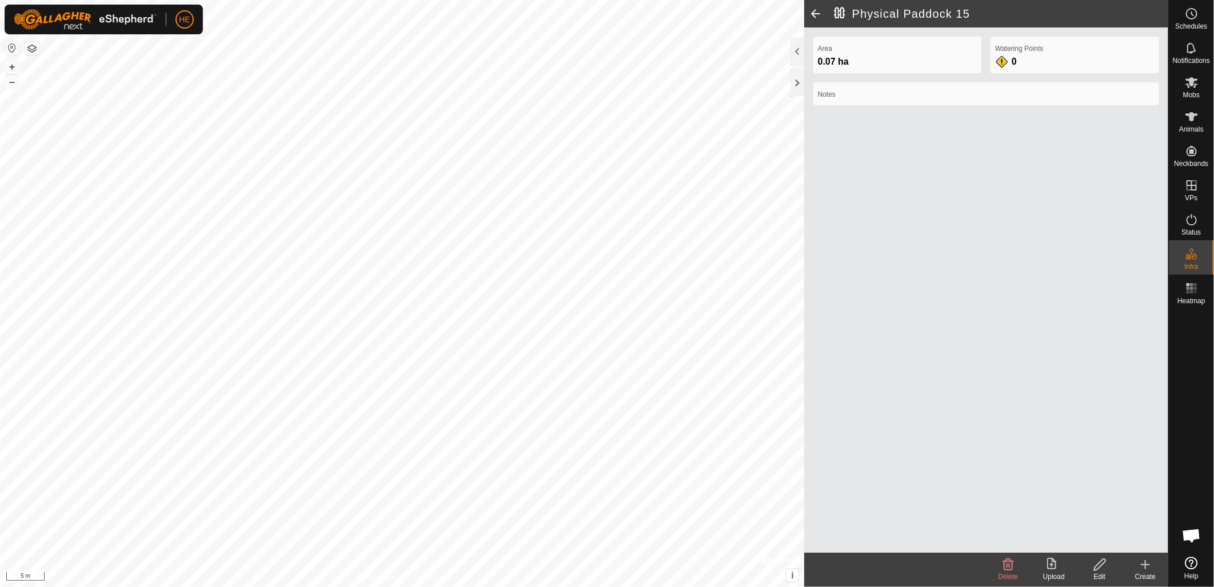
click at [1095, 569] on icon at bounding box center [1100, 564] width 14 height 14
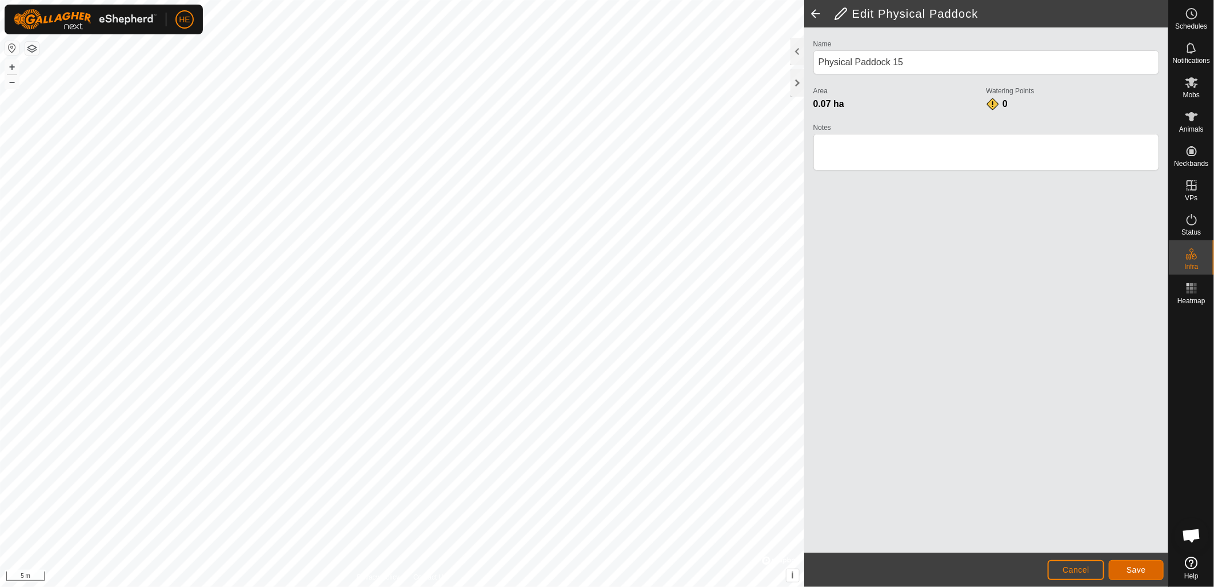
click at [1151, 567] on button "Save" at bounding box center [1136, 570] width 55 height 20
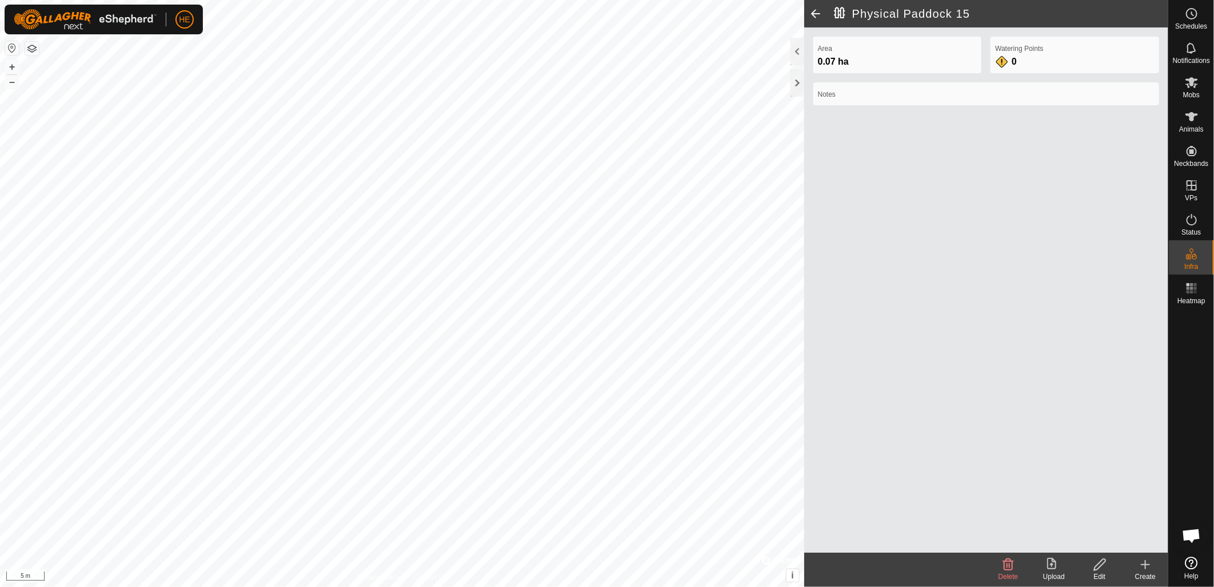
click at [1153, 567] on create-svg-icon at bounding box center [1146, 564] width 46 height 14
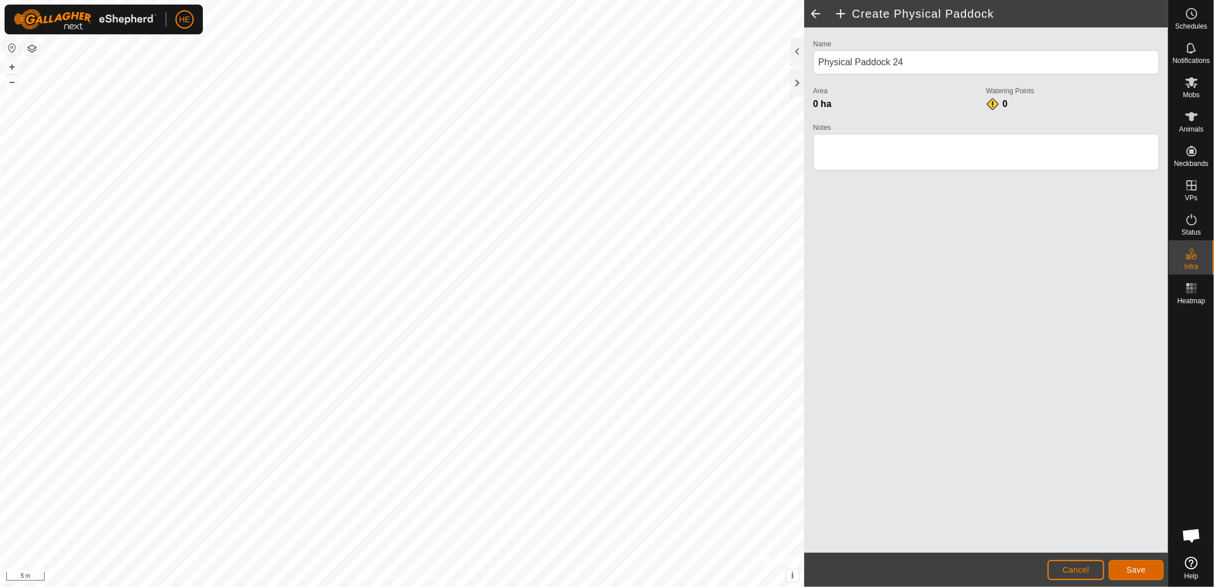
click at [1132, 567] on span "Save" at bounding box center [1136, 569] width 19 height 9
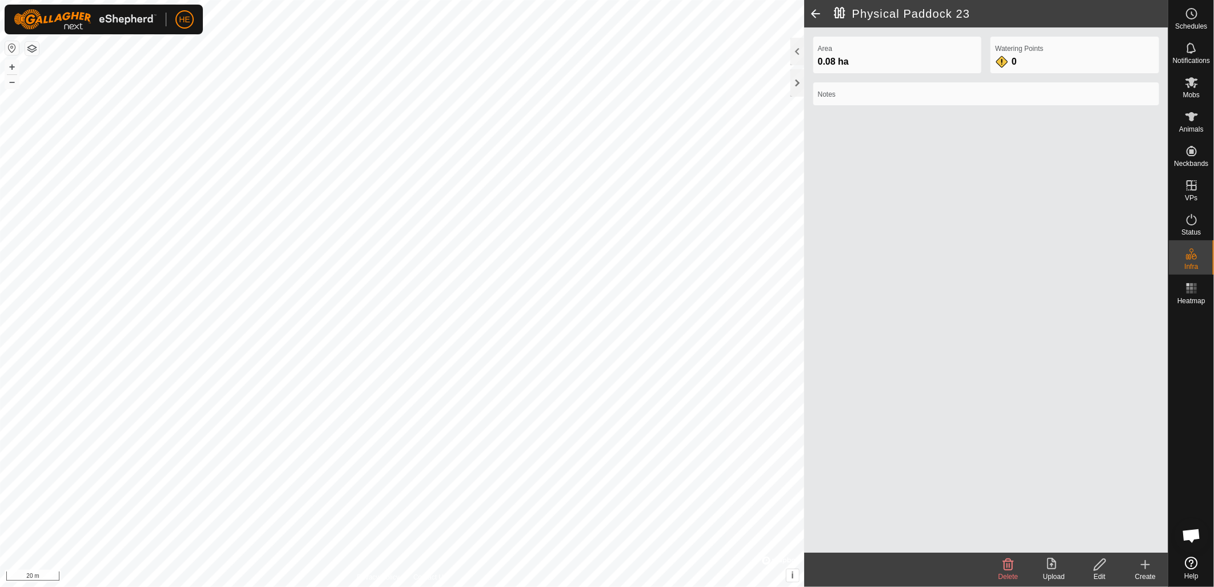
click at [1151, 570] on icon at bounding box center [1146, 564] width 14 height 14
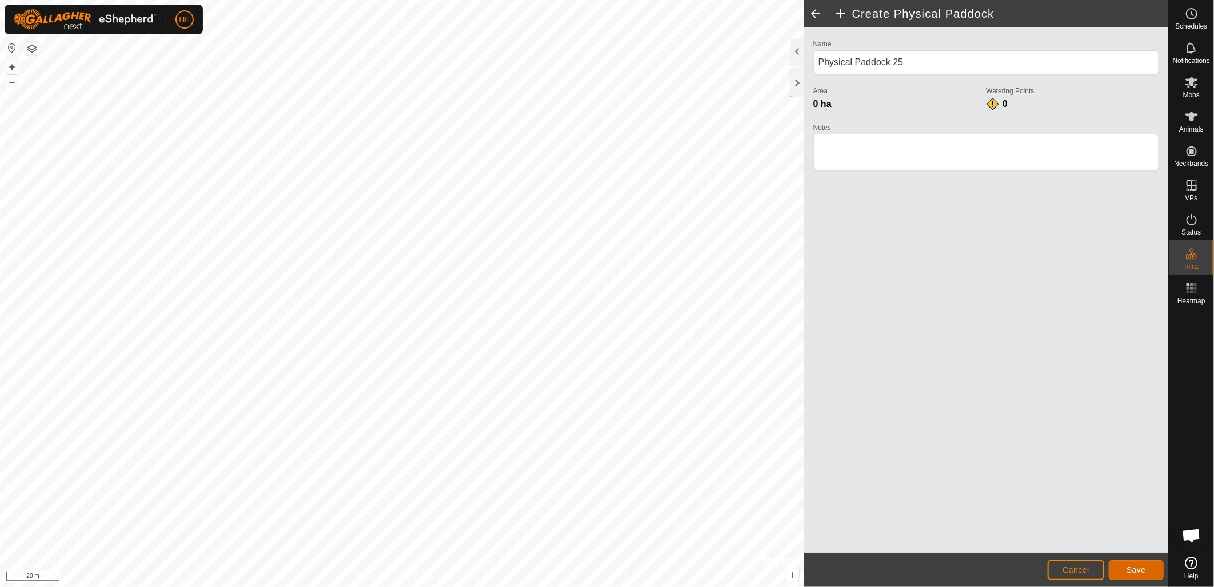
click at [1134, 575] on button "Save" at bounding box center [1136, 570] width 55 height 20
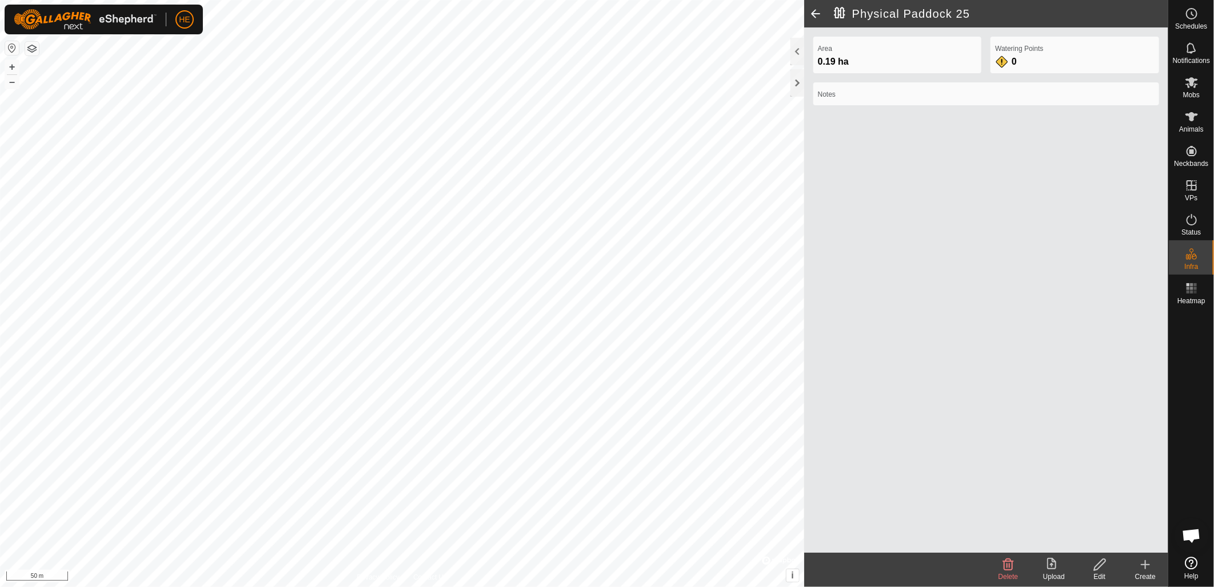
click at [1148, 568] on icon at bounding box center [1146, 564] width 14 height 14
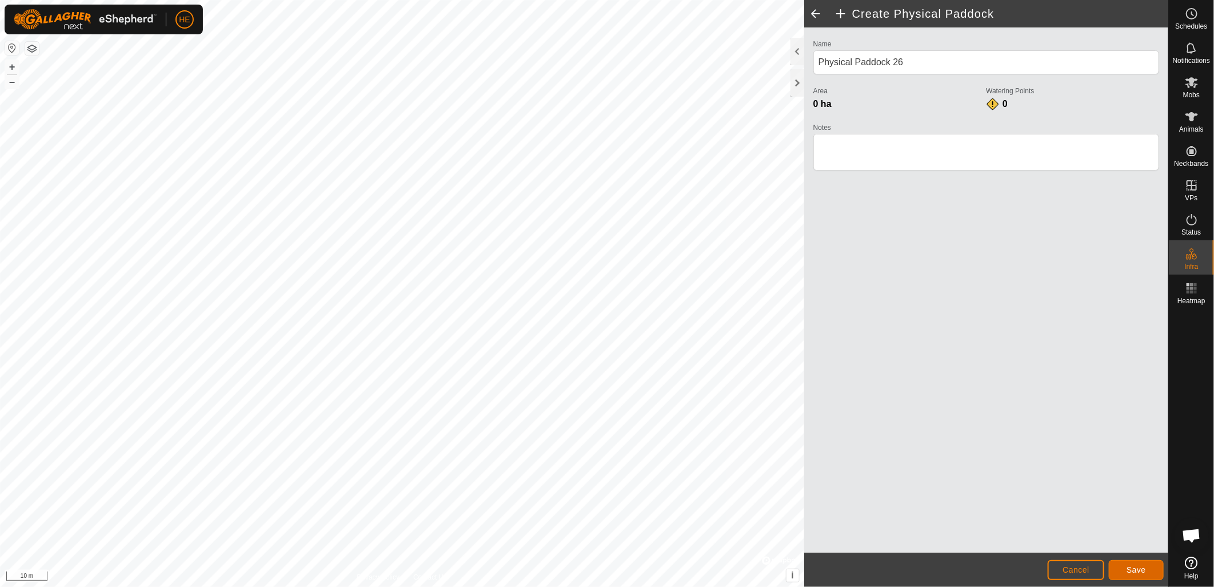
click at [1125, 569] on button "Save" at bounding box center [1136, 570] width 55 height 20
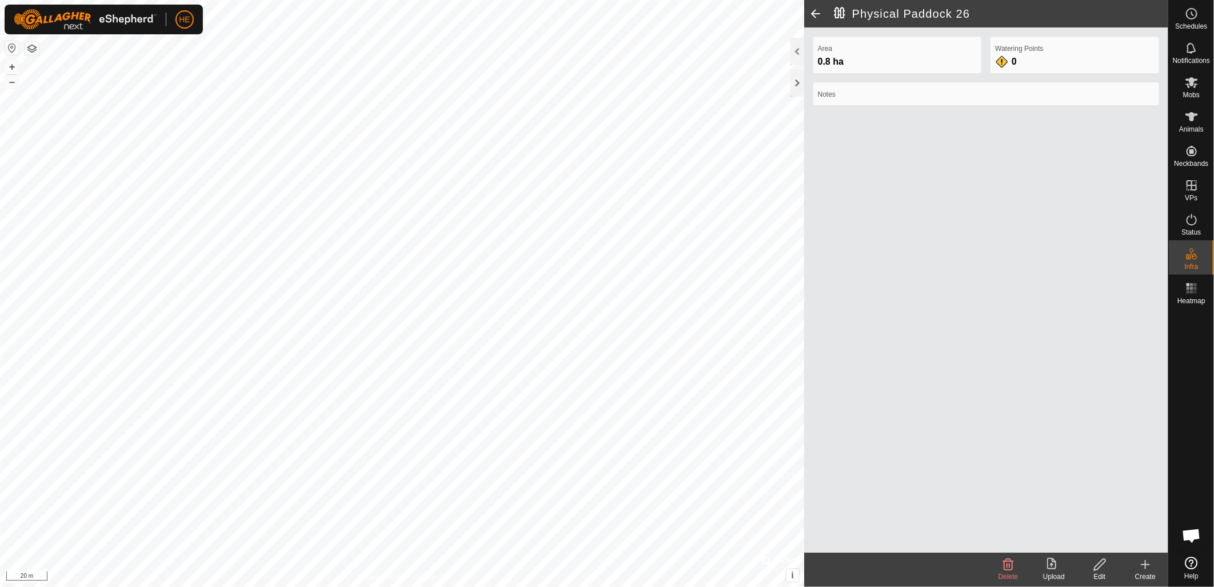
click at [1147, 570] on icon at bounding box center [1146, 564] width 14 height 14
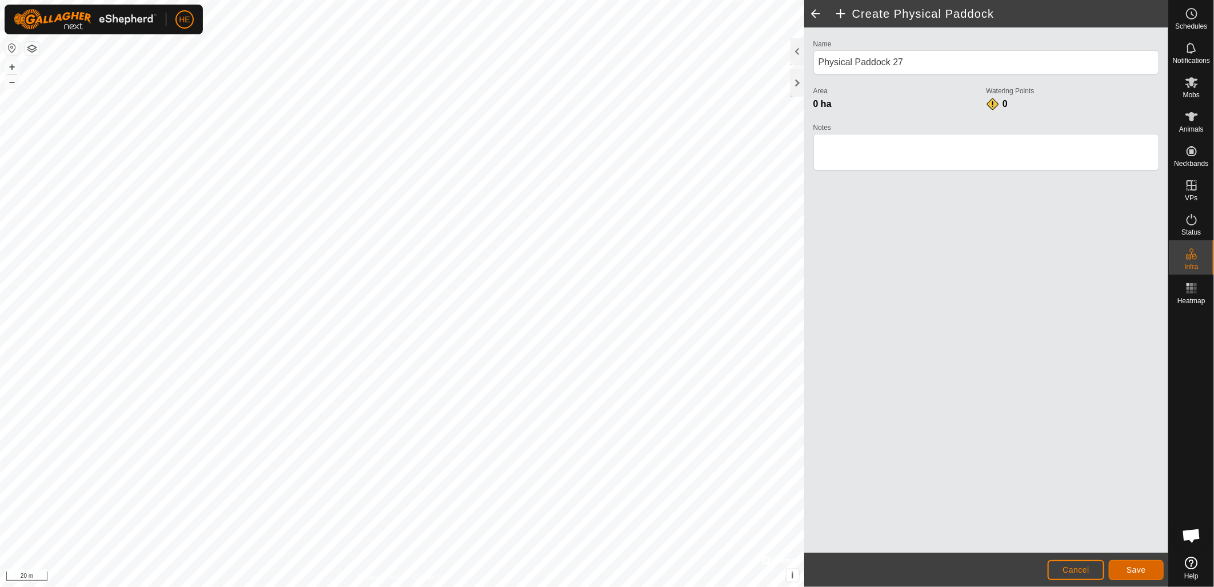
click at [1125, 570] on button "Save" at bounding box center [1136, 570] width 55 height 20
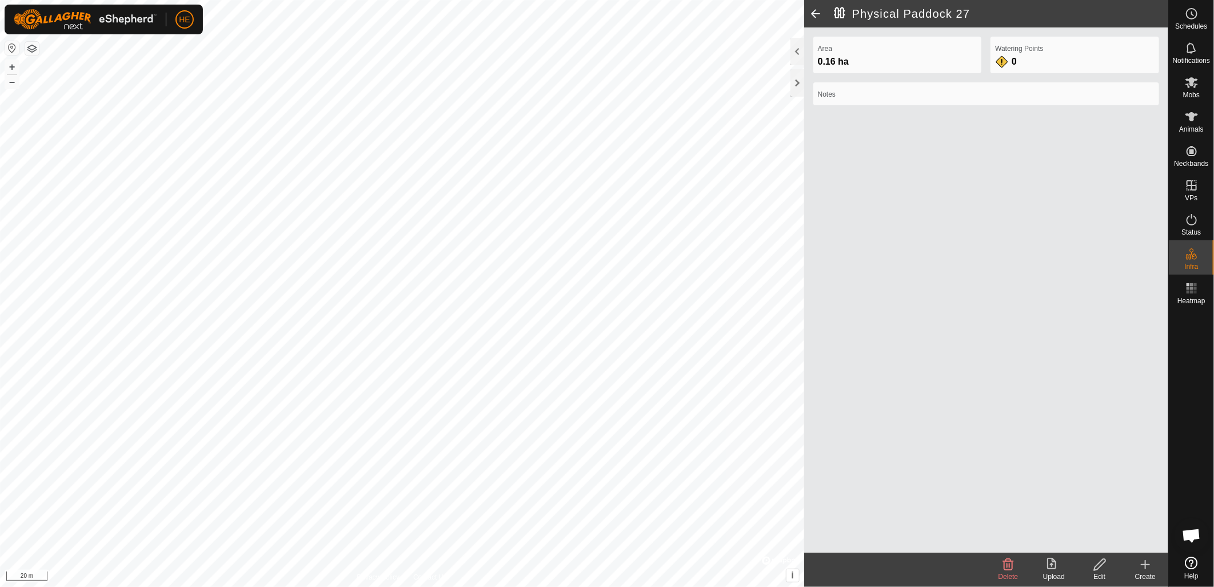
drag, startPoint x: 1151, startPoint y: 567, endPoint x: 1066, endPoint y: 528, distance: 93.1
click at [1151, 567] on icon at bounding box center [1146, 564] width 14 height 14
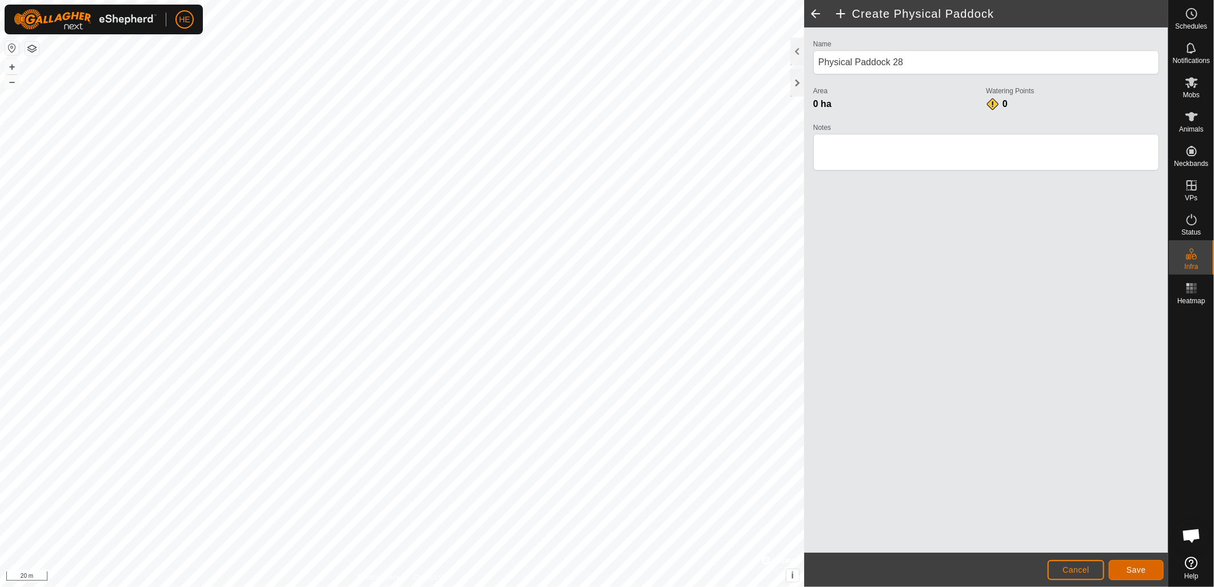
click at [1121, 570] on button "Save" at bounding box center [1136, 570] width 55 height 20
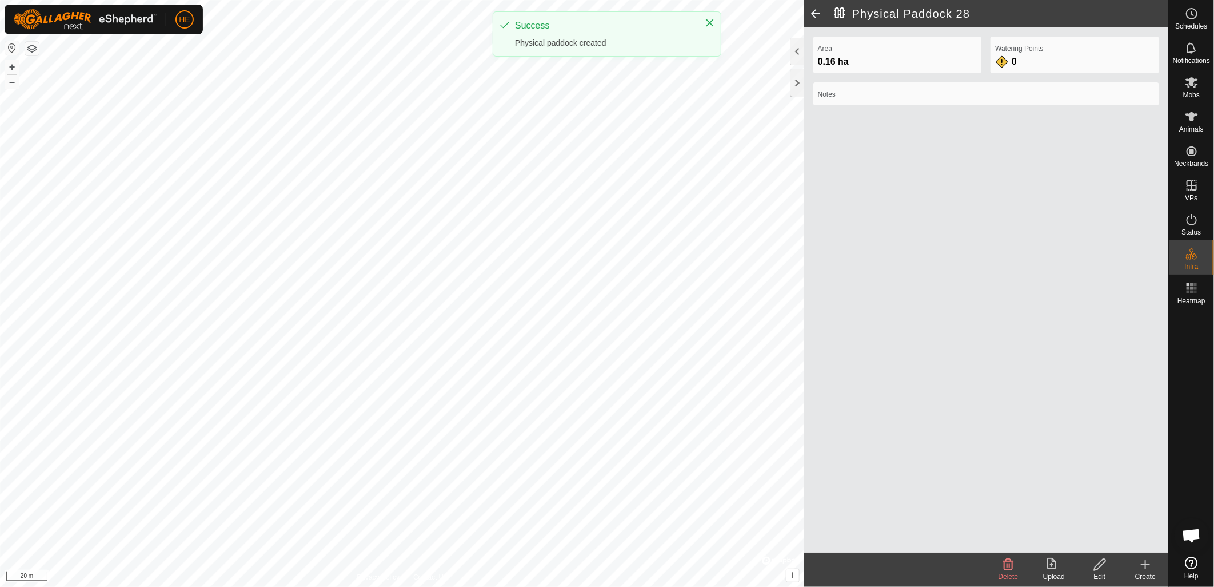
click at [1139, 575] on div "Create" at bounding box center [1146, 576] width 46 height 10
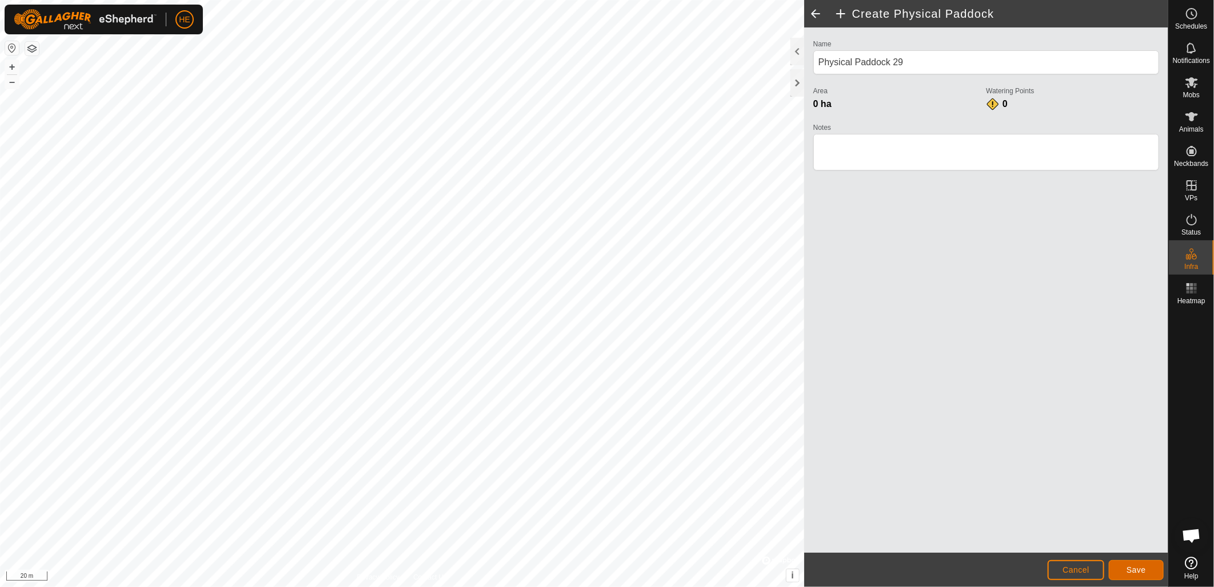
click at [1129, 569] on span "Save" at bounding box center [1136, 569] width 19 height 9
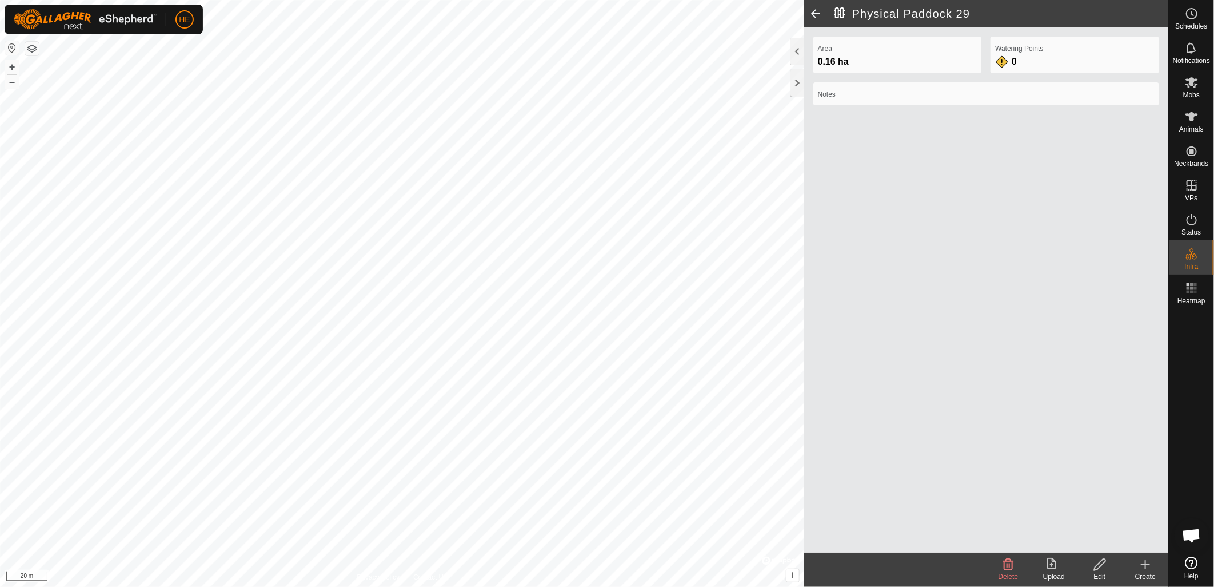
click at [1144, 573] on div "Create" at bounding box center [1146, 576] width 46 height 10
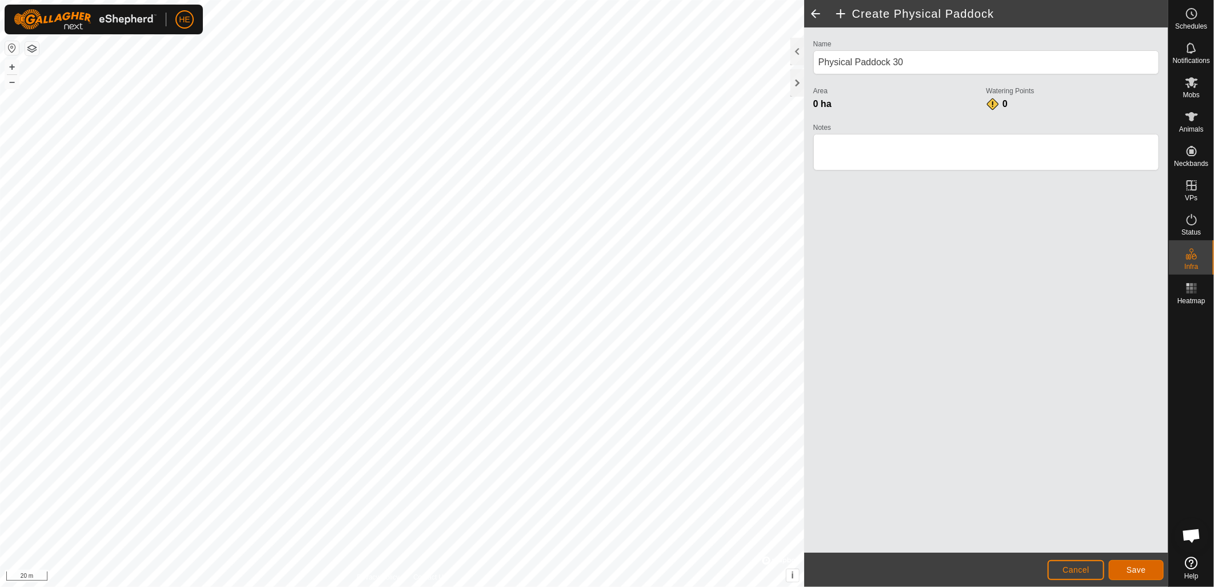
click at [1153, 572] on button "Save" at bounding box center [1136, 570] width 55 height 20
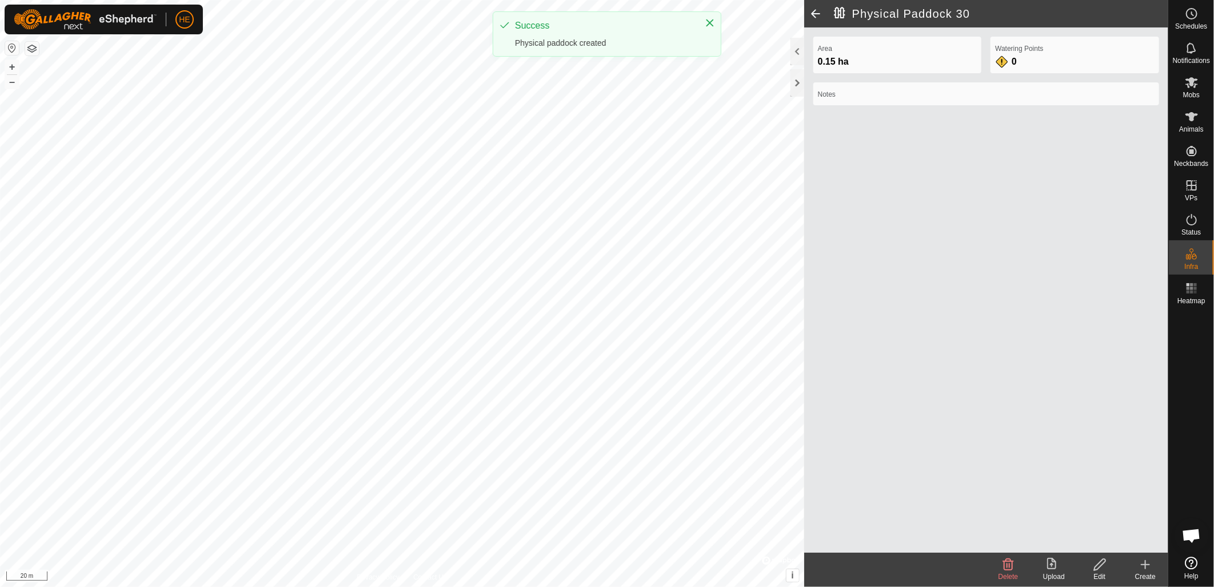
click at [1108, 568] on edit-svg-icon at bounding box center [1100, 564] width 46 height 14
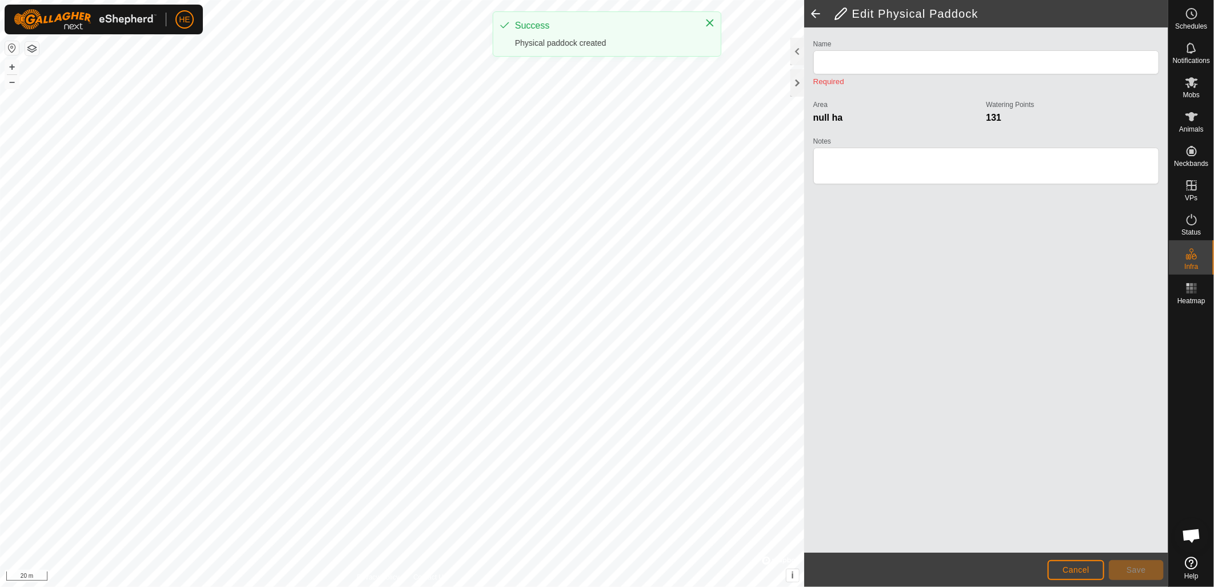
type input "Physical Paddock 30"
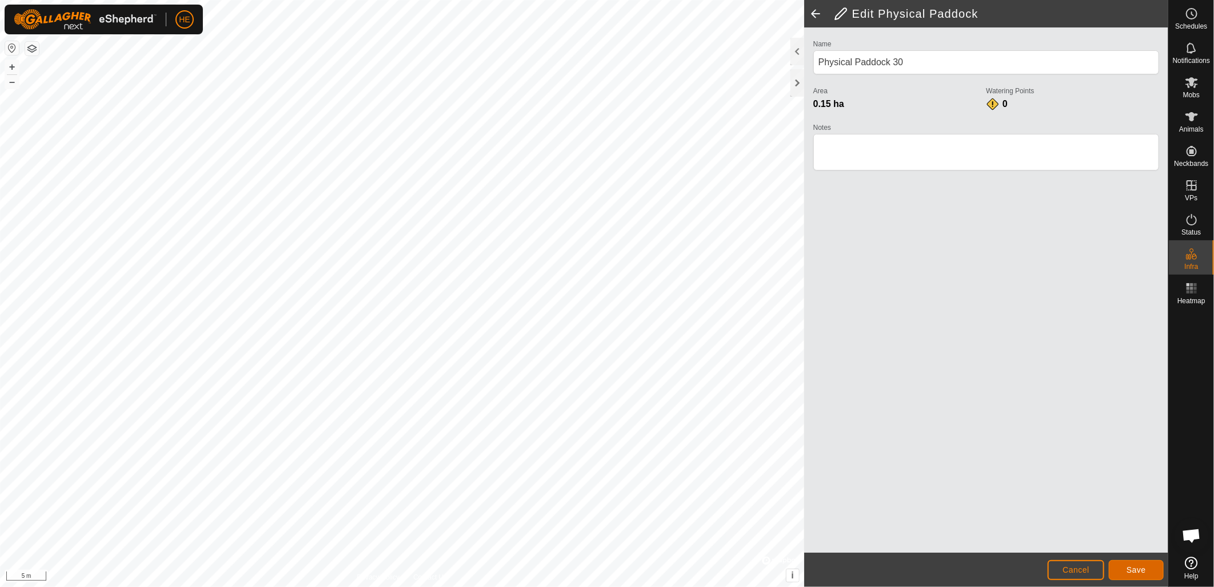
click at [1122, 567] on button "Save" at bounding box center [1136, 570] width 55 height 20
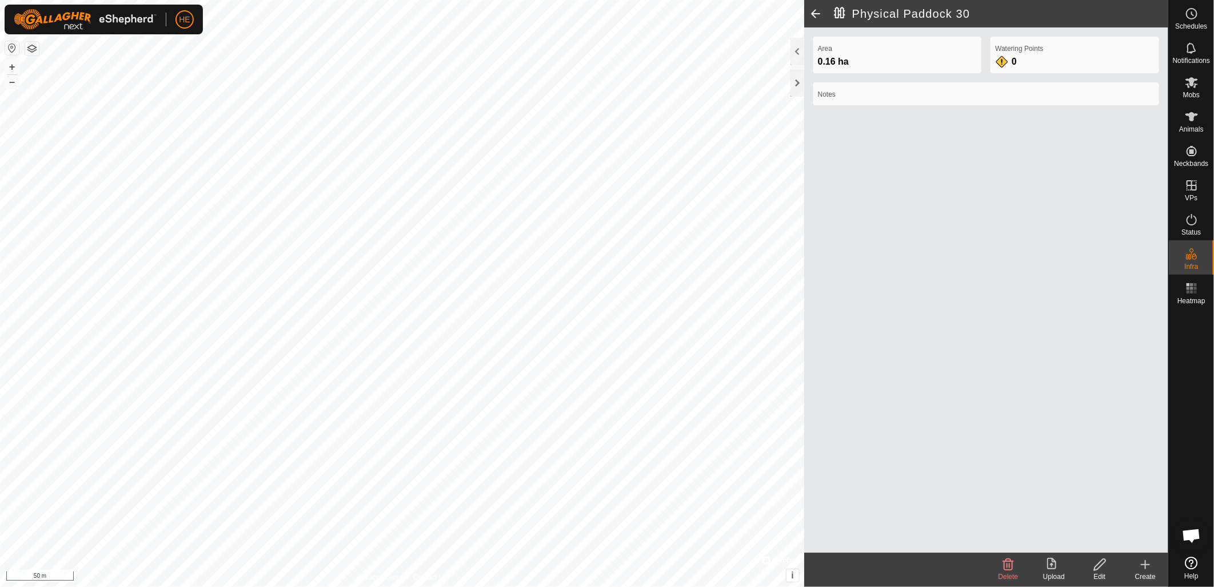
click at [1145, 571] on div "Create" at bounding box center [1146, 576] width 46 height 10
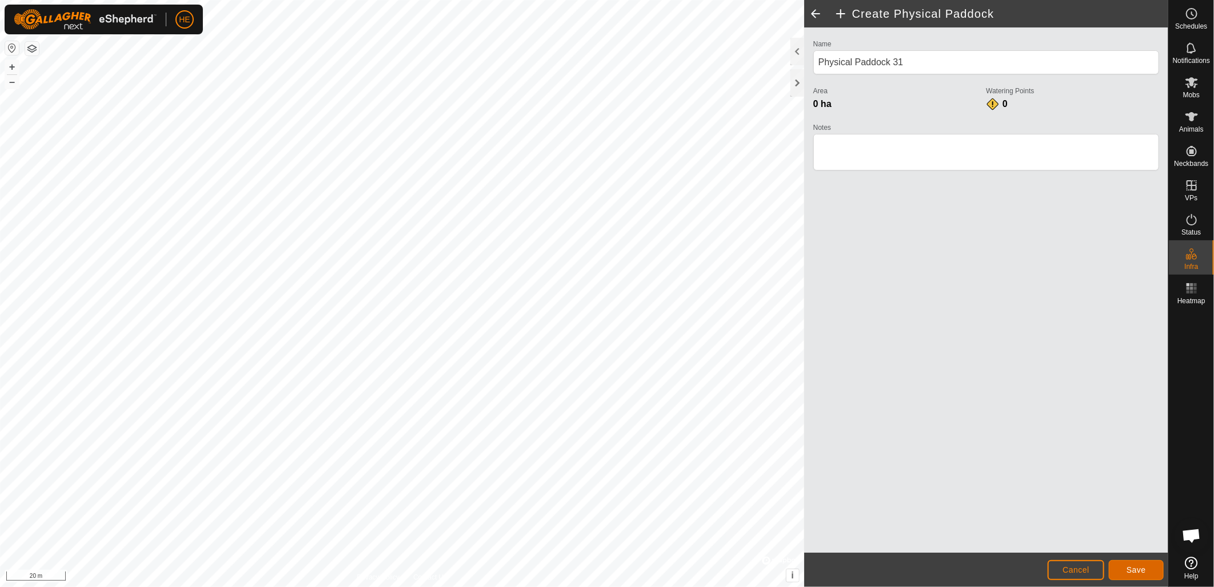
click at [1135, 569] on span "Save" at bounding box center [1136, 569] width 19 height 9
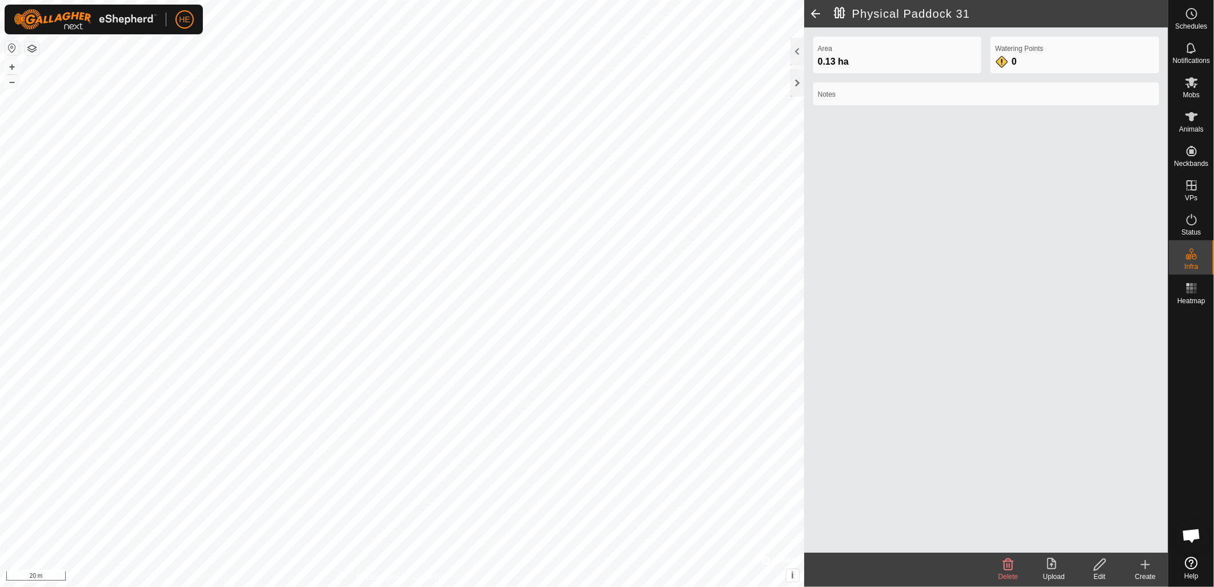
click at [1102, 569] on icon at bounding box center [1100, 564] width 14 height 14
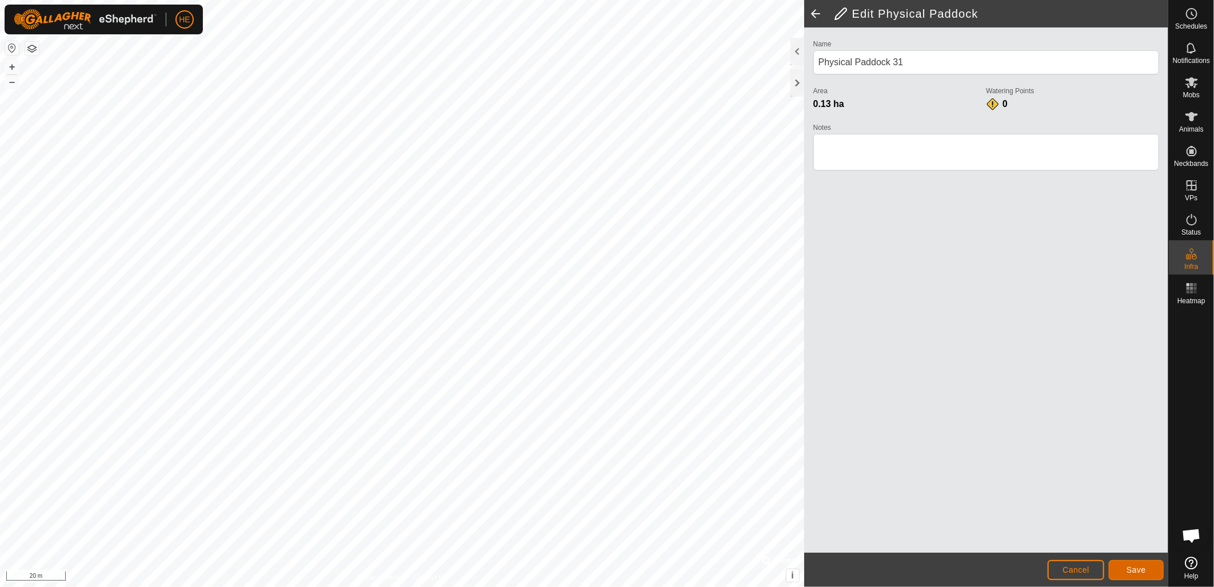
click at [1112, 564] on button "Save" at bounding box center [1136, 570] width 55 height 20
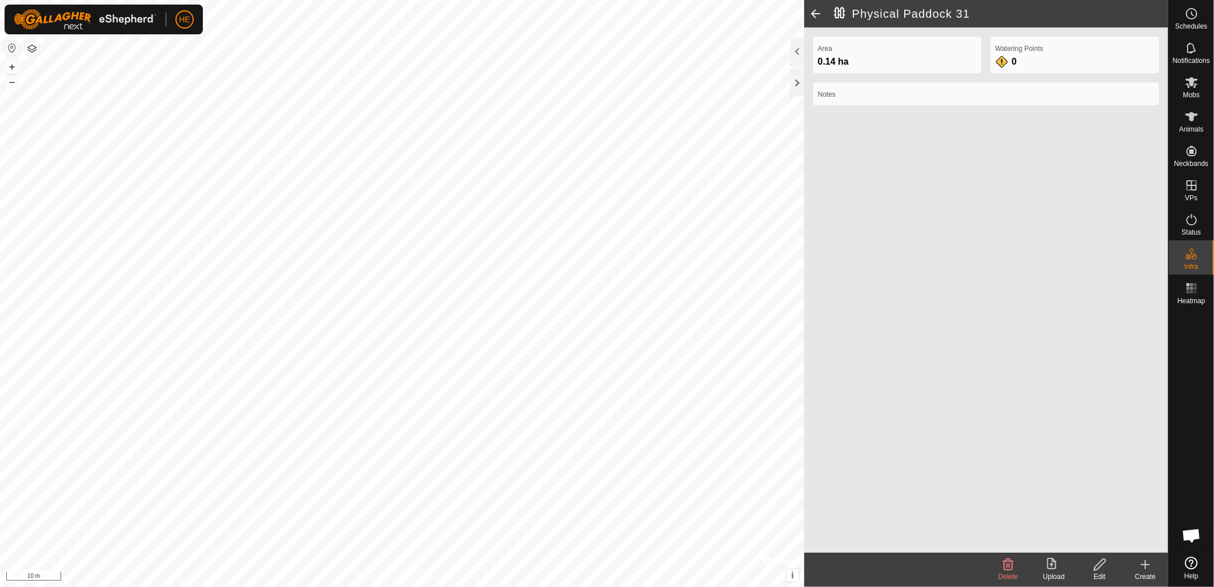
click at [1141, 572] on div "Create" at bounding box center [1146, 576] width 46 height 10
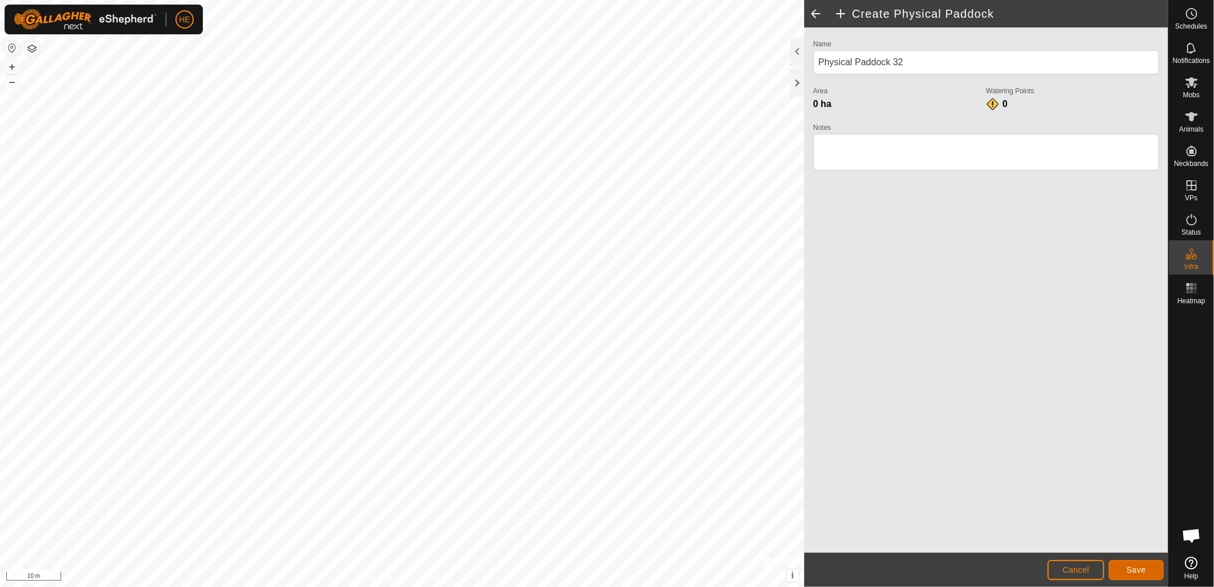
click at [1142, 572] on span "Save" at bounding box center [1136, 569] width 19 height 9
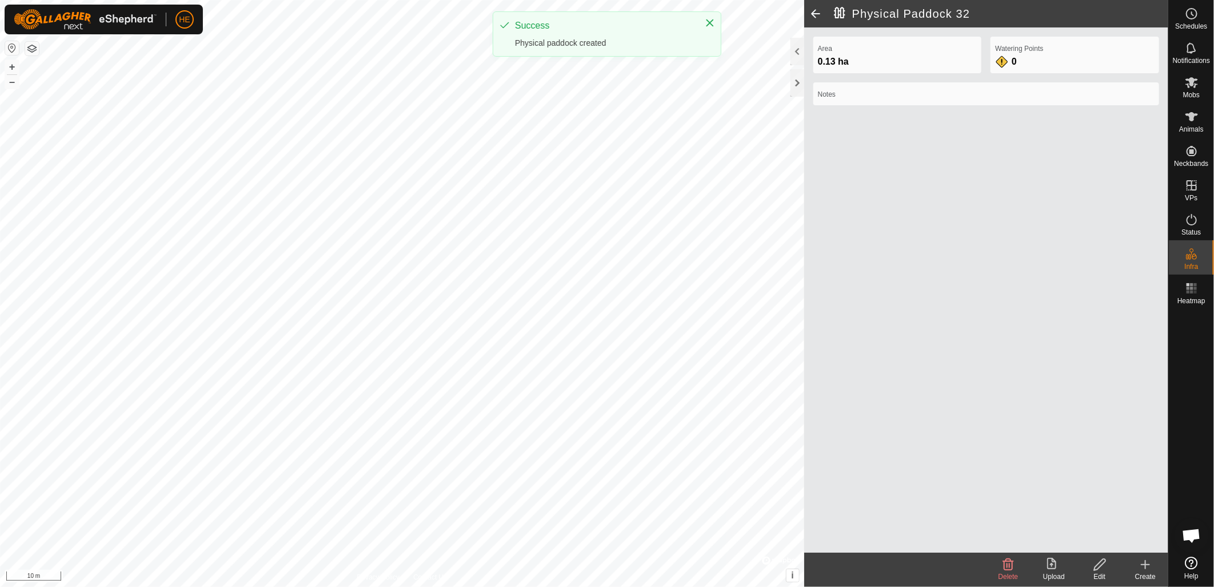
click at [1151, 569] on icon at bounding box center [1146, 564] width 14 height 14
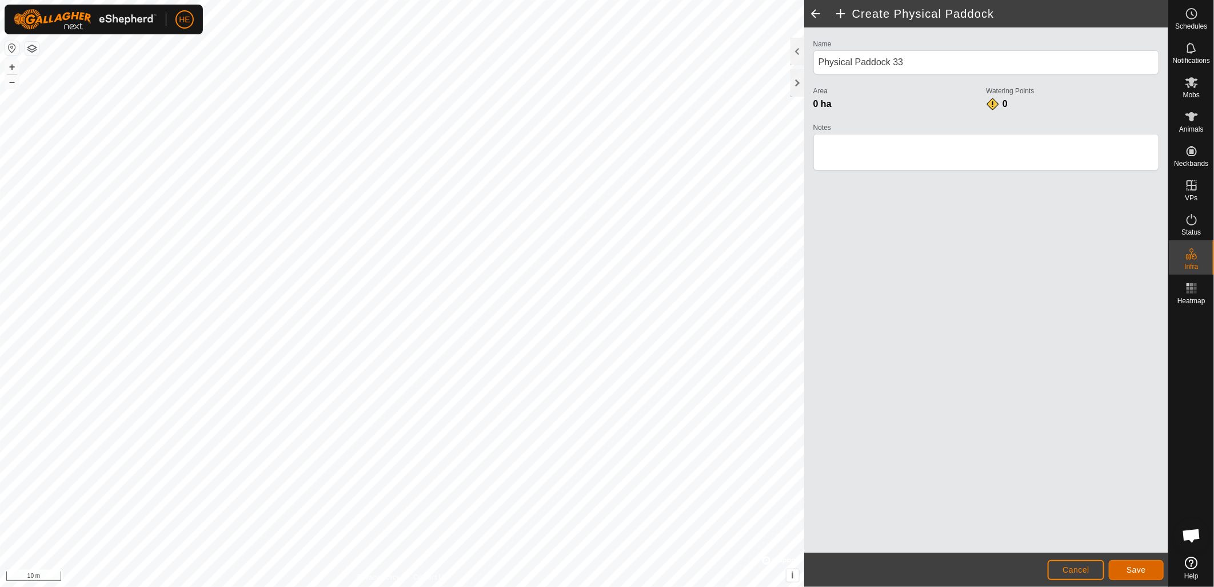
click at [1152, 574] on button "Save" at bounding box center [1136, 570] width 55 height 20
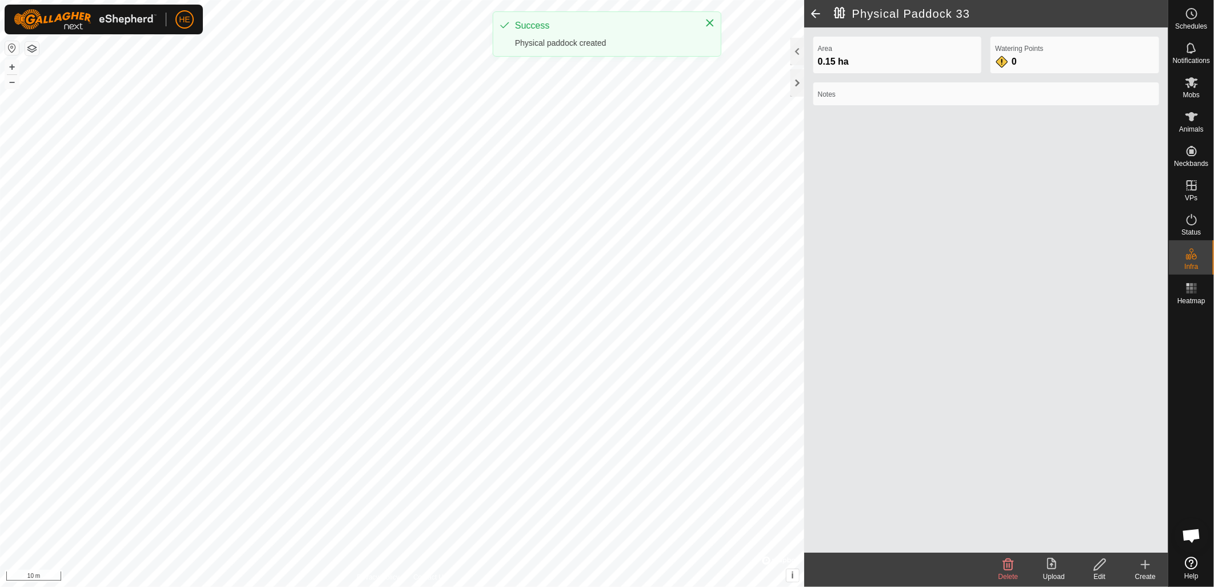
click at [831, 401] on div "Physical Paddock 33 Area 0.15 ha Watering Points 0 Notes Delete Upload Edit Cre…" at bounding box center [584, 293] width 1169 height 587
click at [1151, 561] on icon at bounding box center [1146, 564] width 14 height 14
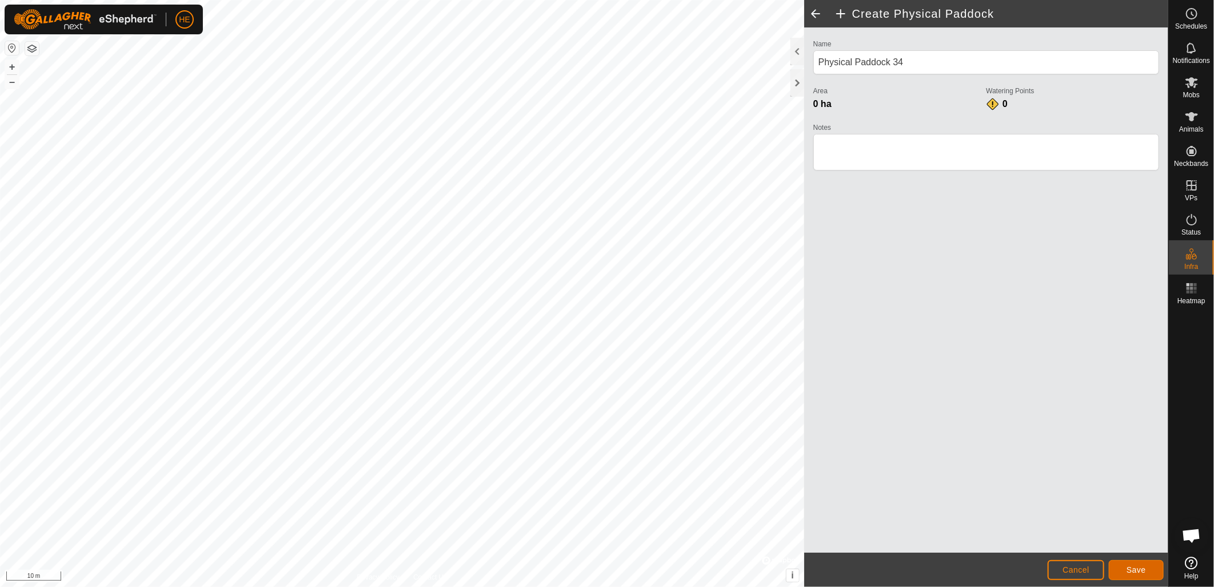
click at [1134, 568] on span "Save" at bounding box center [1136, 569] width 19 height 9
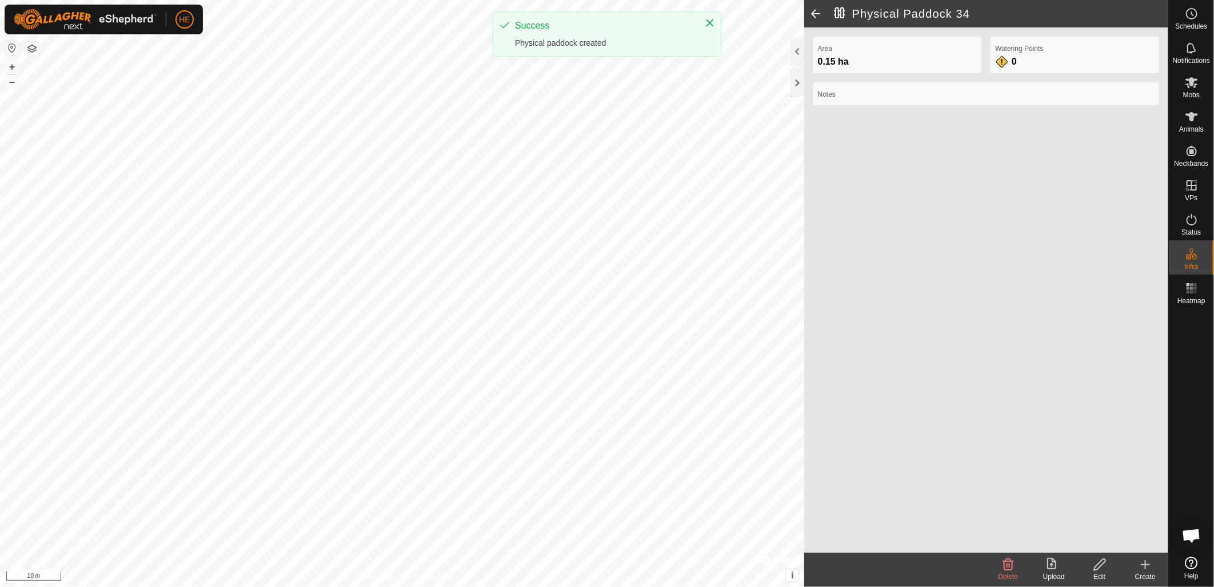
drag, startPoint x: 1146, startPoint y: 572, endPoint x: 954, endPoint y: 484, distance: 211.1
click at [1145, 571] on div "Create" at bounding box center [1146, 576] width 46 height 10
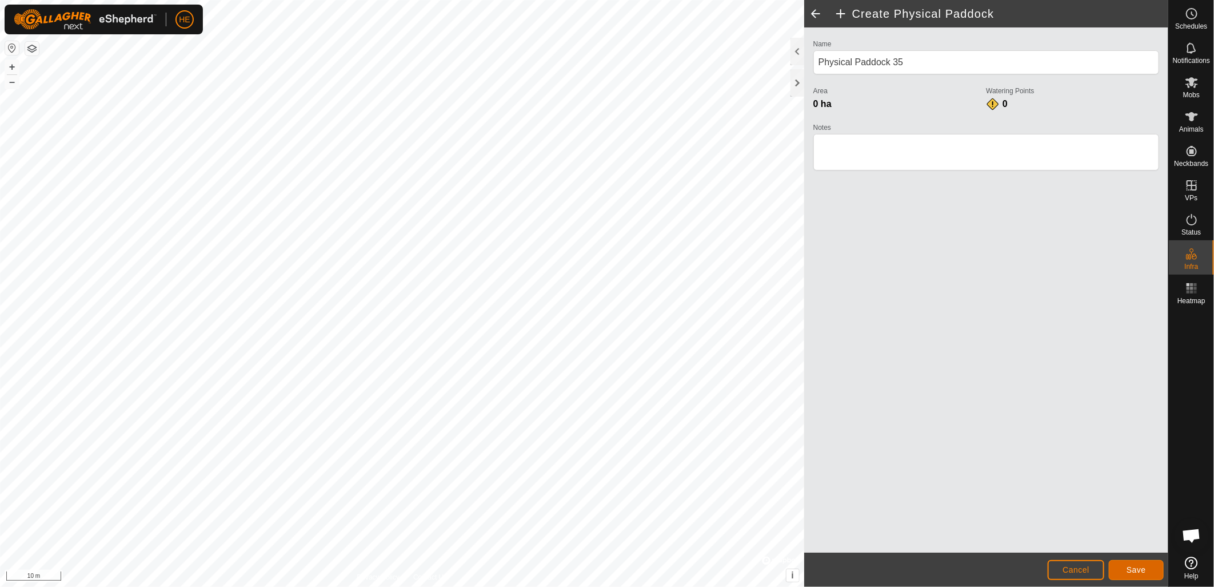
click at [1128, 573] on span "Save" at bounding box center [1136, 569] width 19 height 9
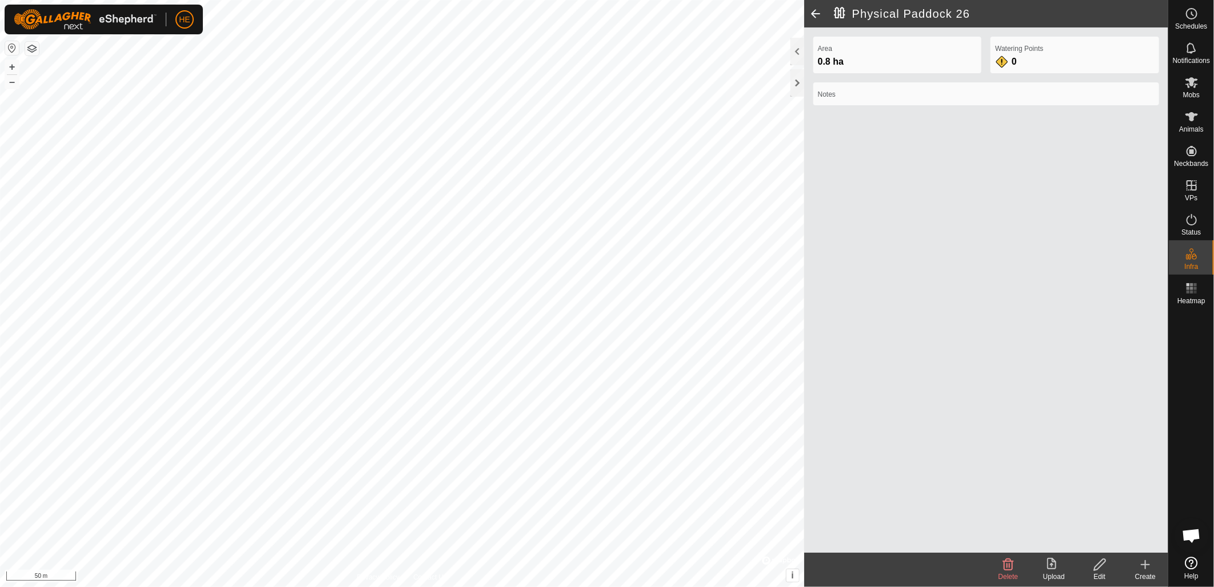
click at [1014, 566] on icon at bounding box center [1009, 564] width 14 height 14
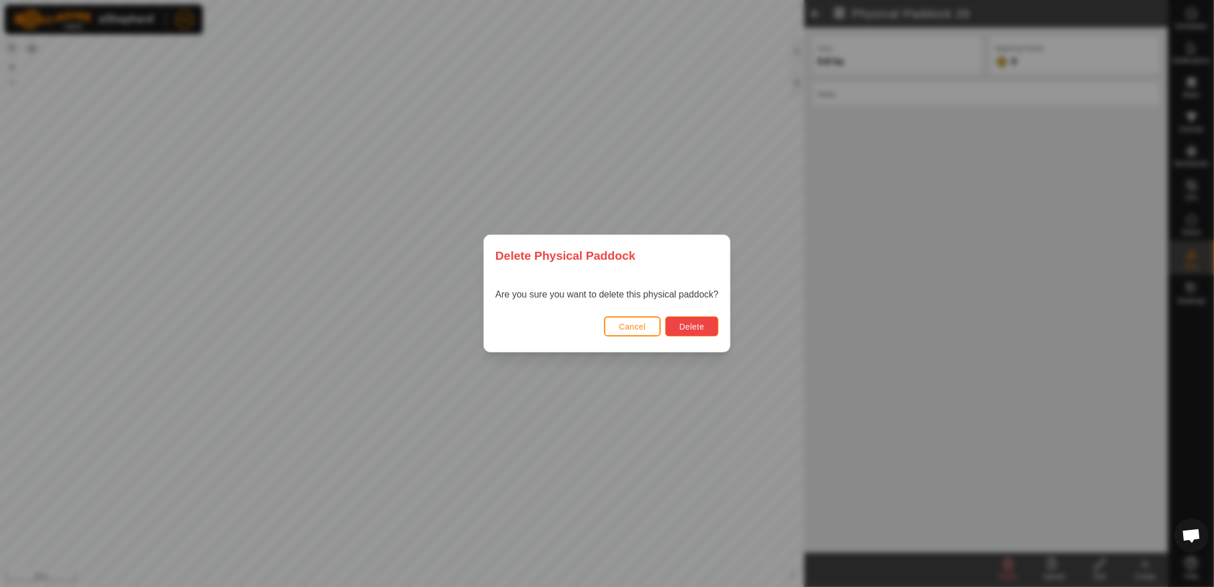
click at [689, 324] on span "Delete" at bounding box center [692, 326] width 25 height 9
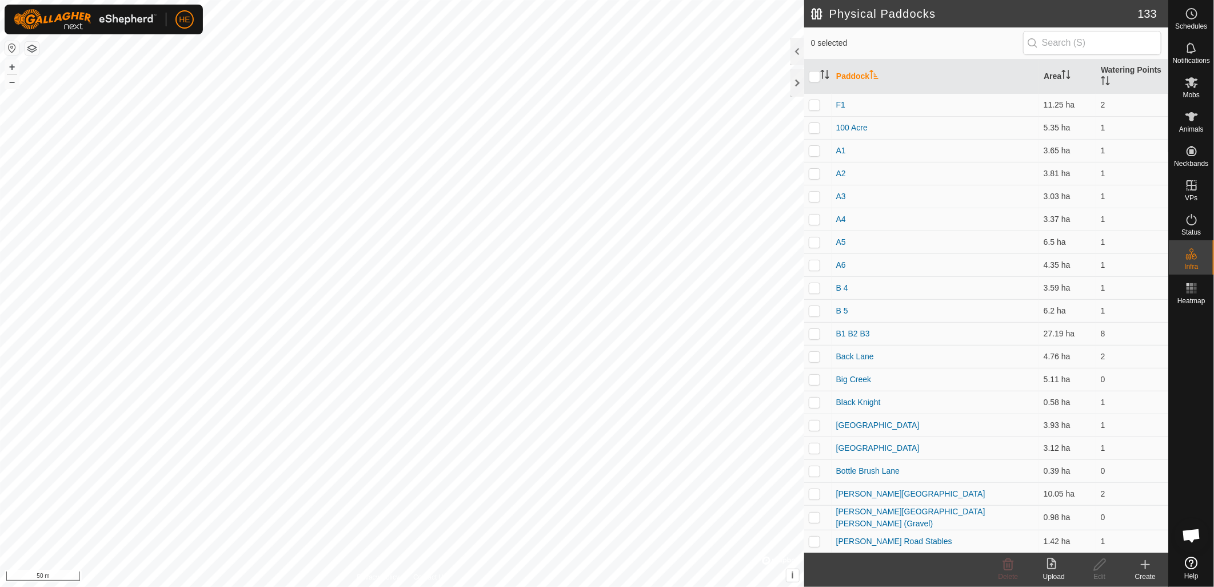
click at [1153, 567] on create-svg-icon at bounding box center [1146, 564] width 46 height 14
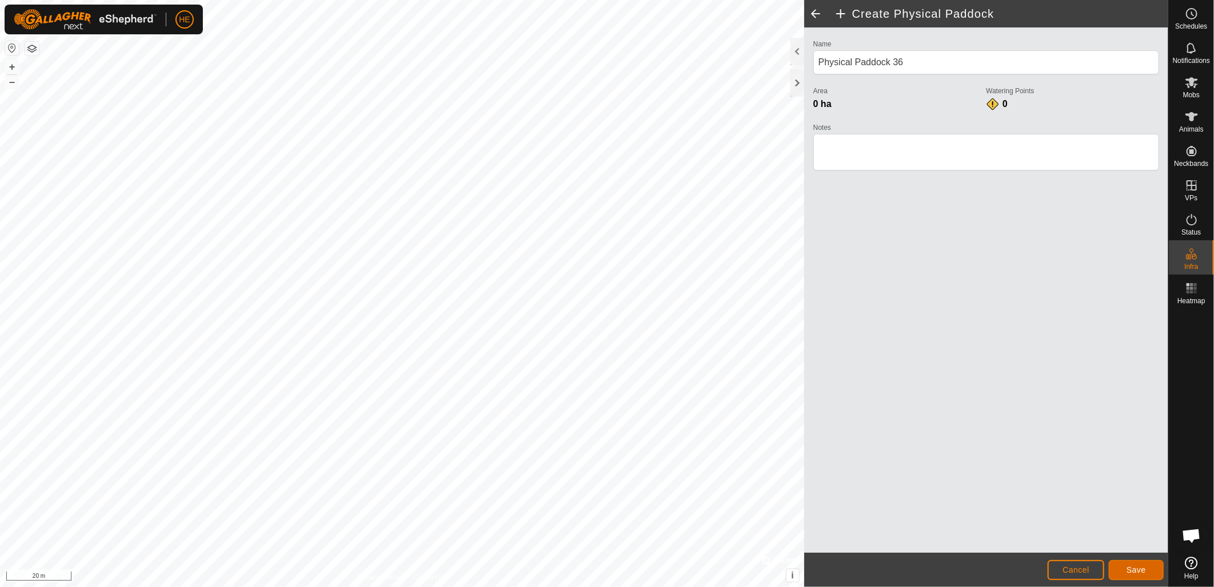
click at [1126, 566] on button "Save" at bounding box center [1136, 570] width 55 height 20
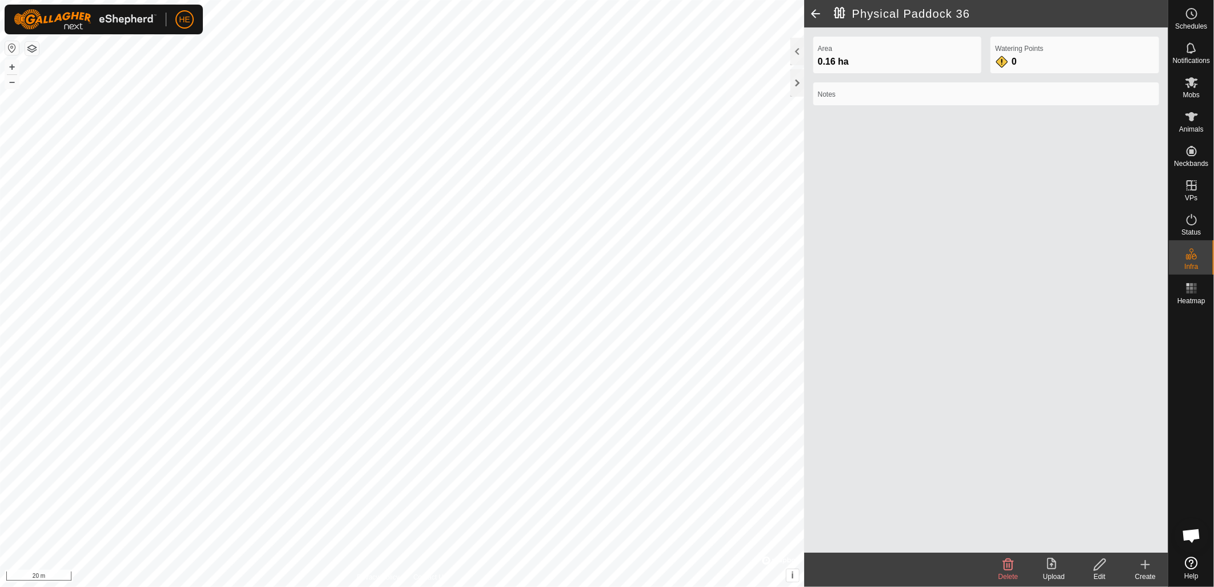
click at [1143, 563] on icon at bounding box center [1146, 564] width 14 height 14
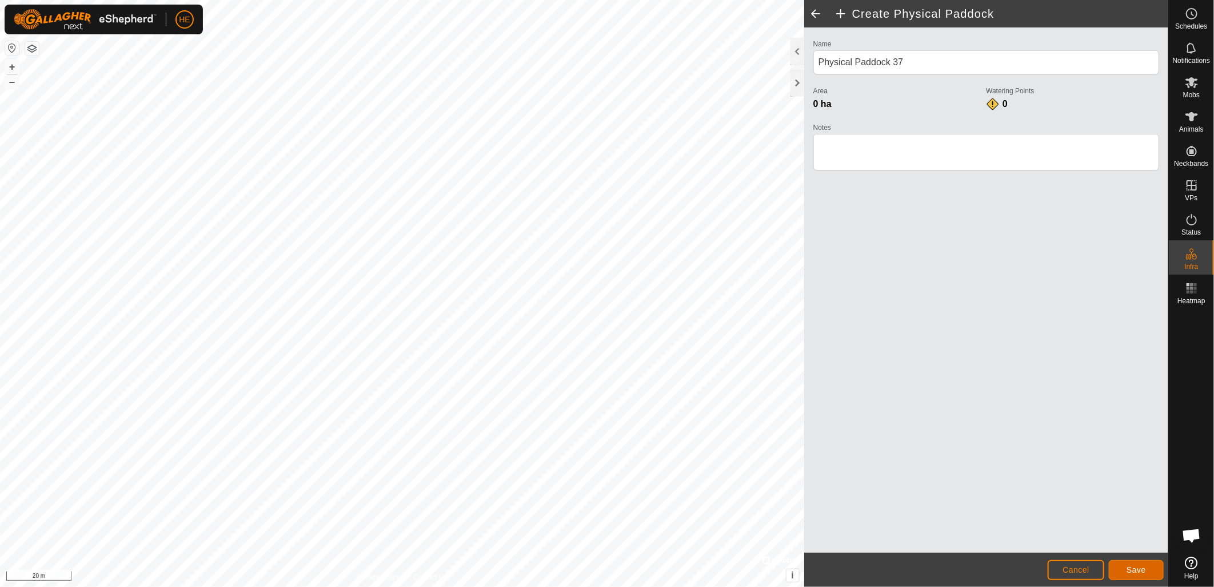
click at [1150, 565] on button "Save" at bounding box center [1136, 570] width 55 height 20
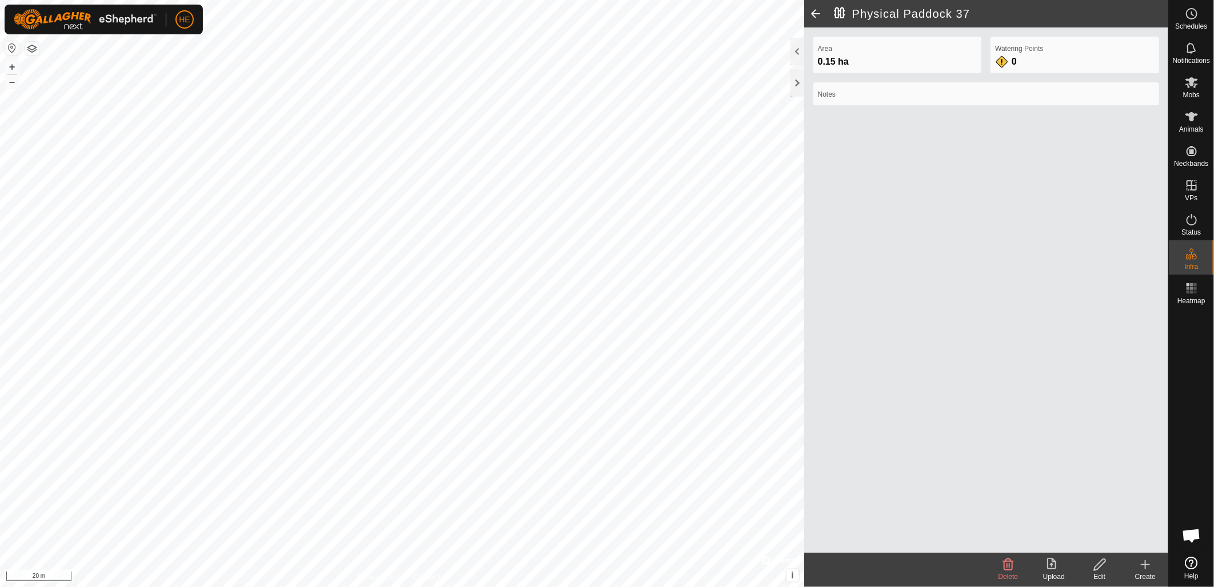
drag, startPoint x: 1144, startPoint y: 567, endPoint x: 1016, endPoint y: 516, distance: 137.3
click at [1144, 567] on icon at bounding box center [1146, 564] width 14 height 14
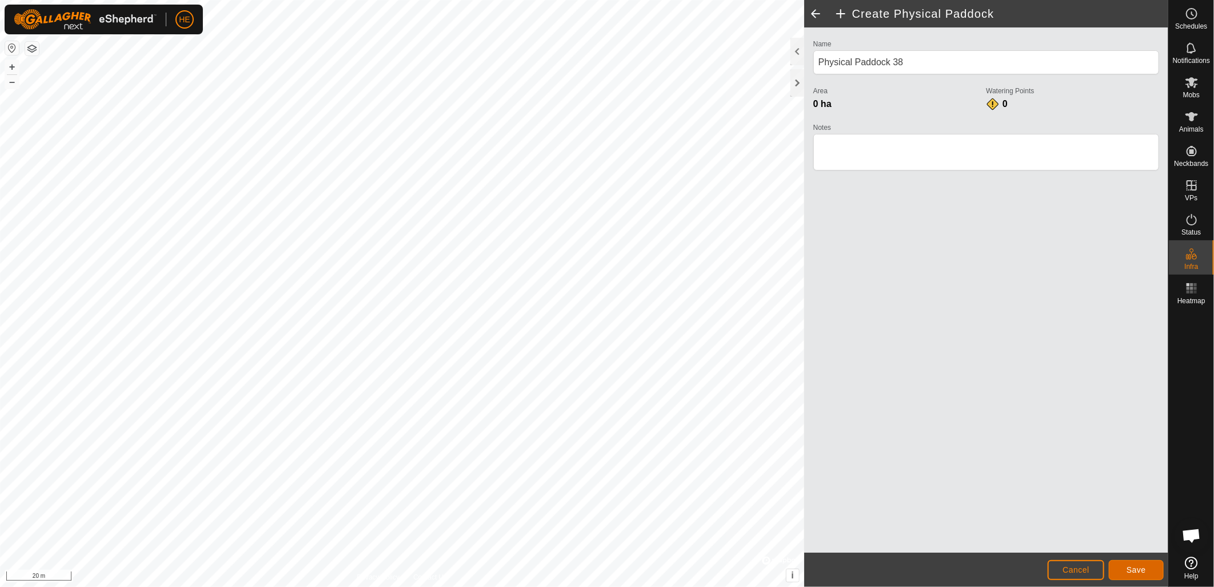
click at [1145, 573] on span "Save" at bounding box center [1136, 569] width 19 height 9
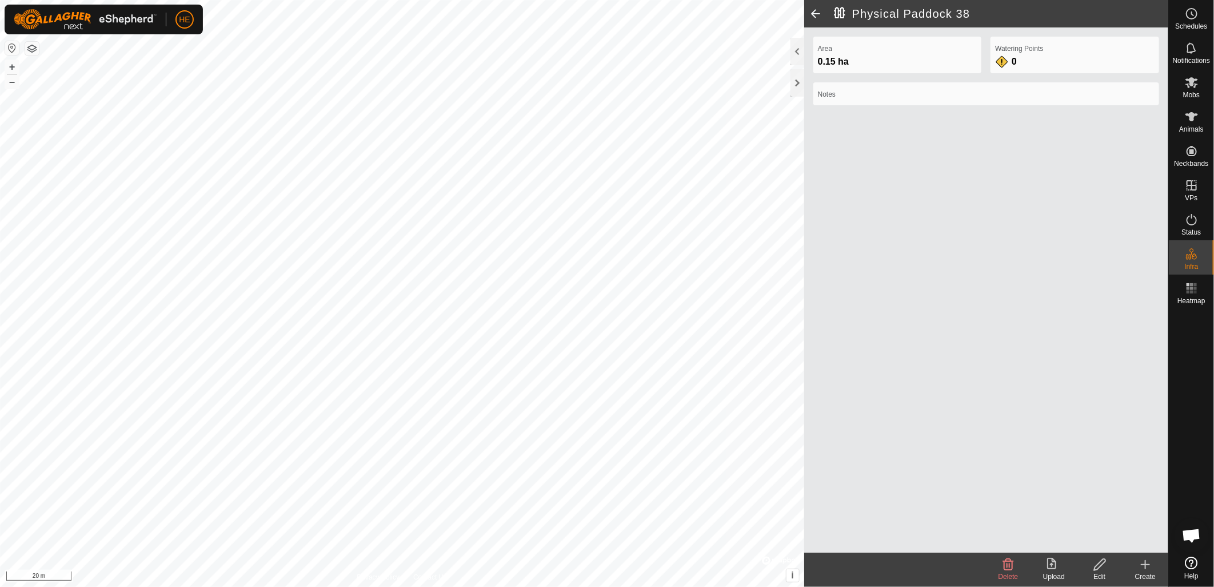
click at [1147, 568] on icon at bounding box center [1146, 564] width 14 height 14
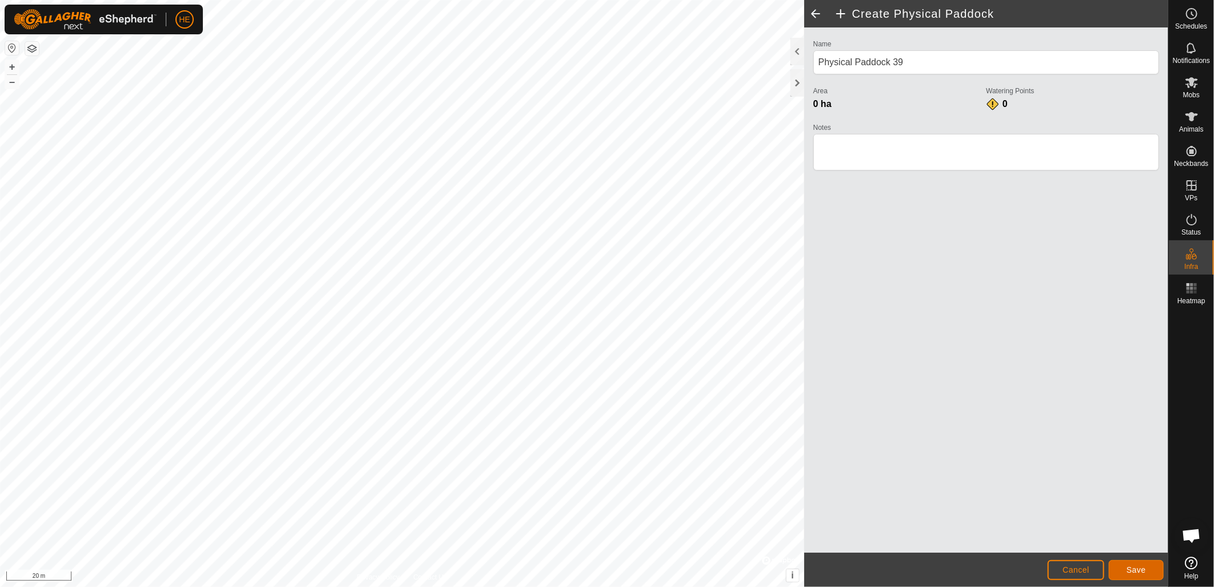
click at [1127, 568] on span "Save" at bounding box center [1136, 569] width 19 height 9
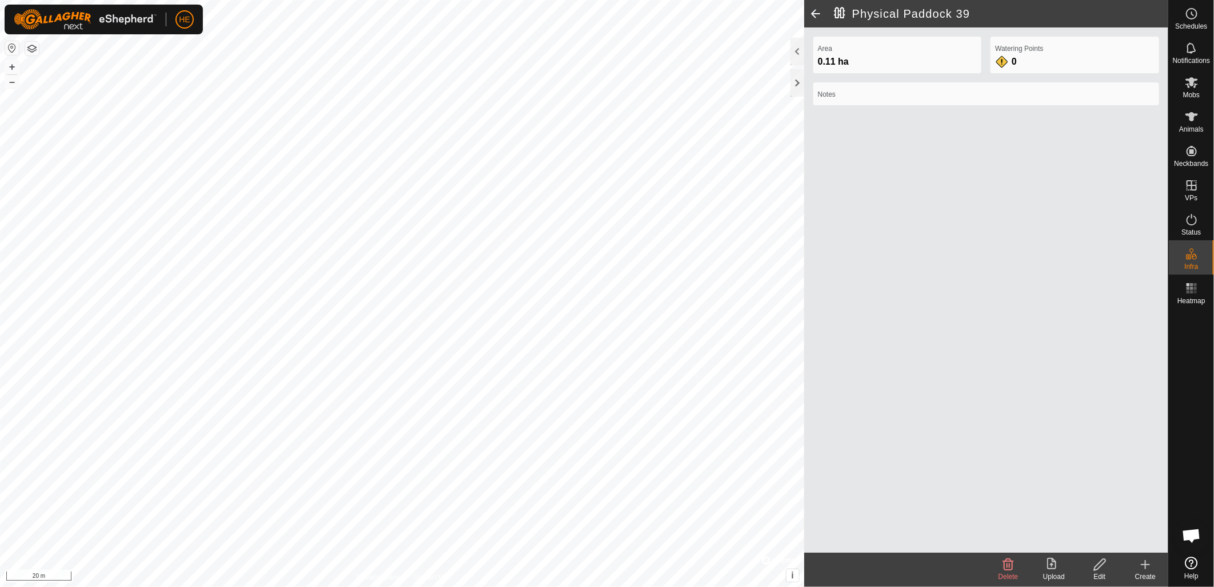
click at [1104, 572] on div "Edit" at bounding box center [1100, 576] width 46 height 10
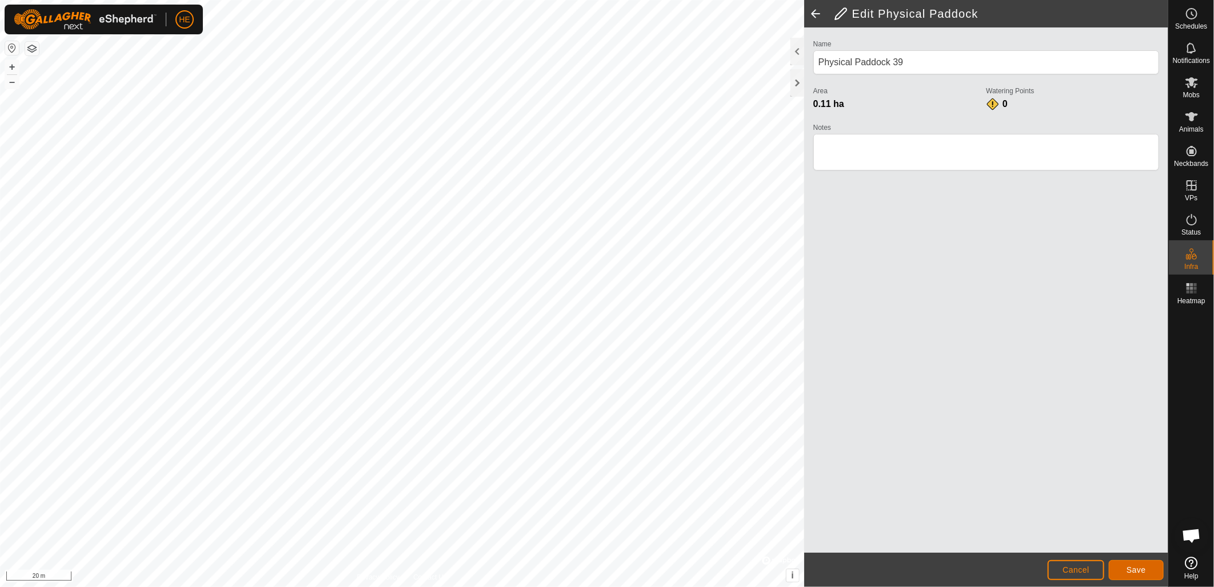
click at [1119, 567] on button "Save" at bounding box center [1136, 570] width 55 height 20
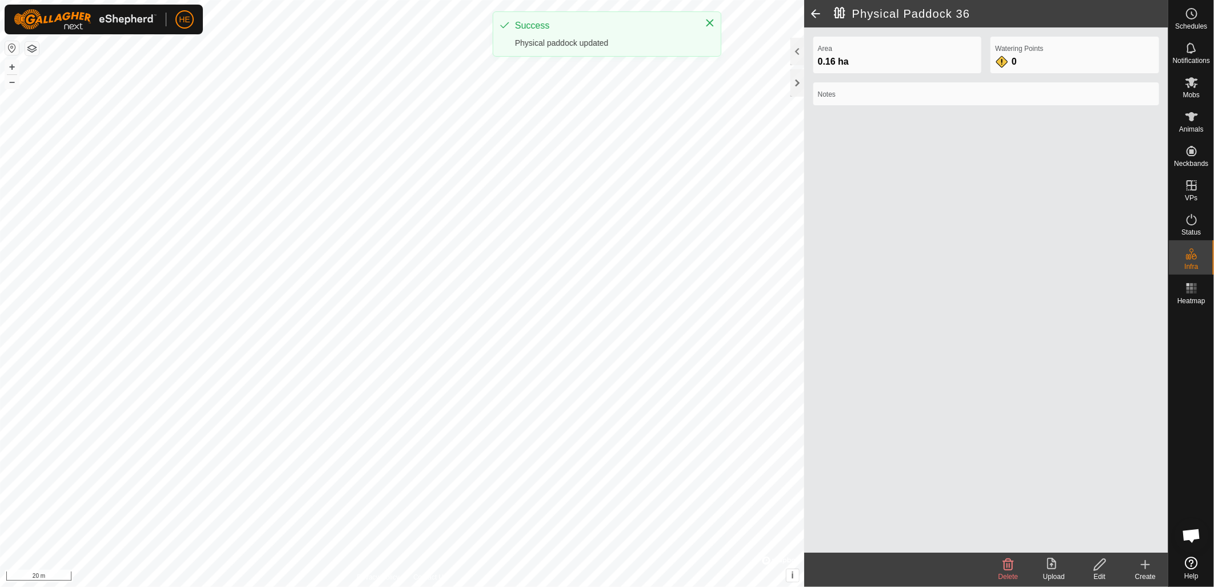
click at [1101, 568] on icon at bounding box center [1100, 564] width 14 height 14
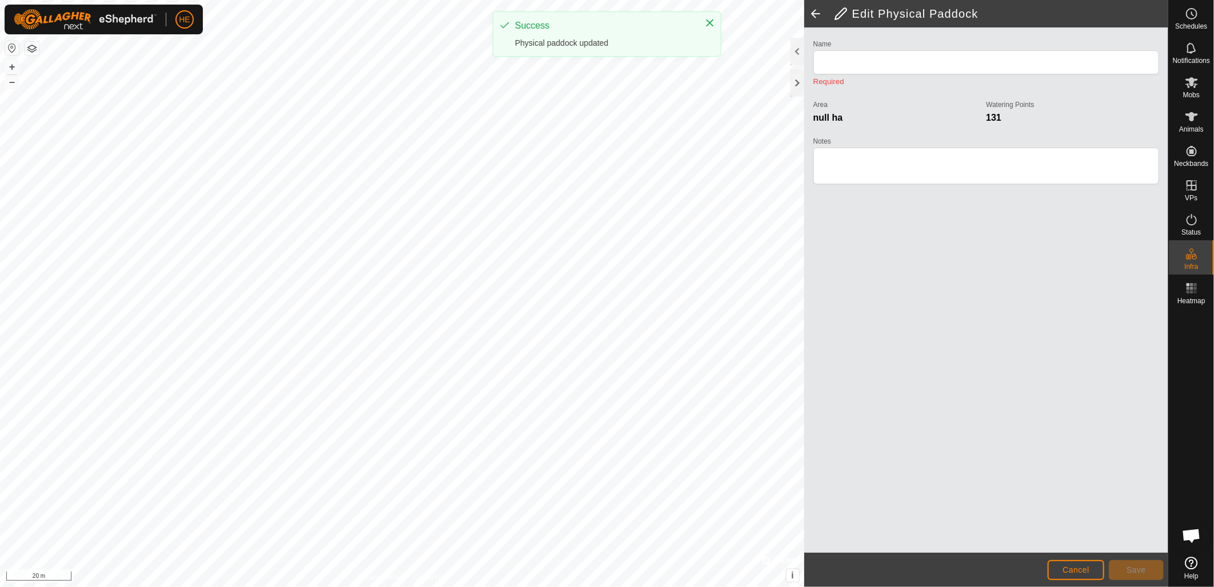
type input "Physical Paddock 36"
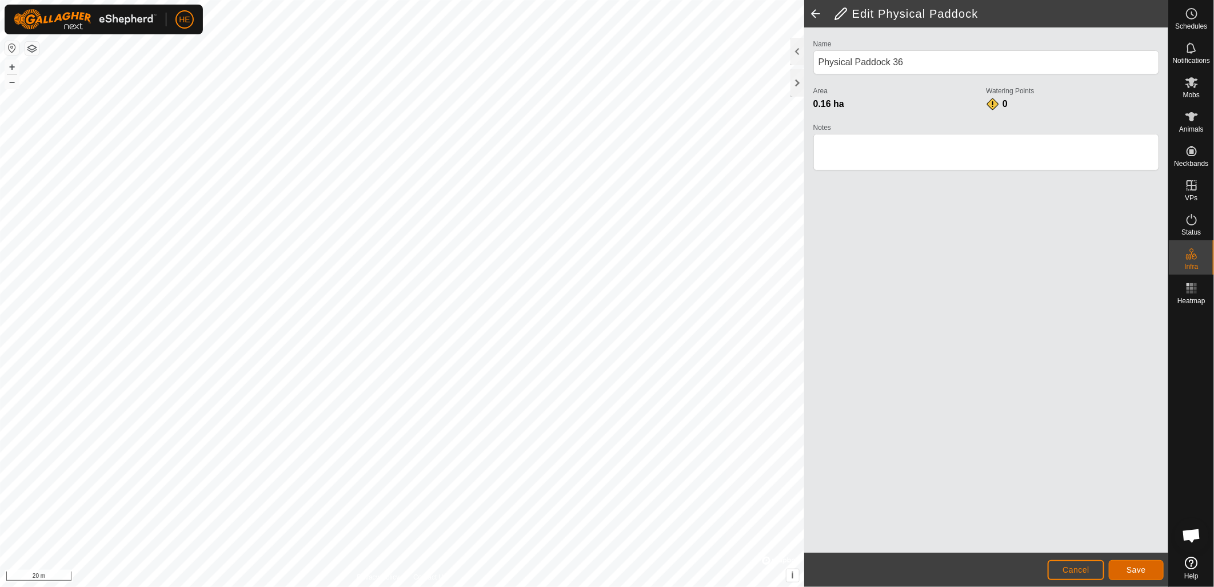
click at [1129, 577] on button "Save" at bounding box center [1136, 570] width 55 height 20
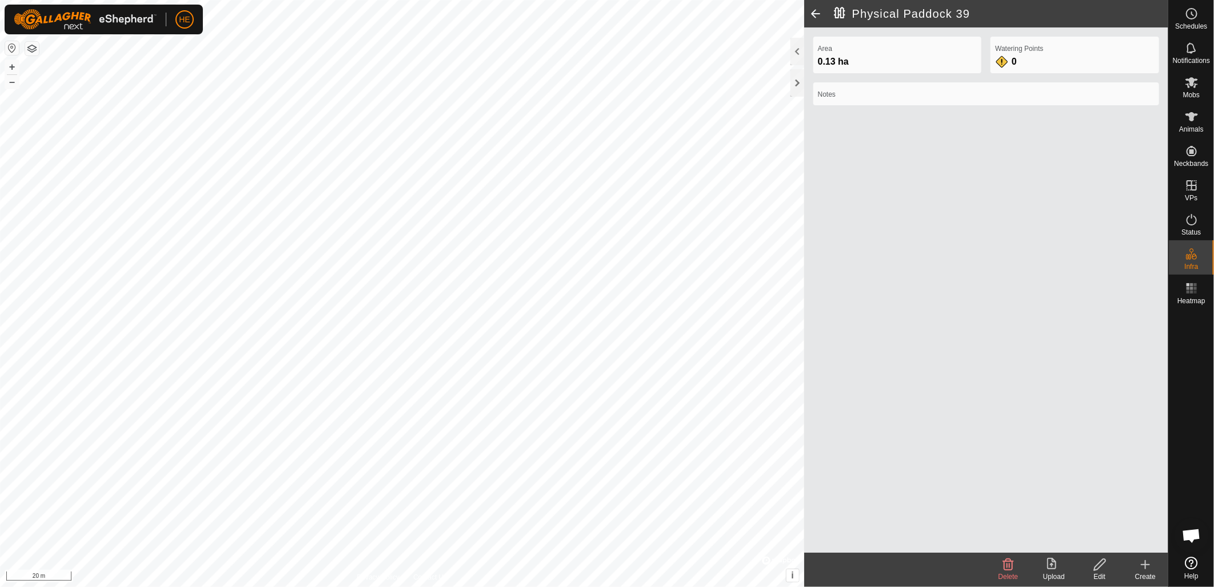
click at [1107, 572] on div "Edit" at bounding box center [1100, 576] width 46 height 10
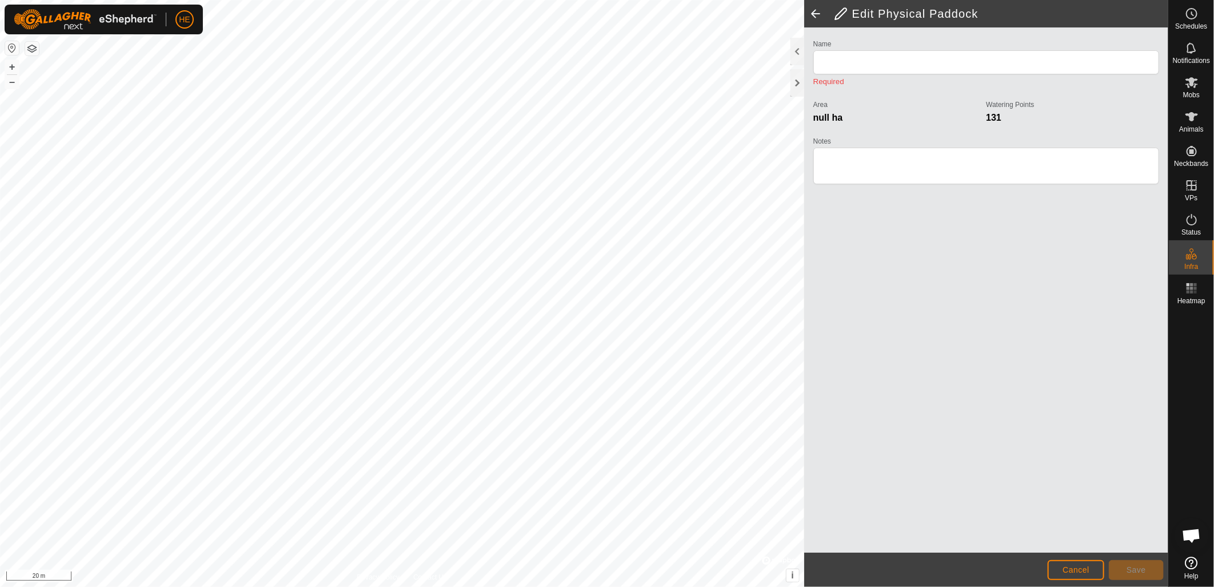
type input "Physical Paddock 39"
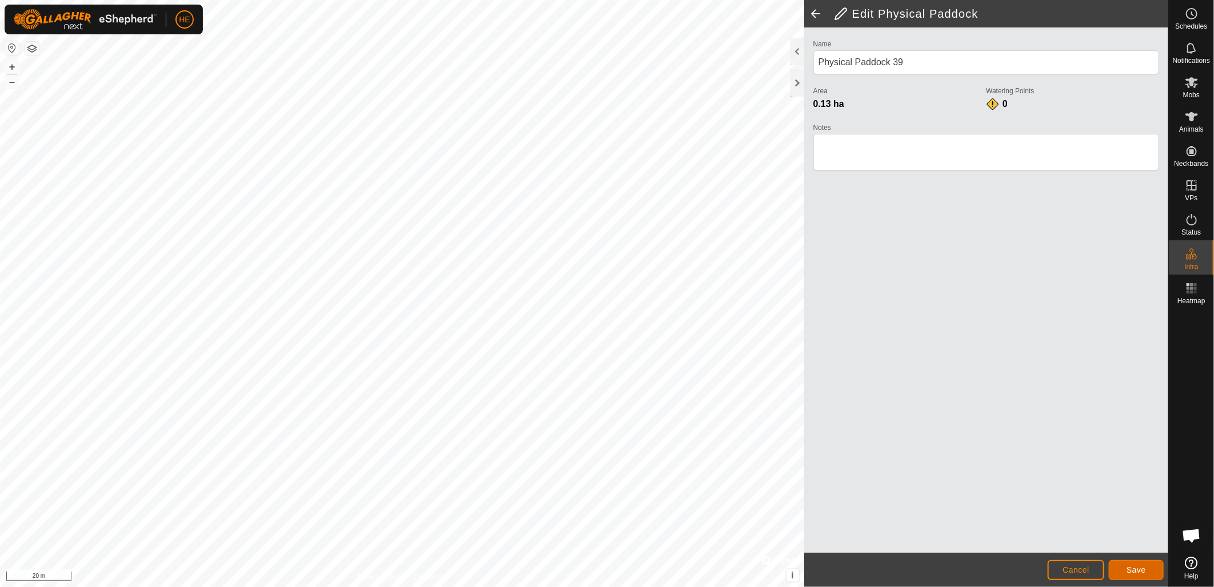
click at [1137, 568] on span "Save" at bounding box center [1136, 569] width 19 height 9
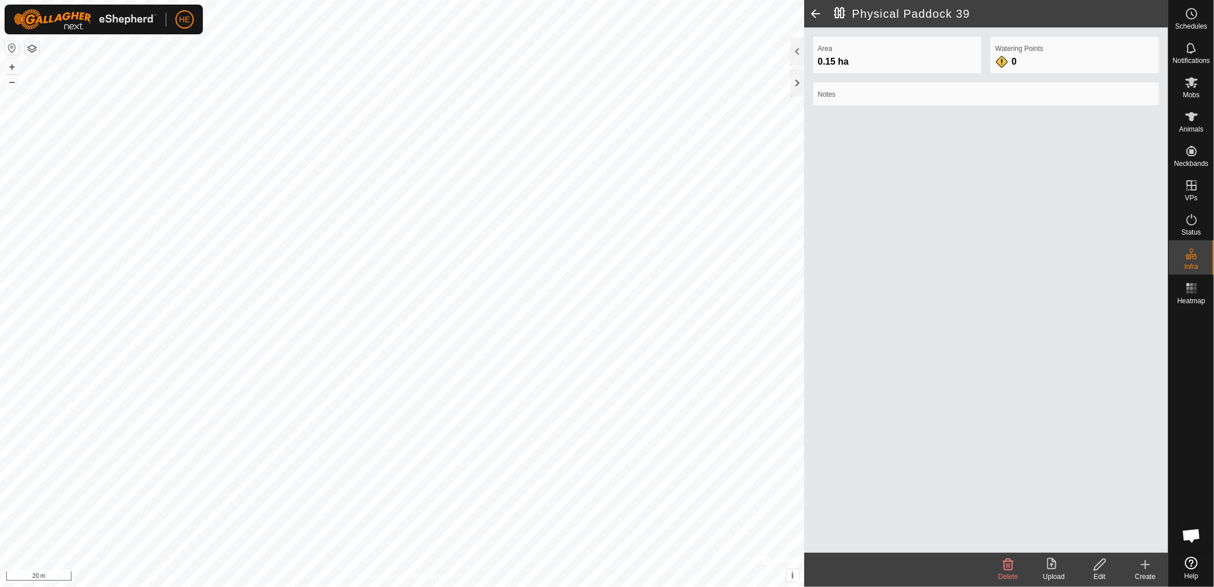
click at [1101, 568] on icon at bounding box center [1100, 564] width 14 height 14
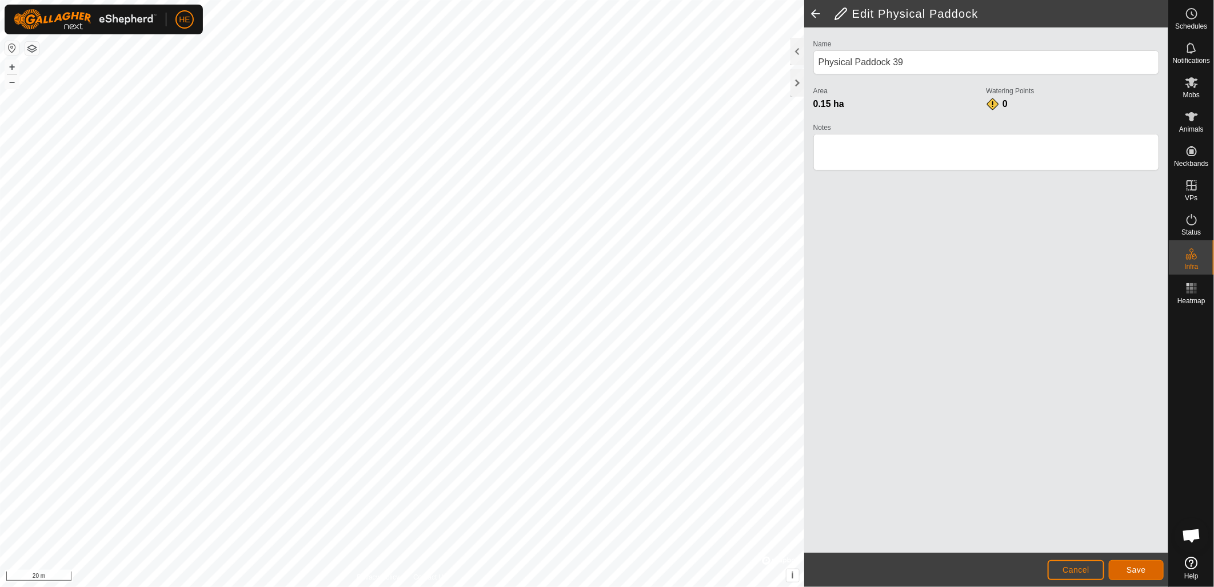
click at [1155, 569] on button "Save" at bounding box center [1136, 570] width 55 height 20
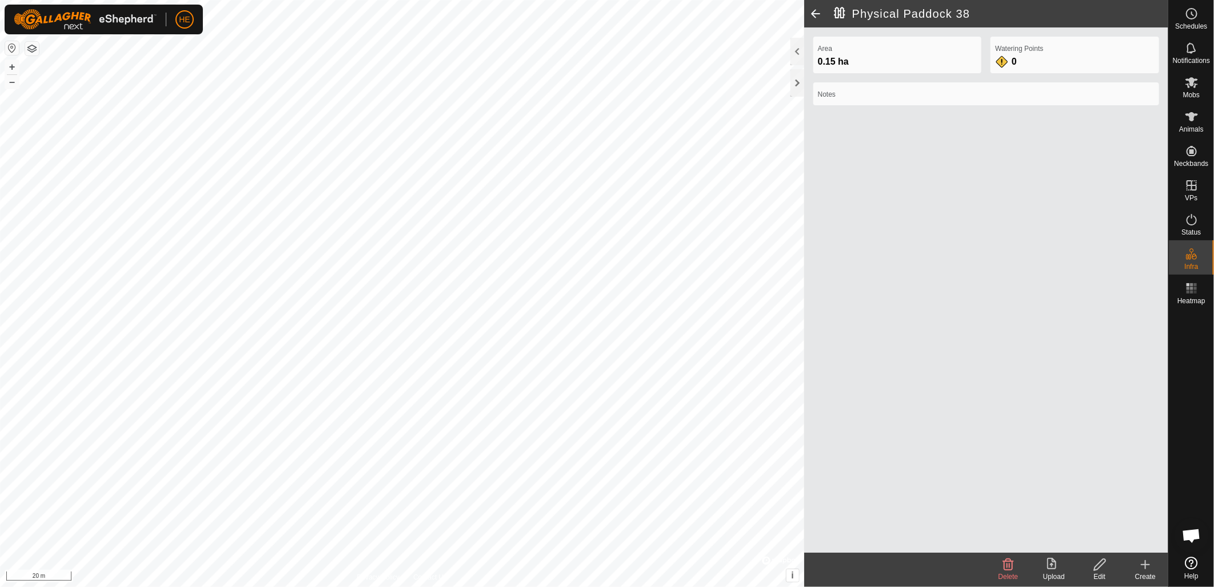
click at [1105, 566] on icon at bounding box center [1100, 564] width 14 height 14
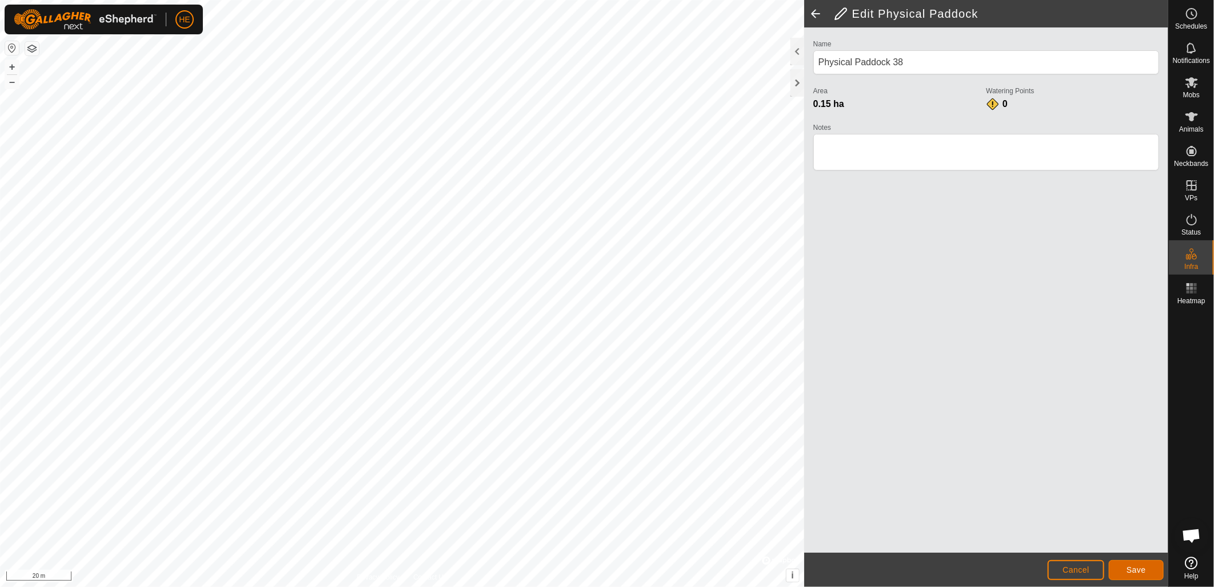
click at [1142, 570] on span "Save" at bounding box center [1136, 569] width 19 height 9
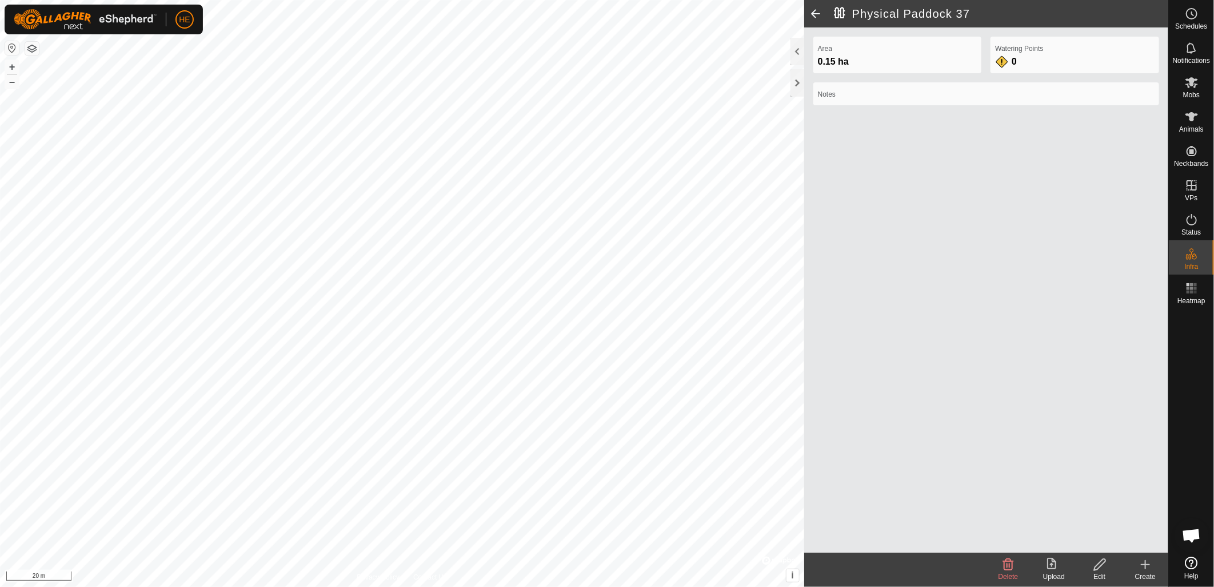
click at [1095, 573] on div "Edit" at bounding box center [1100, 576] width 46 height 10
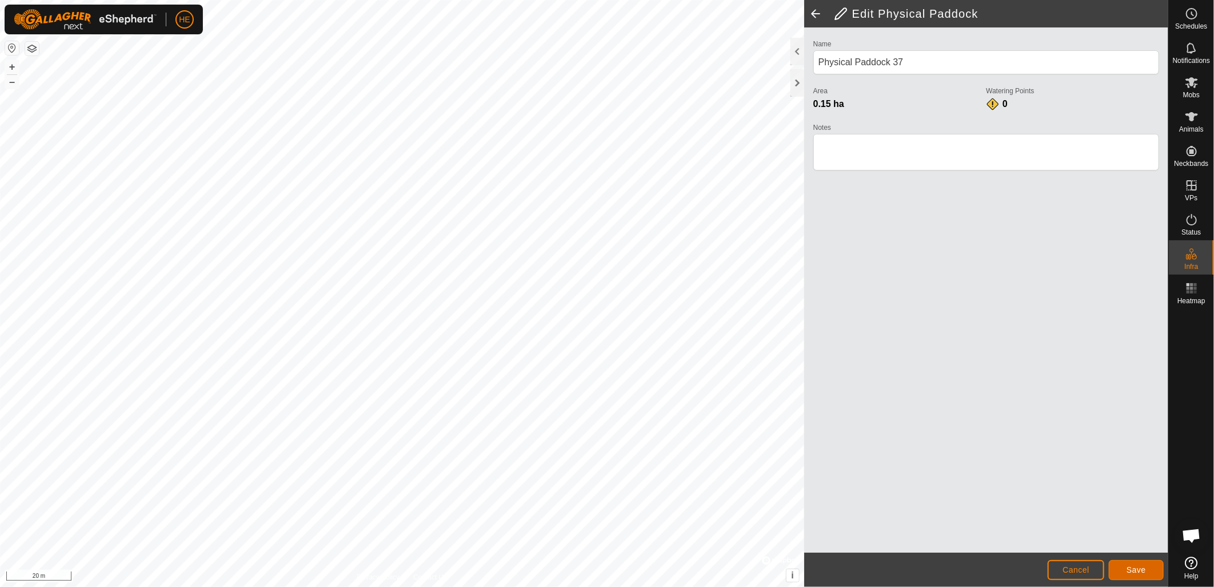
click at [1151, 572] on button "Save" at bounding box center [1136, 570] width 55 height 20
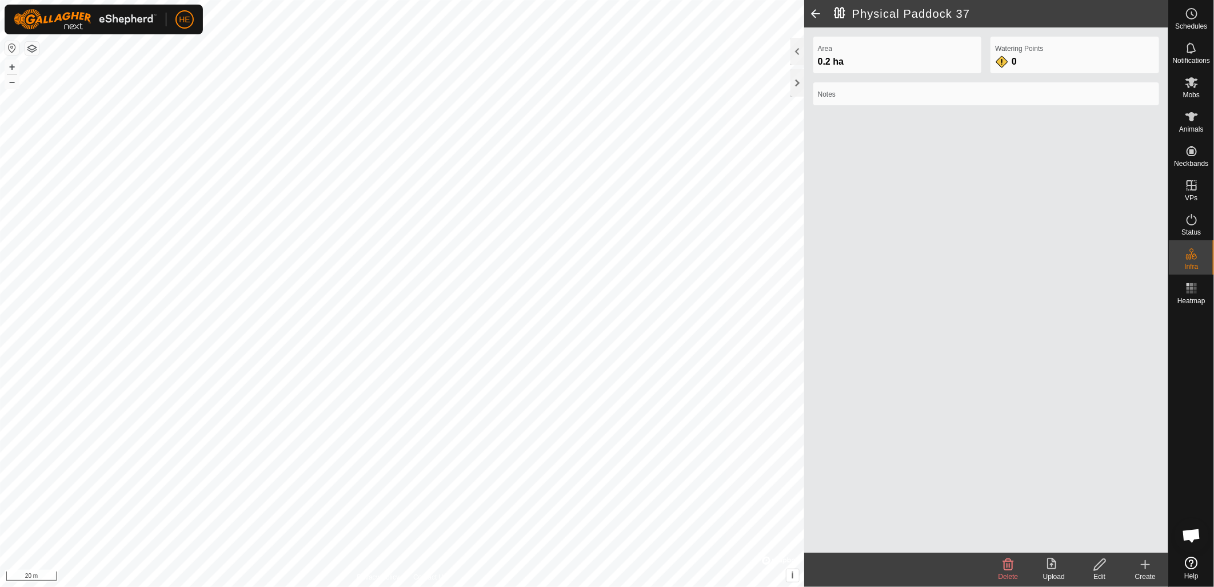
click at [1101, 569] on icon at bounding box center [1100, 564] width 14 height 14
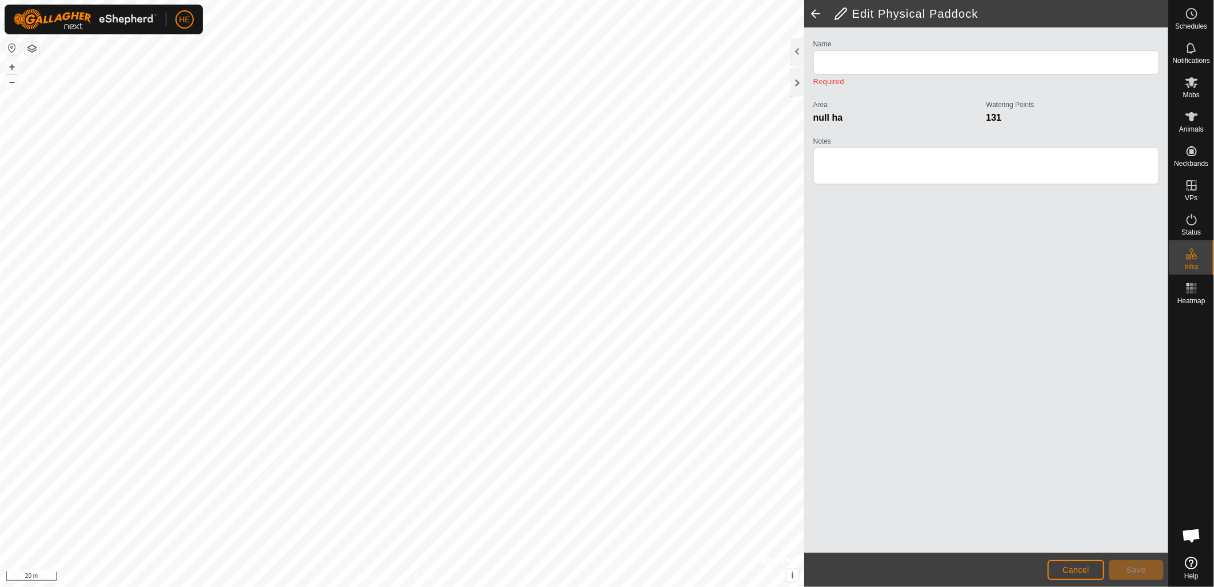
type input "Physical Paddock 37"
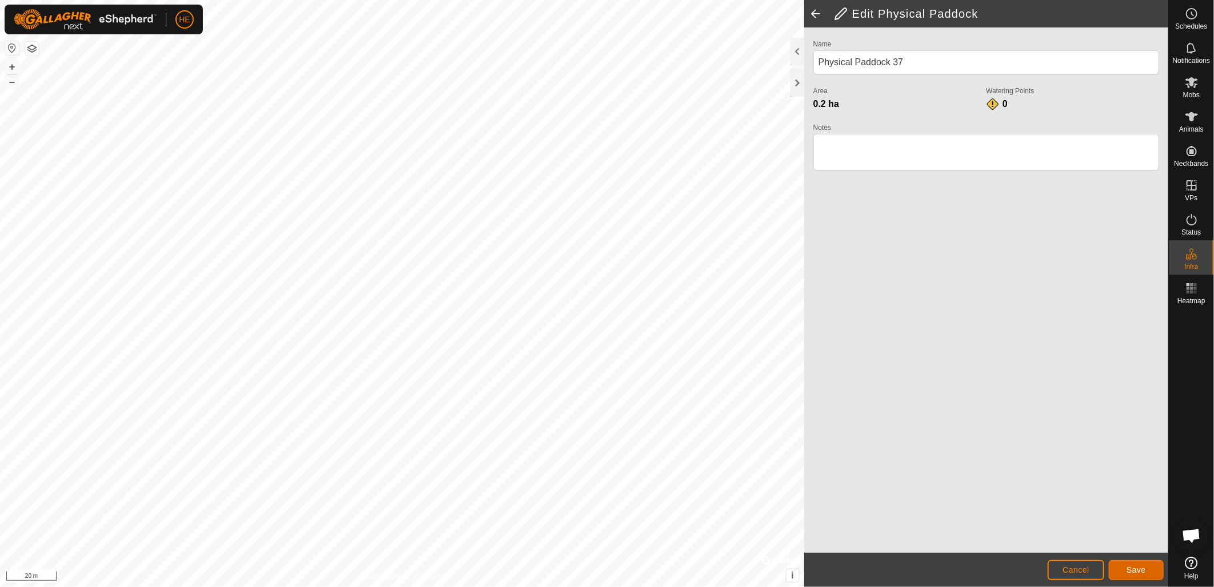
click at [1138, 569] on span "Save" at bounding box center [1136, 569] width 19 height 9
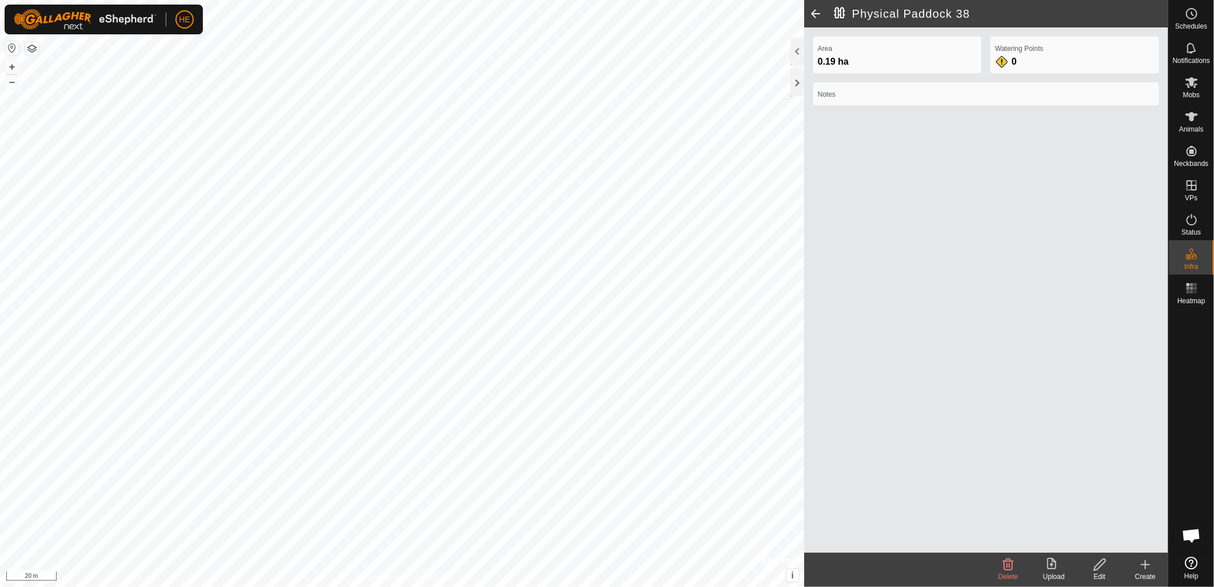
click at [1101, 569] on icon at bounding box center [1100, 564] width 14 height 14
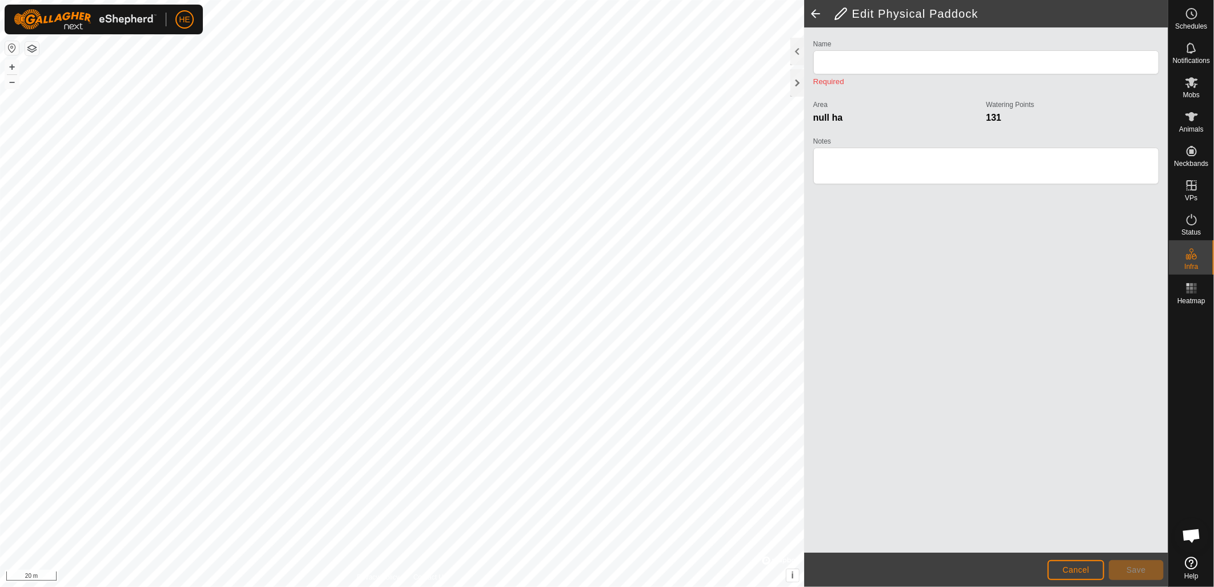
type input "Physical Paddock 38"
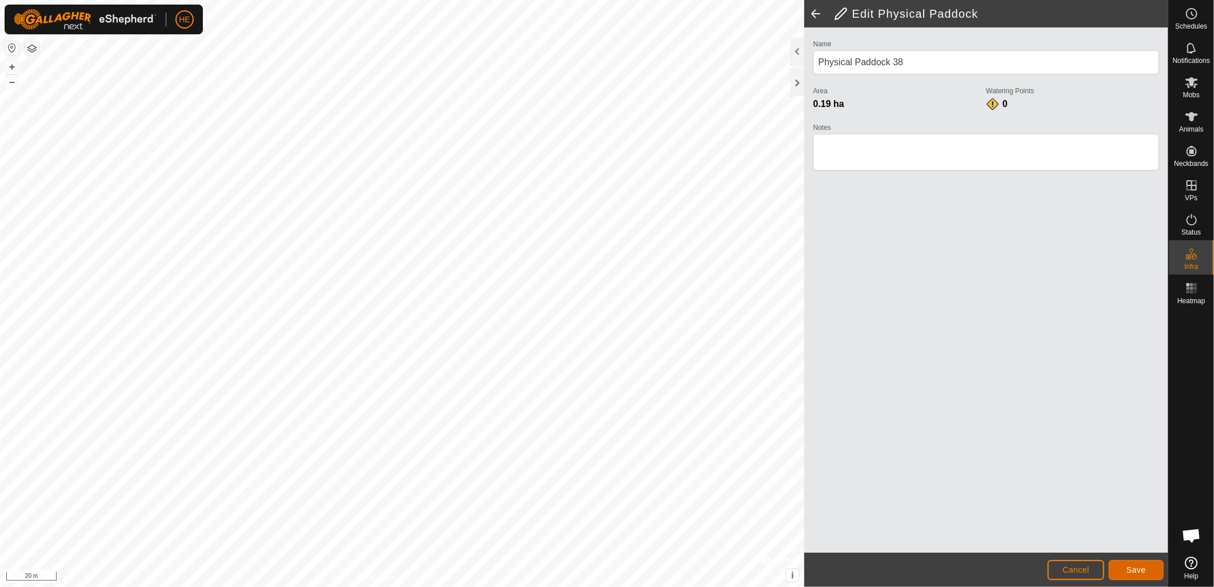
click at [1129, 566] on span "Save" at bounding box center [1136, 569] width 19 height 9
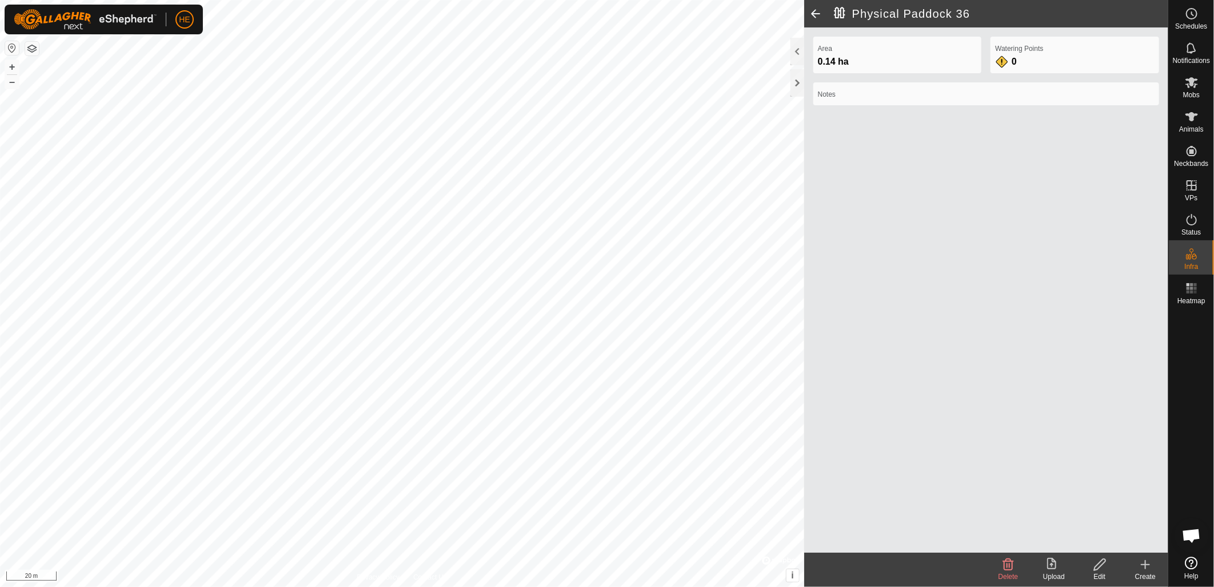
click at [1095, 563] on icon at bounding box center [1100, 564] width 14 height 14
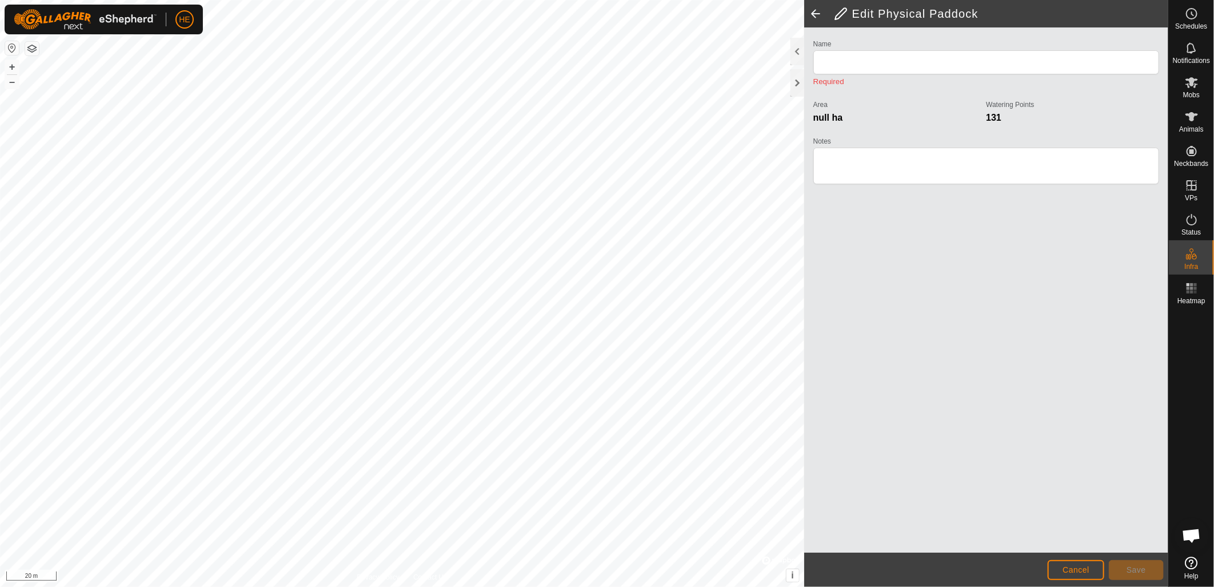
type input "Physical Paddock 36"
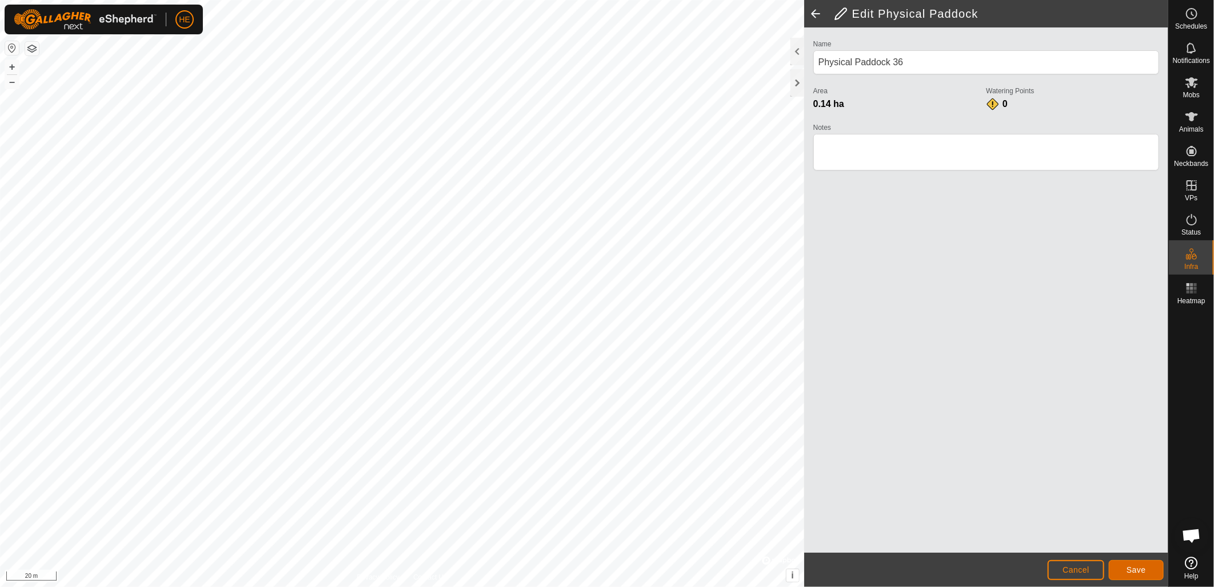
click at [1131, 575] on button "Save" at bounding box center [1136, 570] width 55 height 20
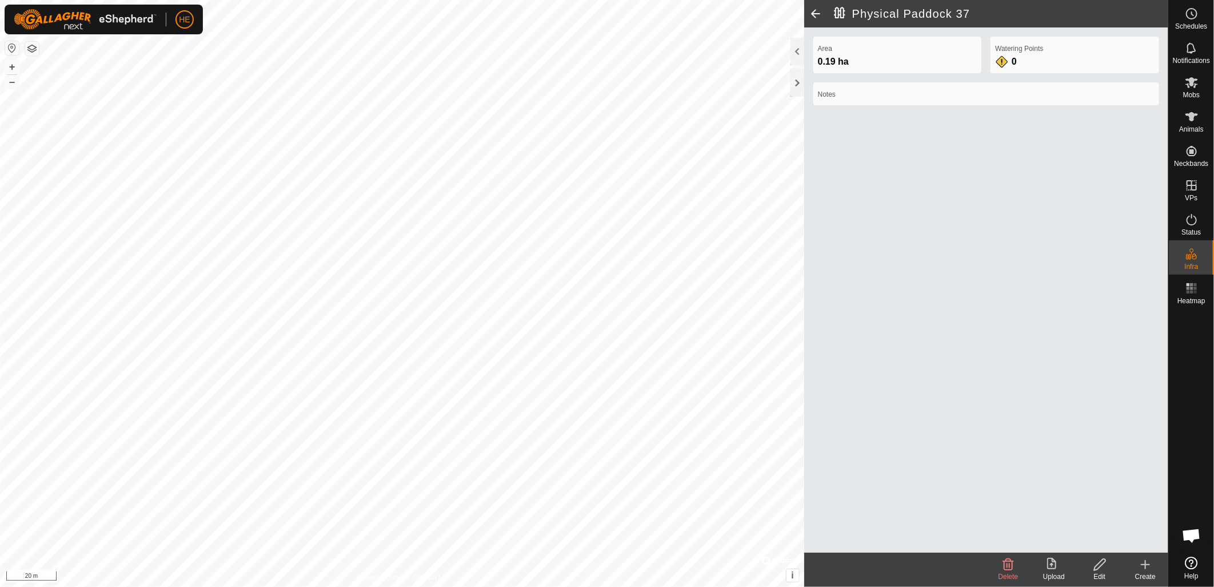
click at [1101, 568] on icon at bounding box center [1100, 564] width 14 height 14
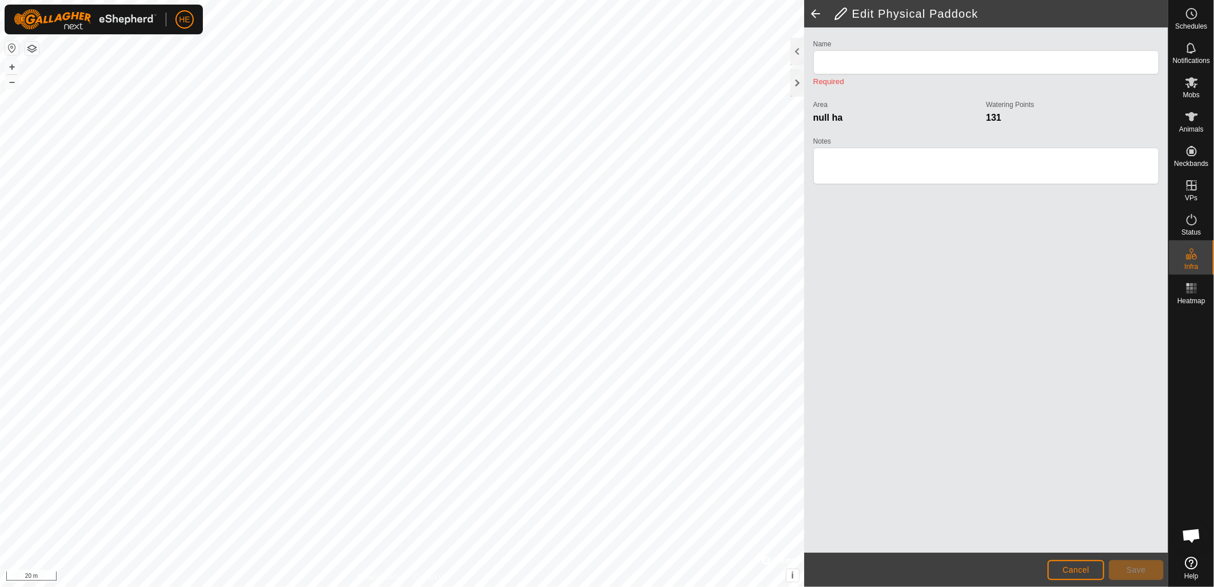
type input "Physical Paddock 37"
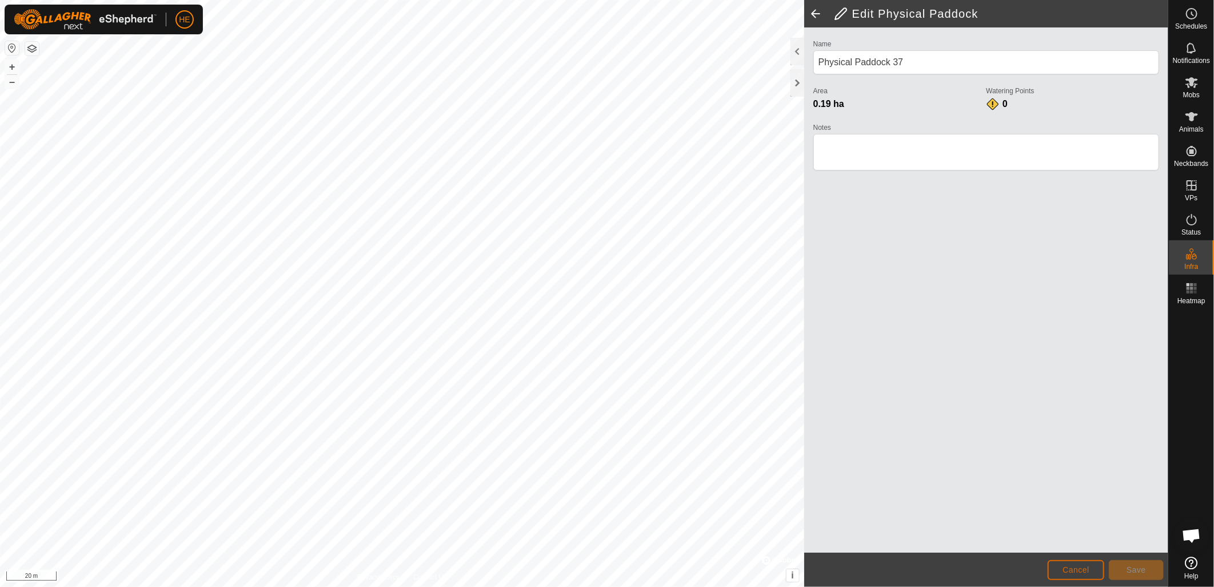
click at [1092, 577] on button "Cancel" at bounding box center [1076, 570] width 57 height 20
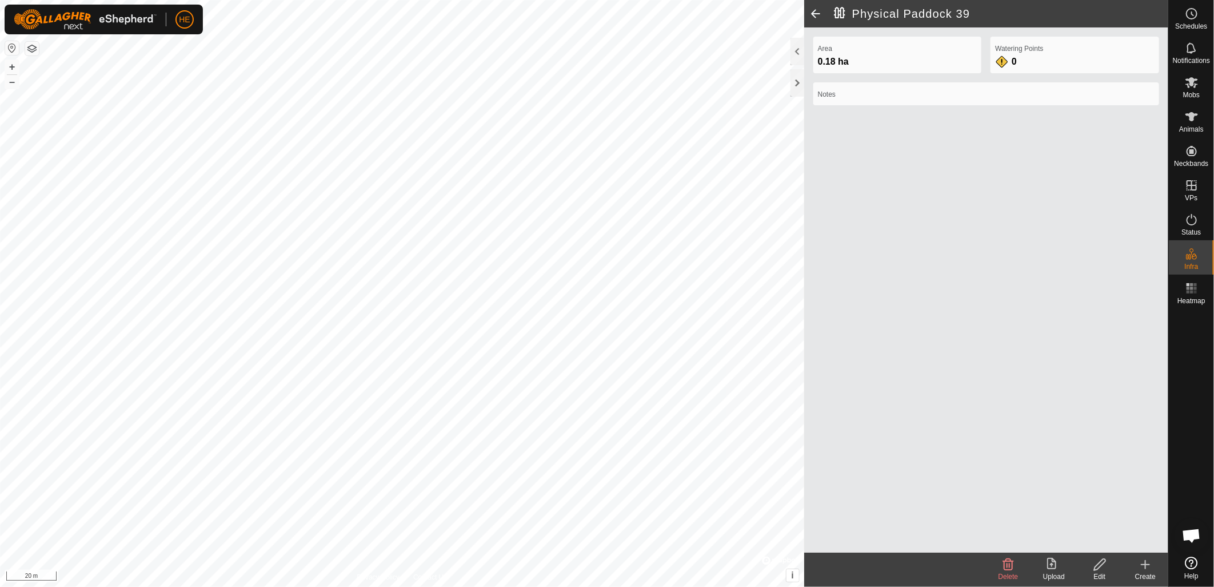
click at [1099, 571] on div "Edit" at bounding box center [1100, 576] width 46 height 10
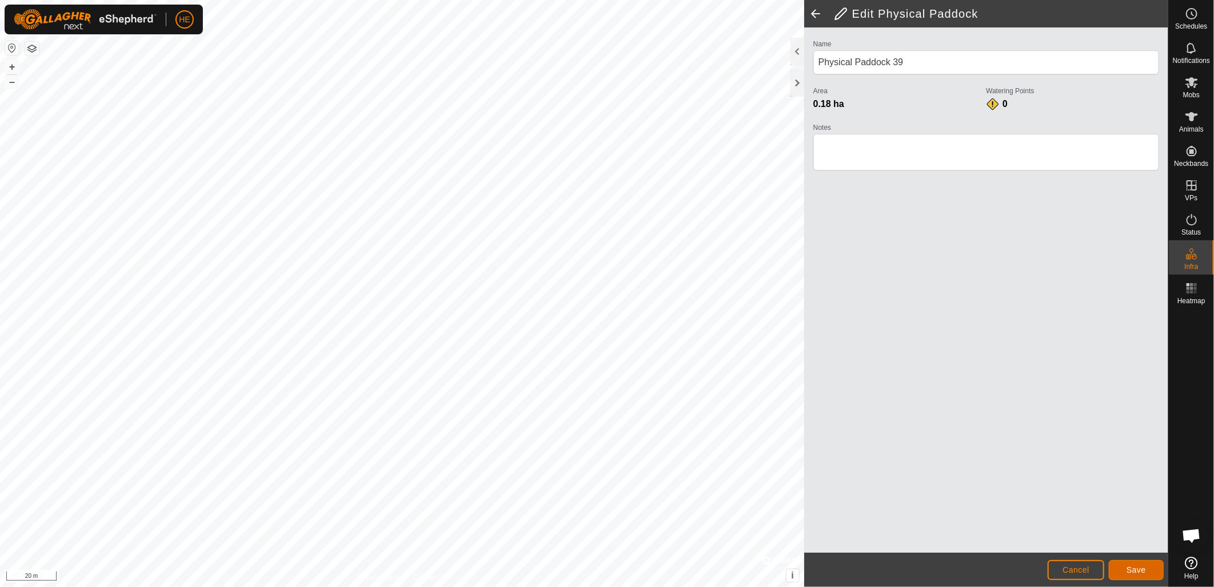
click at [1134, 568] on span "Save" at bounding box center [1136, 569] width 19 height 9
